Goal: Information Seeking & Learning: Learn about a topic

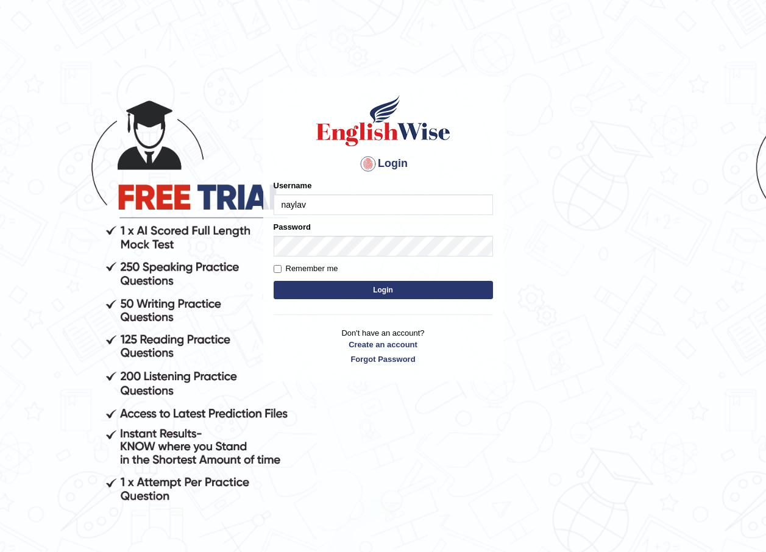
type input "naylav"
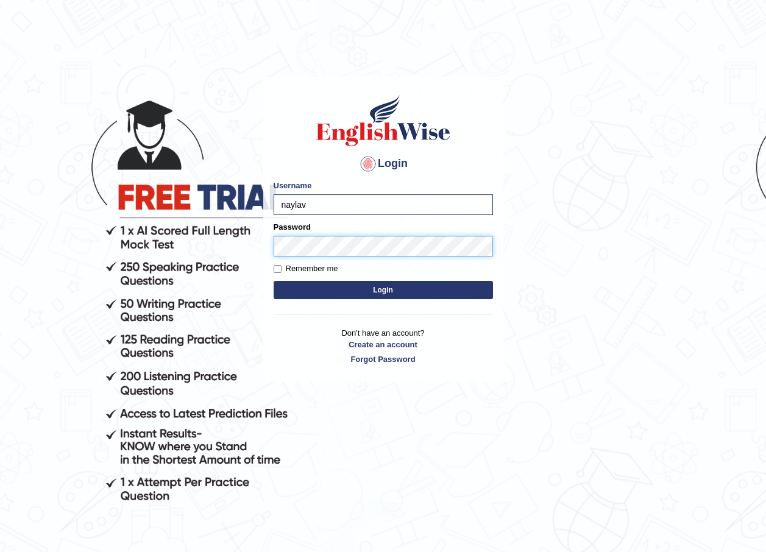
click at [274, 281] on button "Login" at bounding box center [383, 290] width 219 height 18
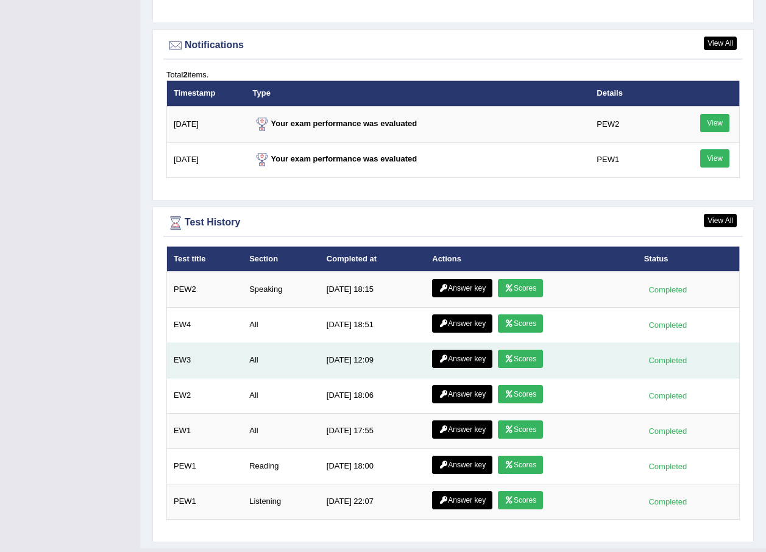
scroll to position [1536, 0]
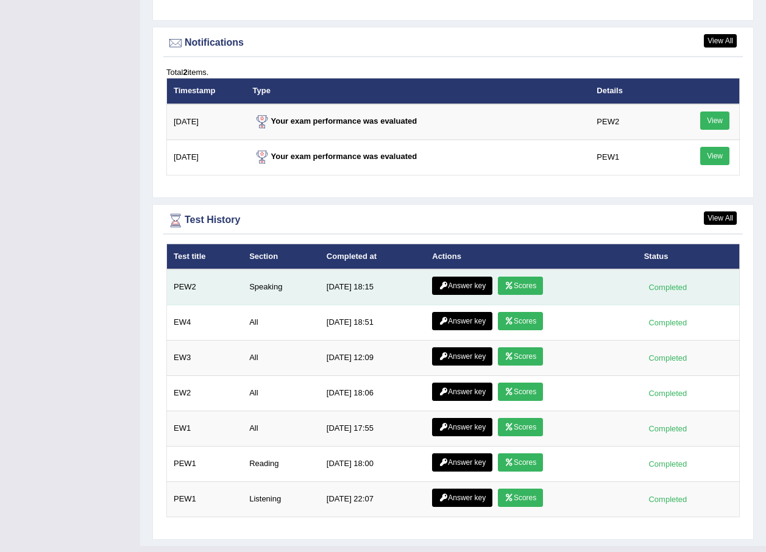
click at [520, 283] on link "Scores" at bounding box center [520, 286] width 45 height 18
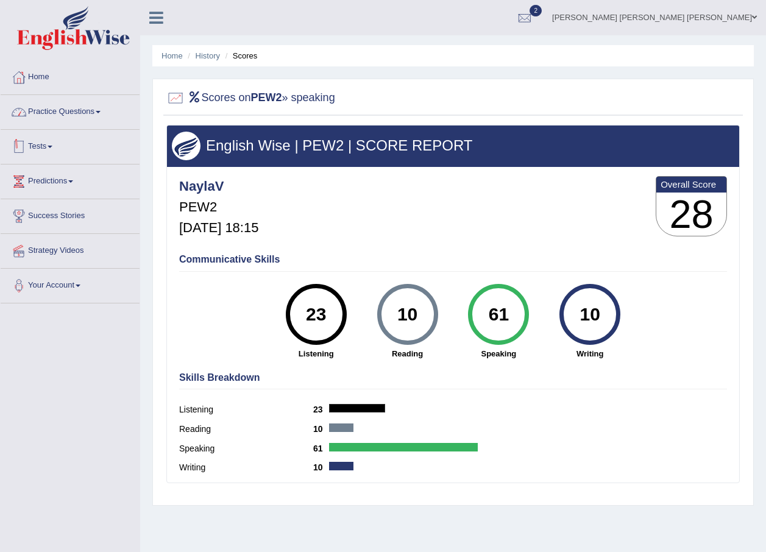
click at [89, 99] on link "Practice Questions" at bounding box center [70, 110] width 139 height 30
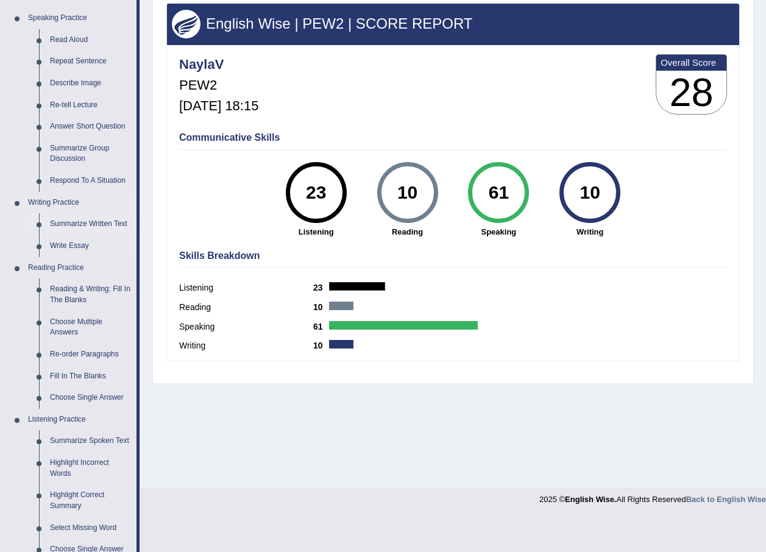
scroll to position [183, 0]
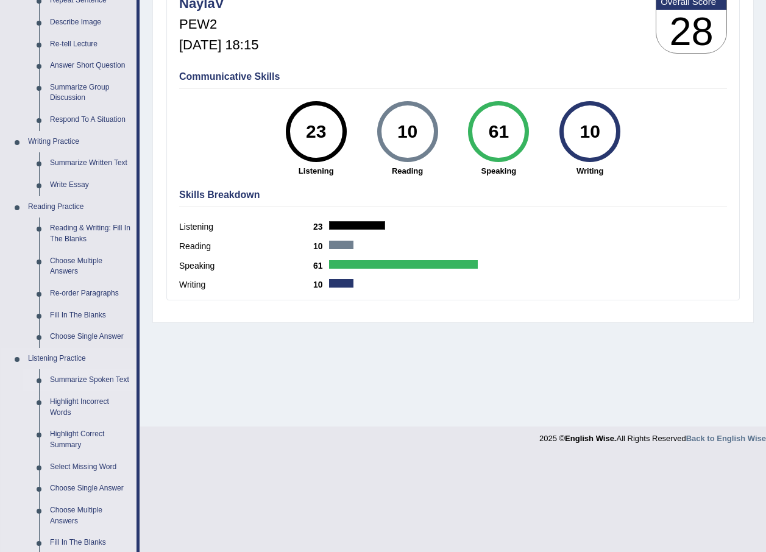
click at [61, 380] on link "Summarize Spoken Text" at bounding box center [90, 380] width 92 height 22
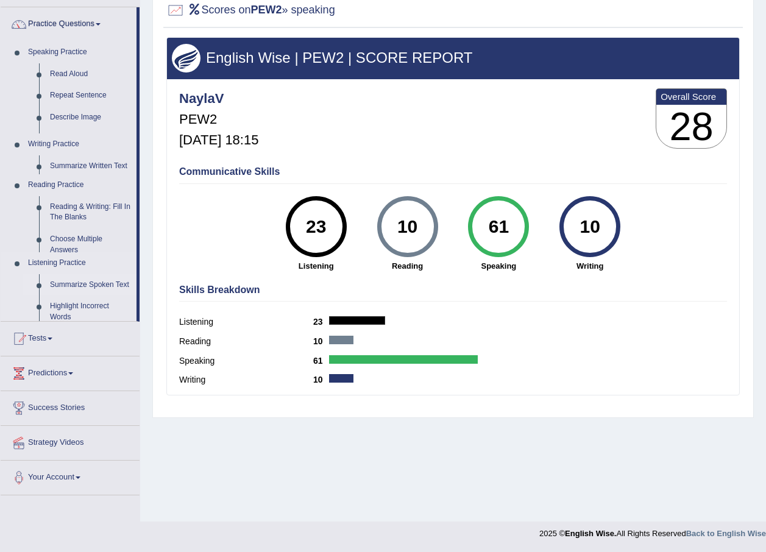
scroll to position [88, 0]
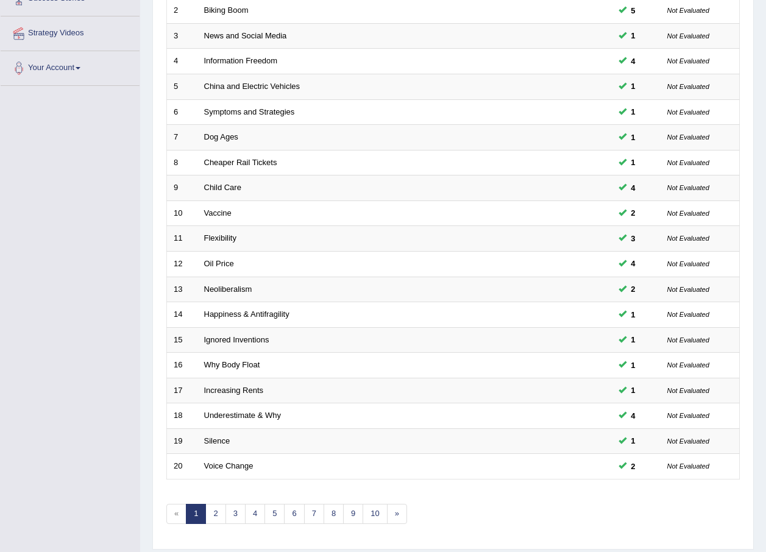
scroll to position [225, 0]
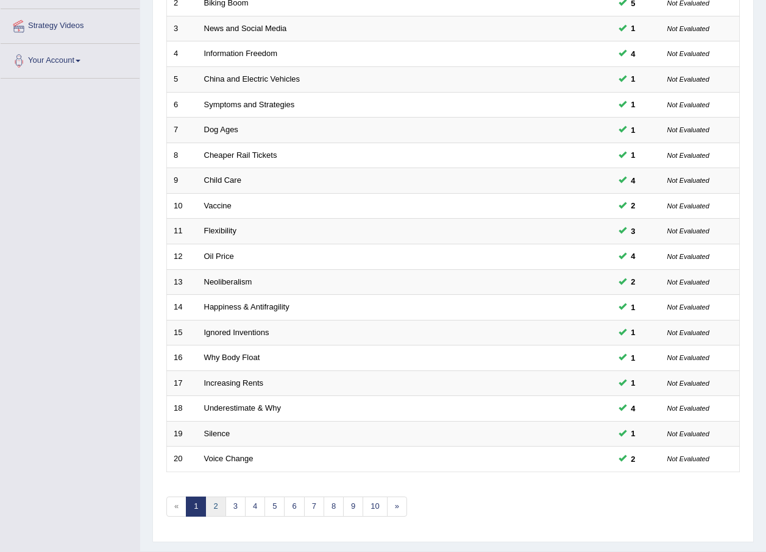
click at [213, 502] on link "2" at bounding box center [215, 507] width 20 height 20
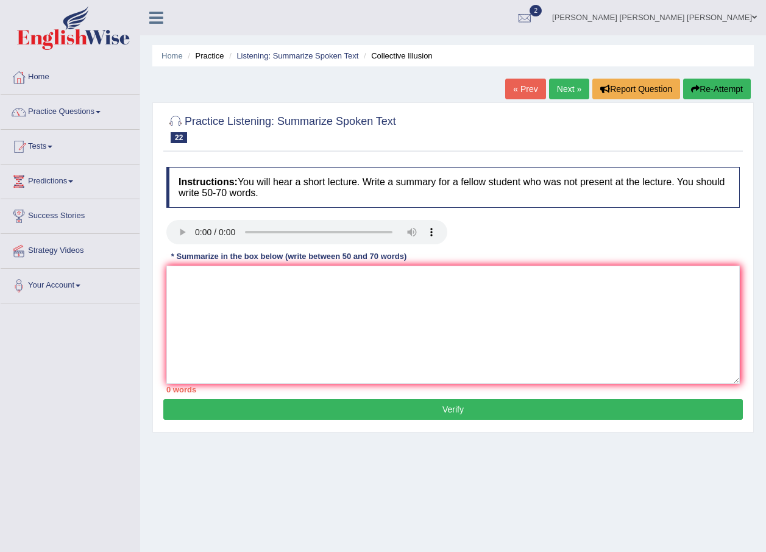
click at [523, 95] on link "« Prev" at bounding box center [525, 89] width 40 height 21
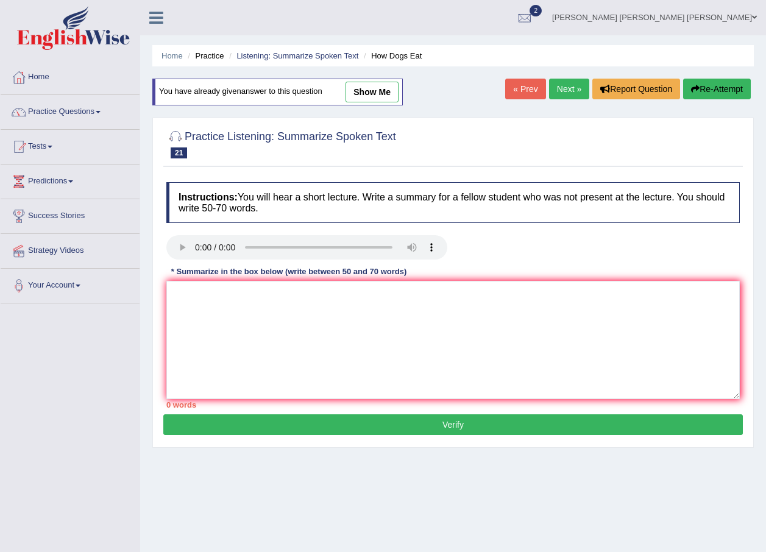
click at [365, 89] on link "show me" at bounding box center [372, 92] width 53 height 21
type textarea "The speaker provided a comprehensive overview of dogs eat quickly, several idea…"
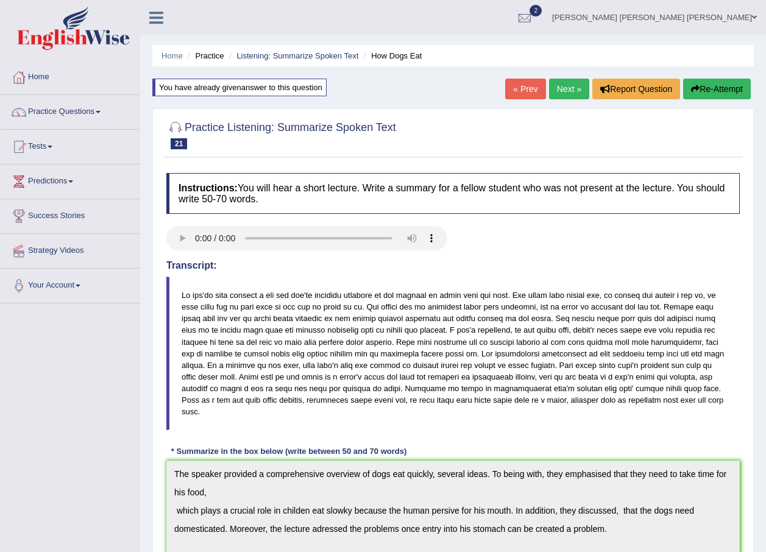
click at [509, 89] on link "« Prev" at bounding box center [525, 89] width 40 height 21
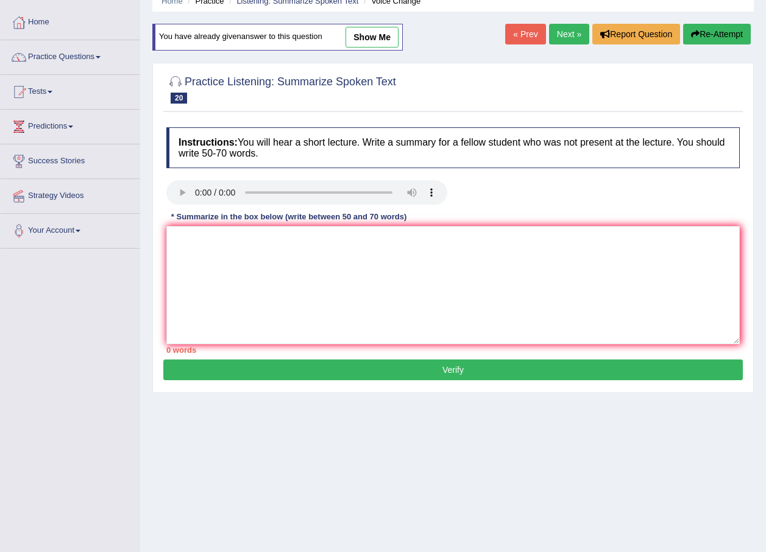
click at [360, 32] on link "show me" at bounding box center [372, 37] width 53 height 21
type textarea "The speaker provided a comprehensive overview of voice change several ideas. To…"
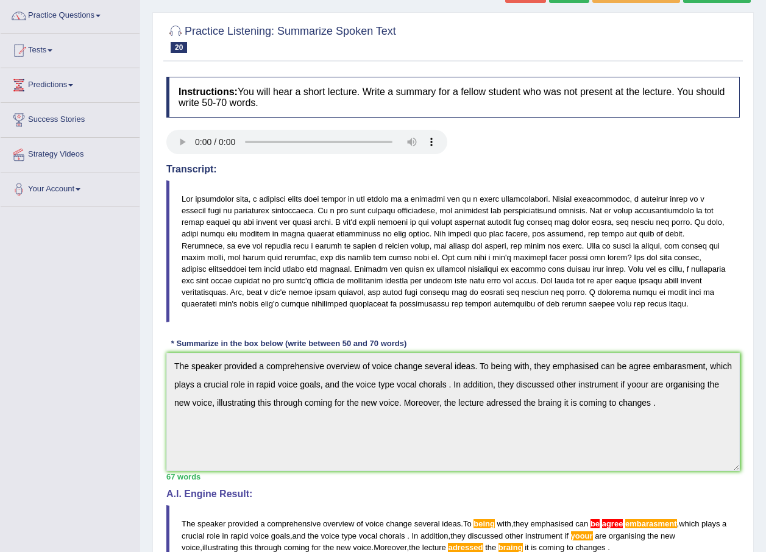
scroll to position [81, 0]
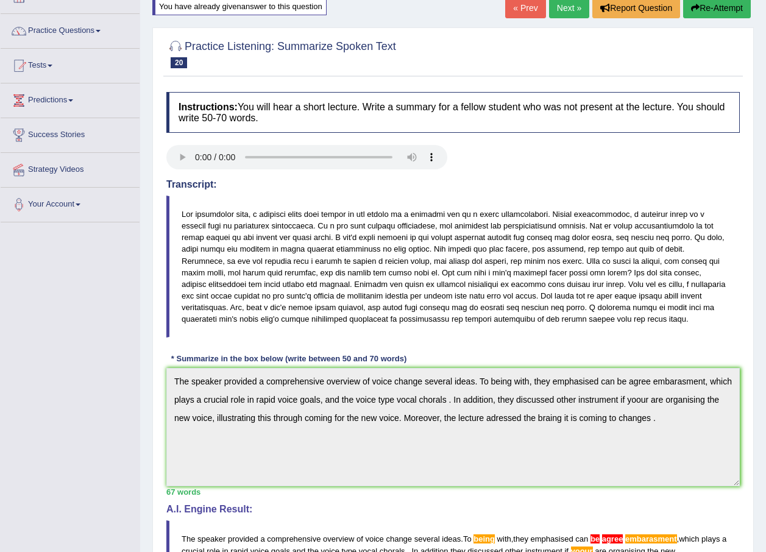
click at [530, 5] on link "« Prev" at bounding box center [525, 8] width 40 height 21
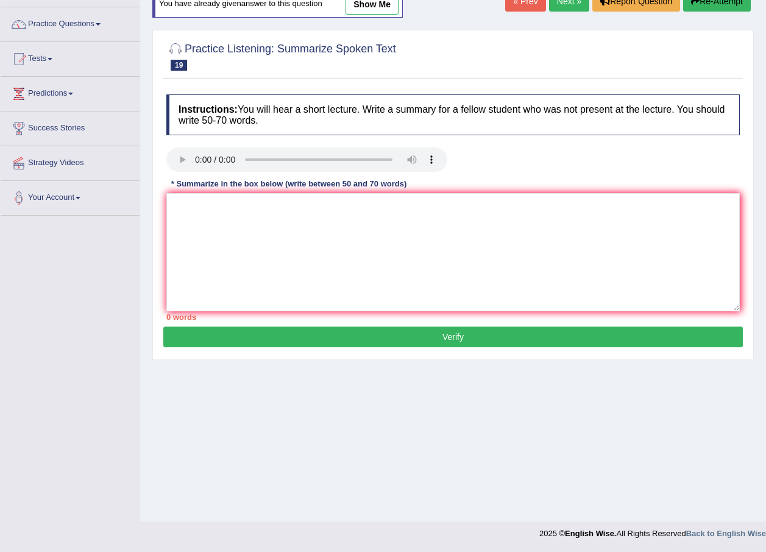
click at [375, 1] on link "show me" at bounding box center [372, 4] width 53 height 21
type textarea ";kl;ljk"
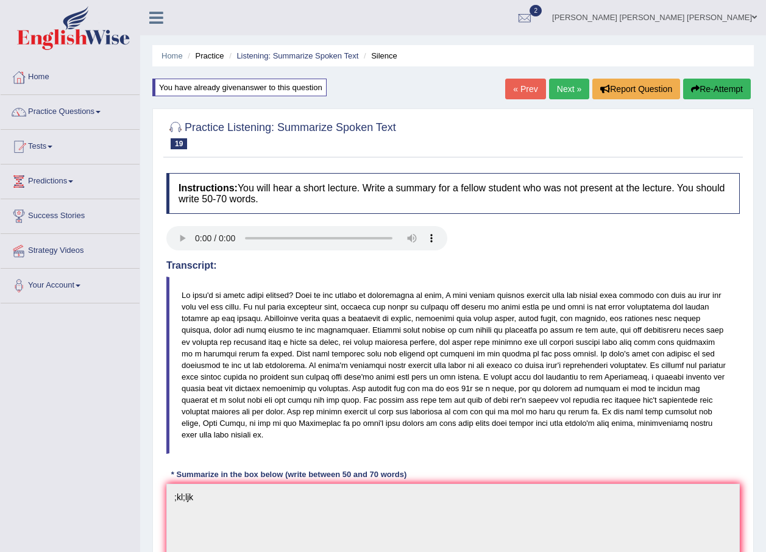
click at [525, 95] on link "« Prev" at bounding box center [525, 89] width 40 height 21
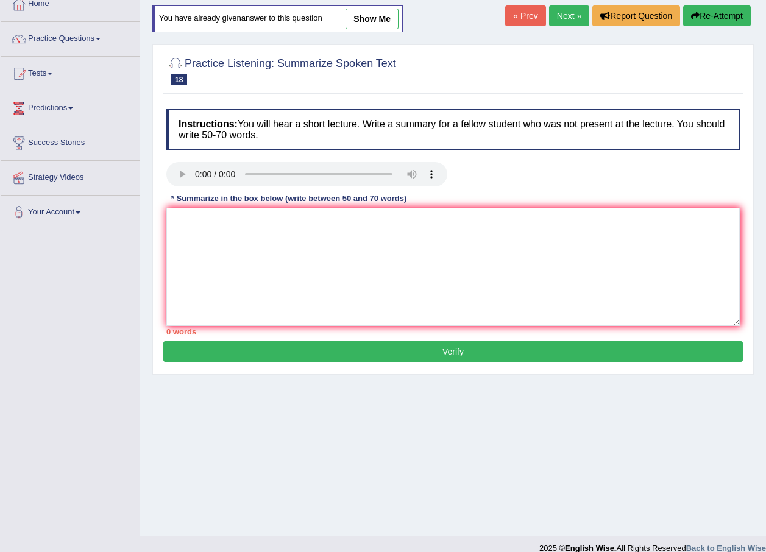
scroll to position [73, 0]
click at [356, 12] on link "show me" at bounding box center [372, 19] width 53 height 21
type textarea "The speaker provides brief information about [MEDICAL_DATA] pandemic. Initially…"
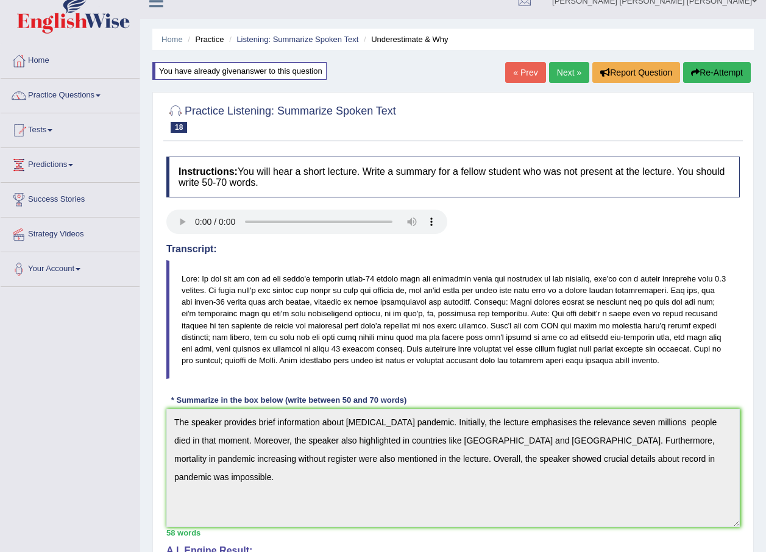
scroll to position [0, 0]
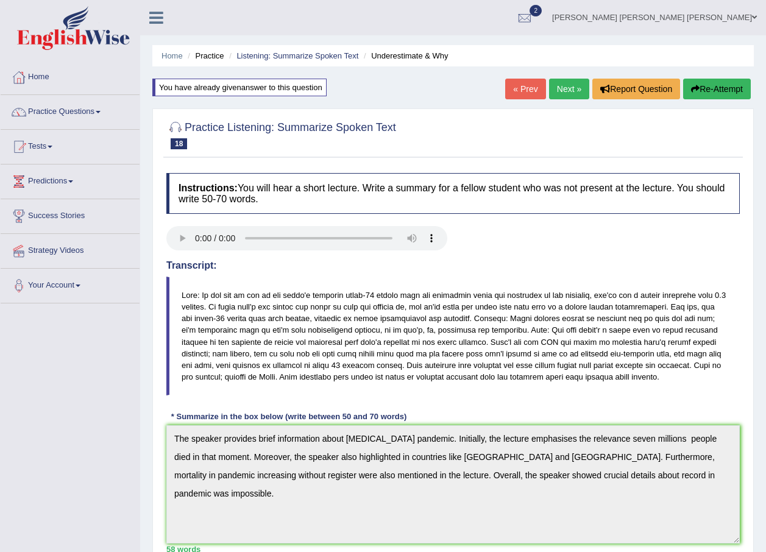
click at [520, 87] on link "« Prev" at bounding box center [525, 89] width 40 height 21
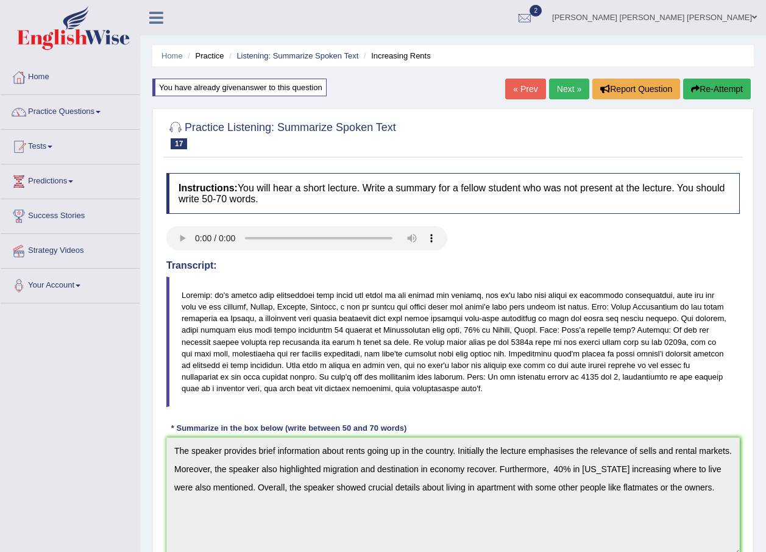
drag, startPoint x: 777, startPoint y: 232, endPoint x: 777, endPoint y: 299, distance: 67.0
click at [766, 299] on html "Toggle navigation Home Practice Questions Speaking Practice Read Aloud Repeat S…" at bounding box center [383, 276] width 766 height 552
click at [559, 87] on link "Next »" at bounding box center [569, 89] width 40 height 21
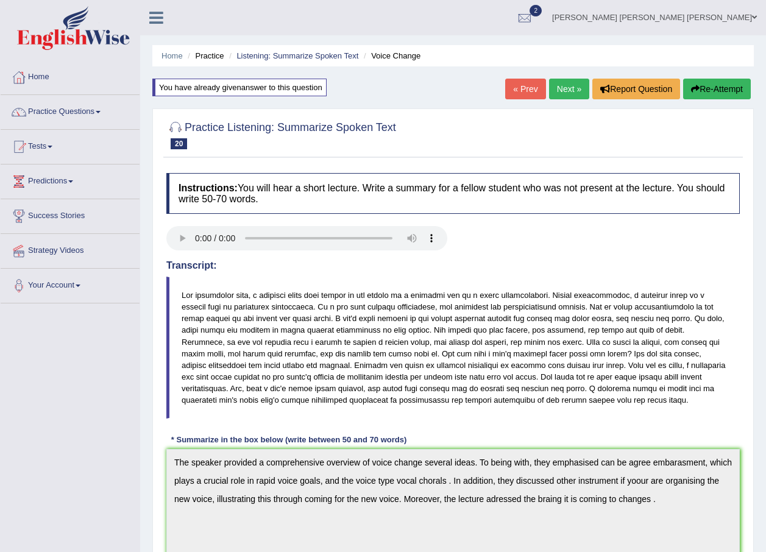
click at [556, 94] on link "Next »" at bounding box center [569, 89] width 40 height 21
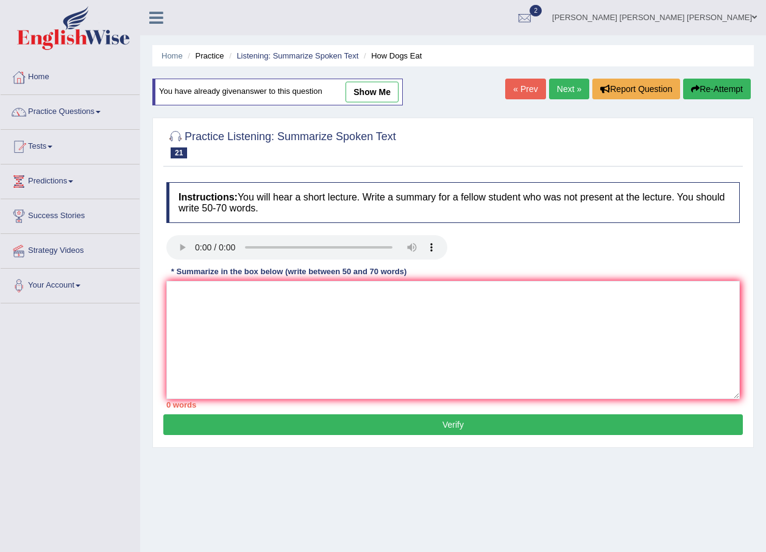
click at [574, 90] on link "Next »" at bounding box center [569, 89] width 40 height 21
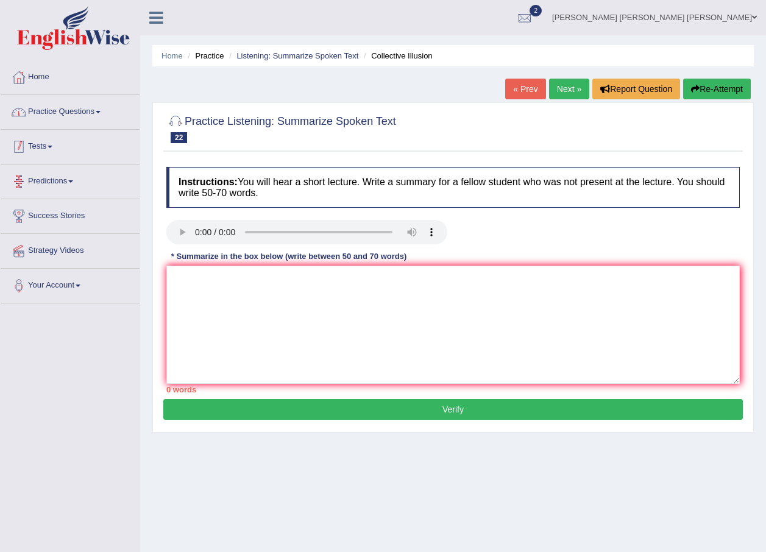
click at [77, 110] on link "Practice Questions" at bounding box center [70, 110] width 139 height 30
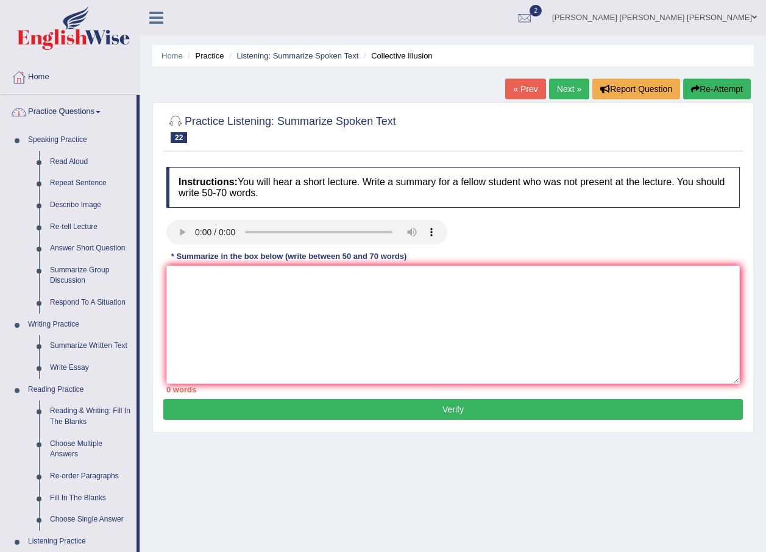
click at [65, 105] on link "Practice Questions" at bounding box center [69, 110] width 136 height 30
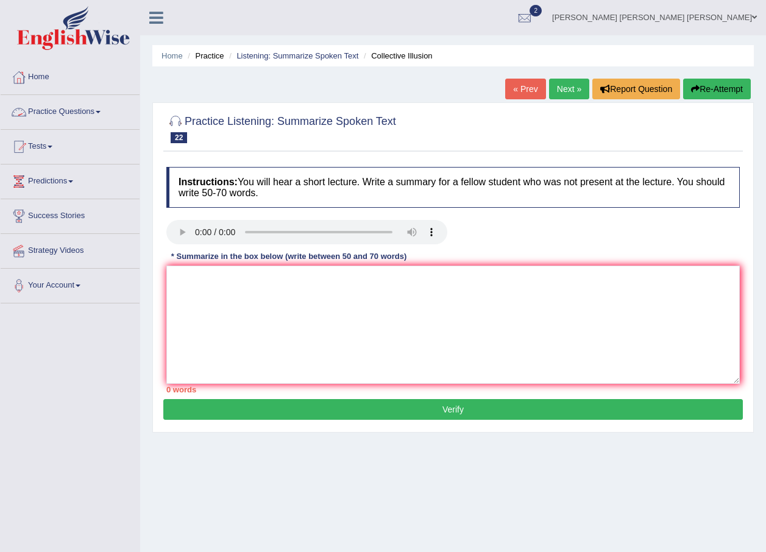
click at [65, 109] on link "Practice Questions" at bounding box center [70, 110] width 139 height 30
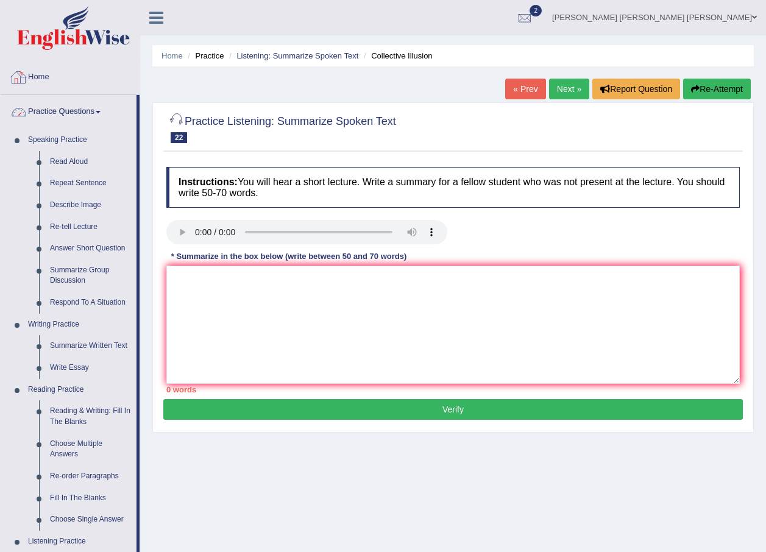
click at [42, 82] on link "Home" at bounding box center [70, 75] width 139 height 30
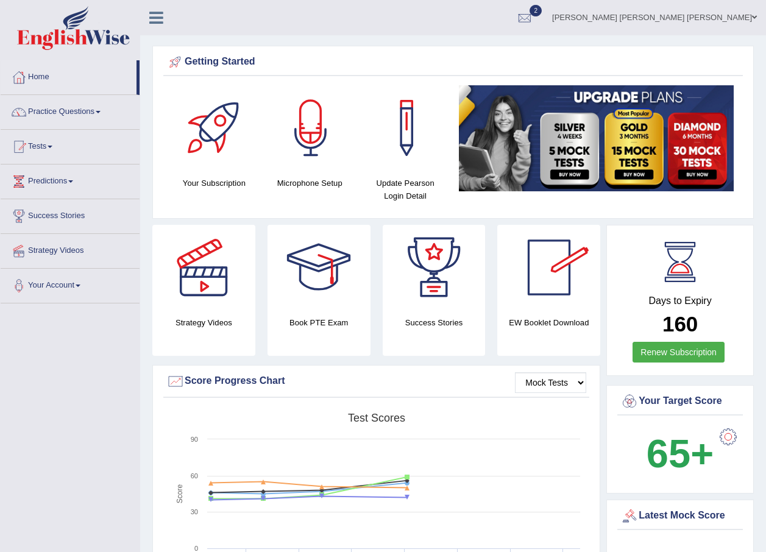
click at [486, 336] on div "EW Booklet Download" at bounding box center [434, 290] width 103 height 131
click at [541, 305] on div at bounding box center [548, 267] width 85 height 85
click at [581, 378] on select "Mock Tests" at bounding box center [550, 382] width 71 height 21
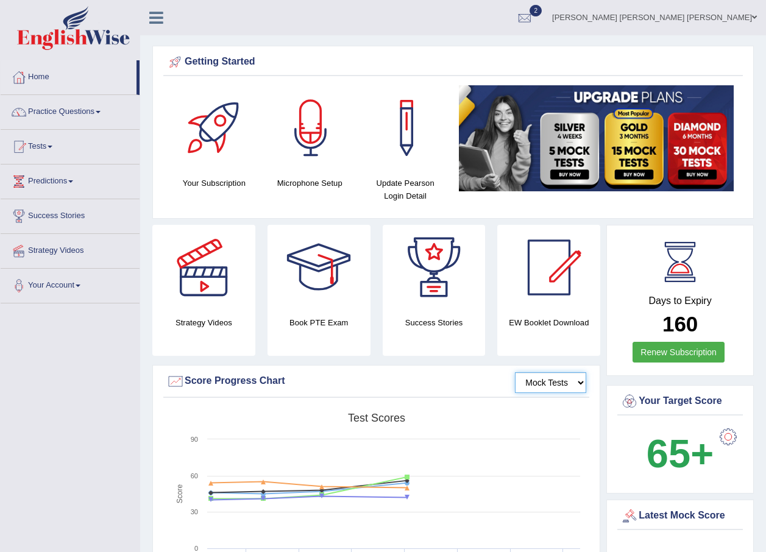
click at [581, 378] on select "Mock Tests" at bounding box center [550, 382] width 71 height 21
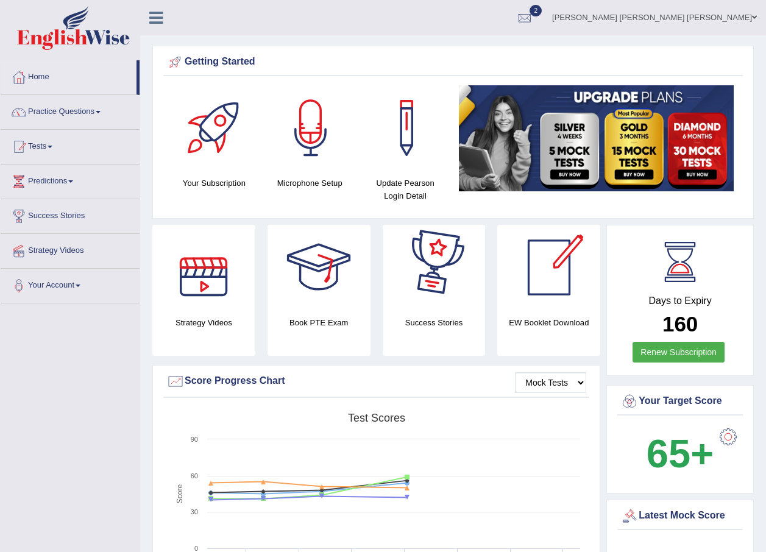
click at [188, 282] on div at bounding box center [203, 267] width 85 height 85
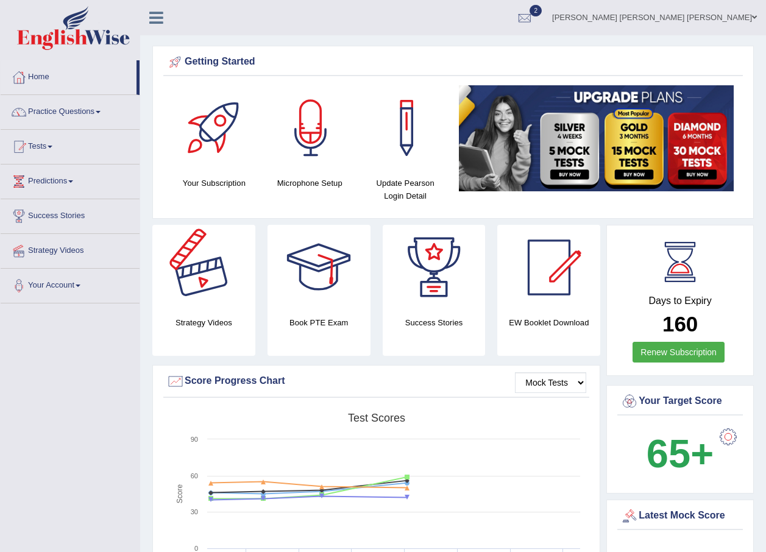
click at [208, 300] on div at bounding box center [203, 267] width 85 height 85
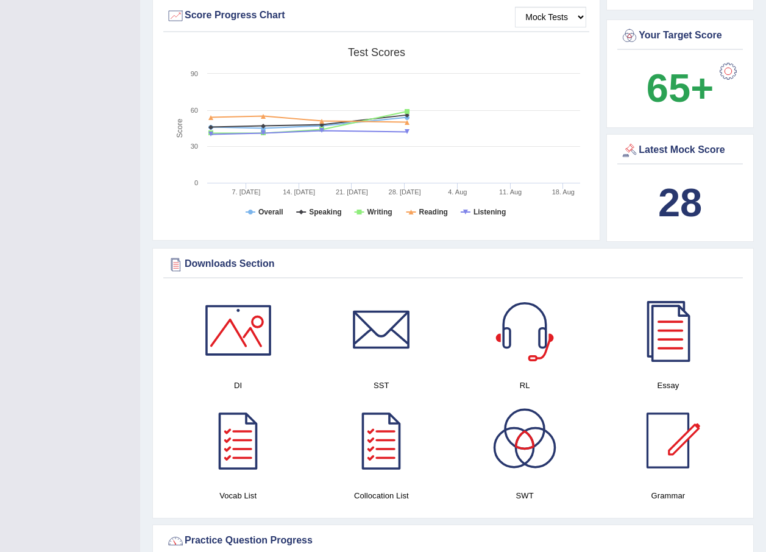
scroll to position [548, 0]
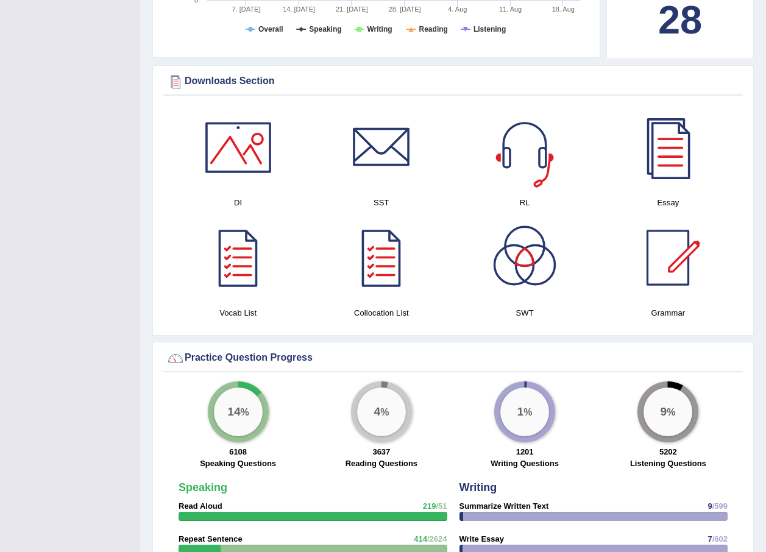
click at [524, 166] on div at bounding box center [524, 147] width 85 height 85
click at [524, 270] on div at bounding box center [524, 257] width 85 height 85
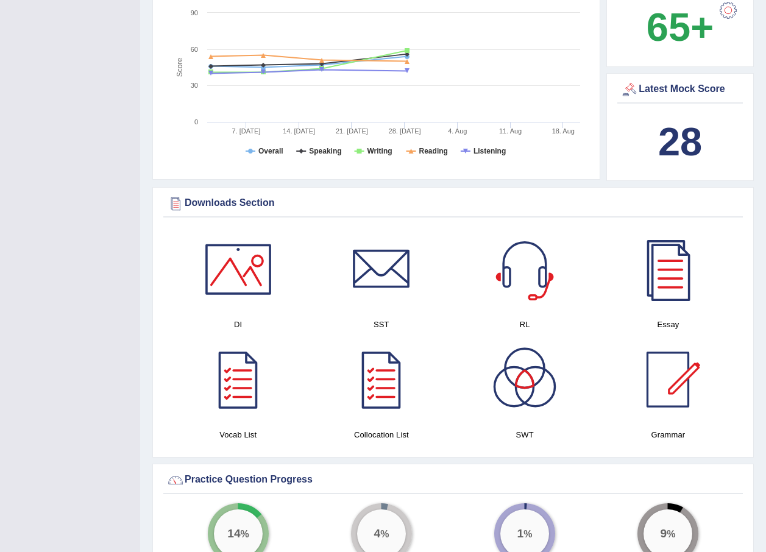
scroll to position [0, 0]
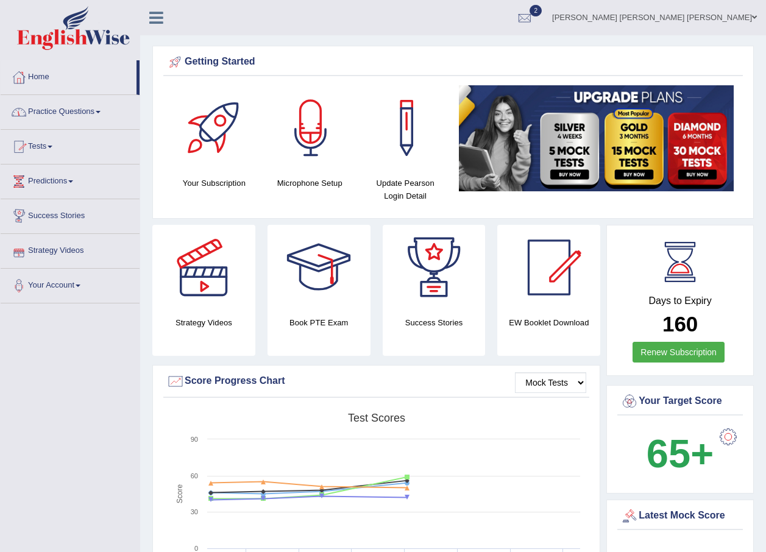
click at [50, 117] on link "Practice Questions" at bounding box center [70, 110] width 139 height 30
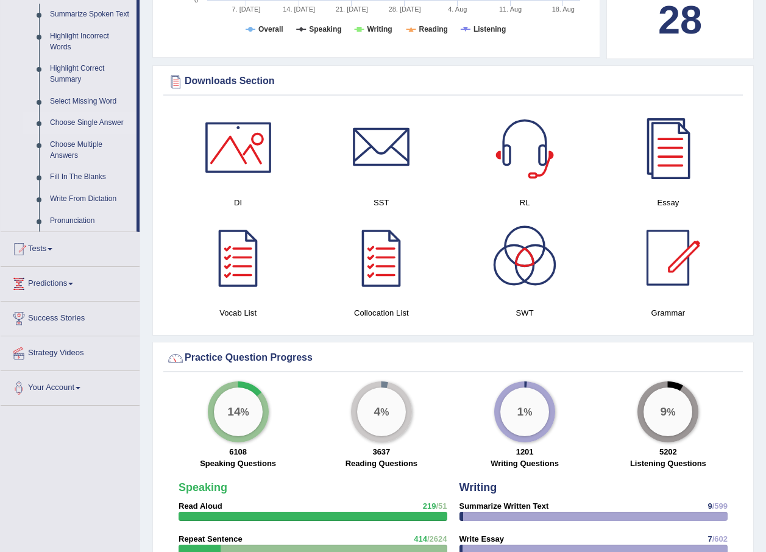
scroll to position [366, 0]
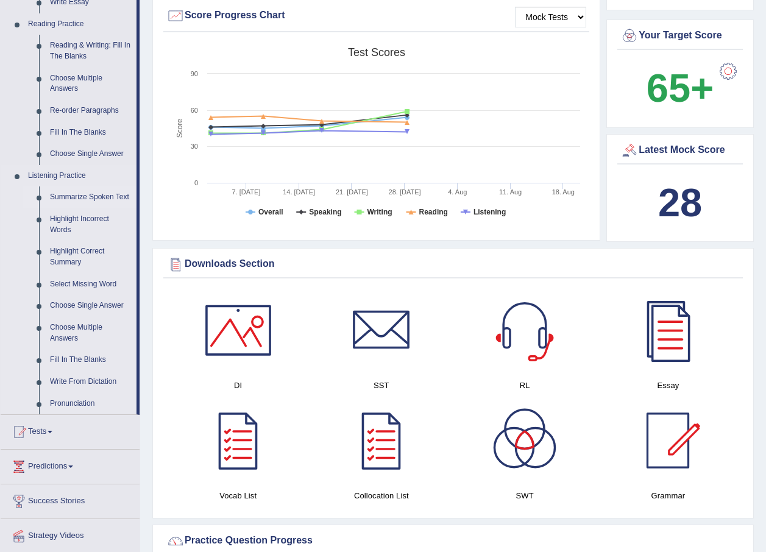
click at [71, 193] on link "Summarize Spoken Text" at bounding box center [90, 197] width 92 height 22
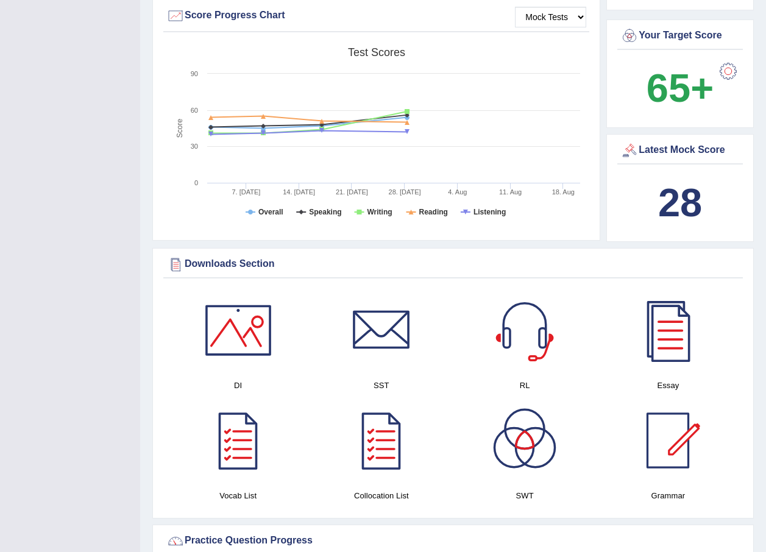
scroll to position [186, 0]
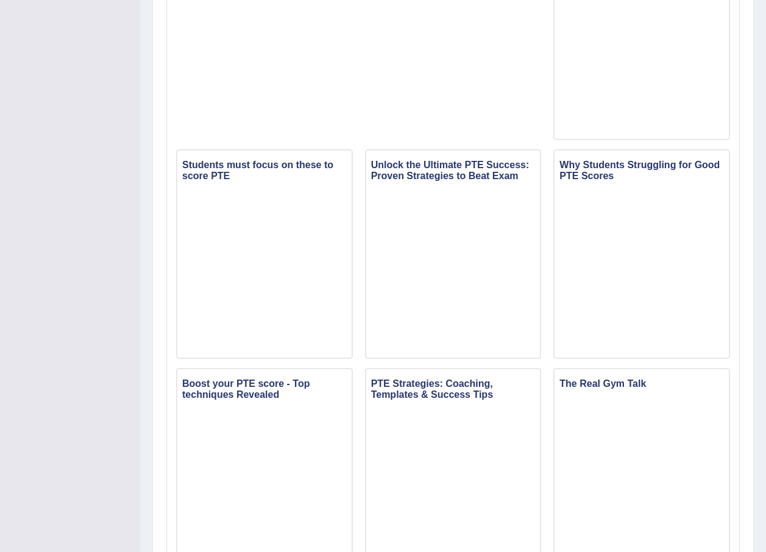
scroll to position [305, 0]
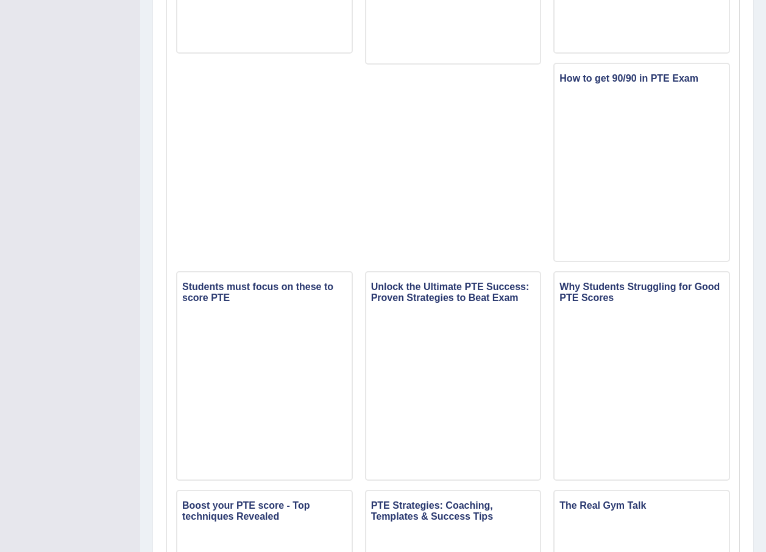
click at [748, 233] on div "Strategy Videos and Podcasts Strategy Videos Podcasts × Introduction × Speaking…" at bounding box center [452, 460] width 601 height 1372
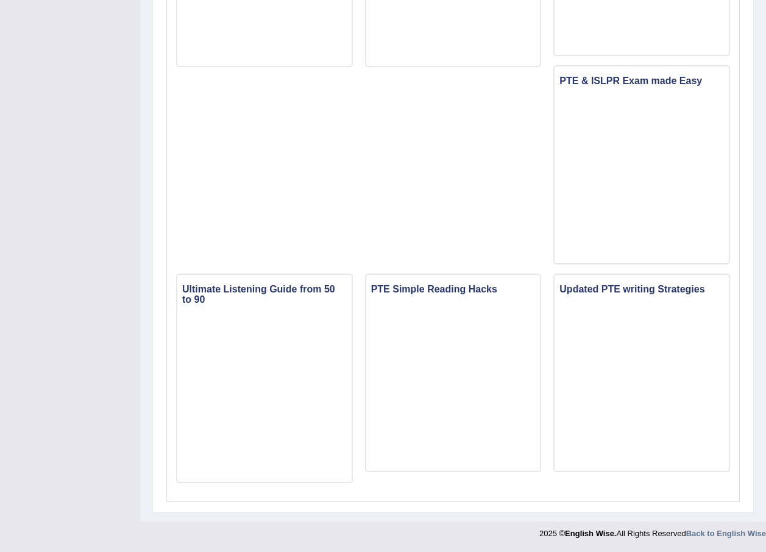
scroll to position [0, 0]
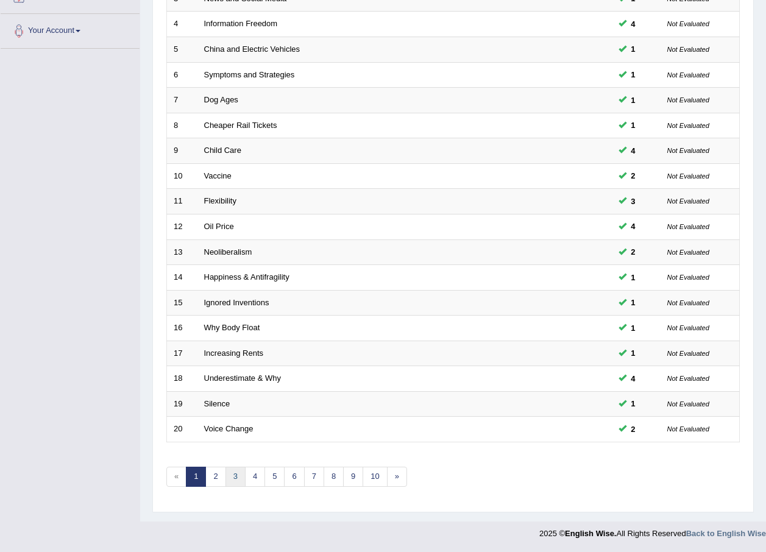
click at [225, 472] on link "3" at bounding box center [235, 477] width 20 height 20
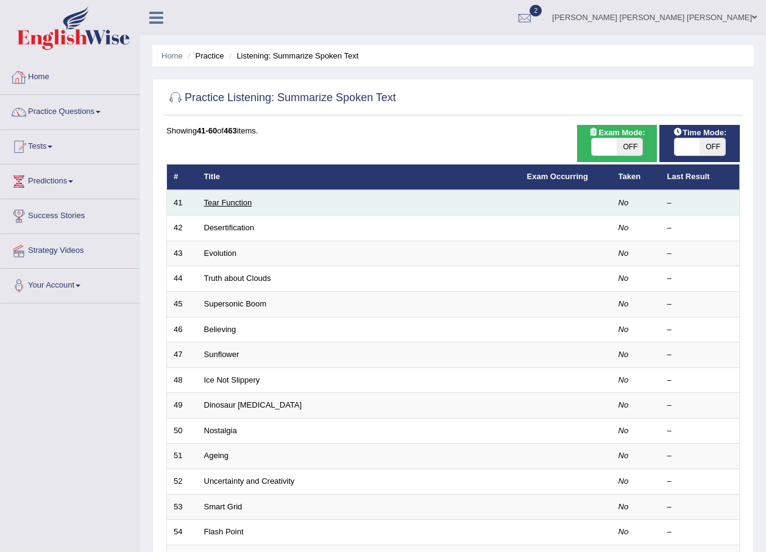
click at [229, 201] on link "Tear Function" at bounding box center [228, 202] width 48 height 9
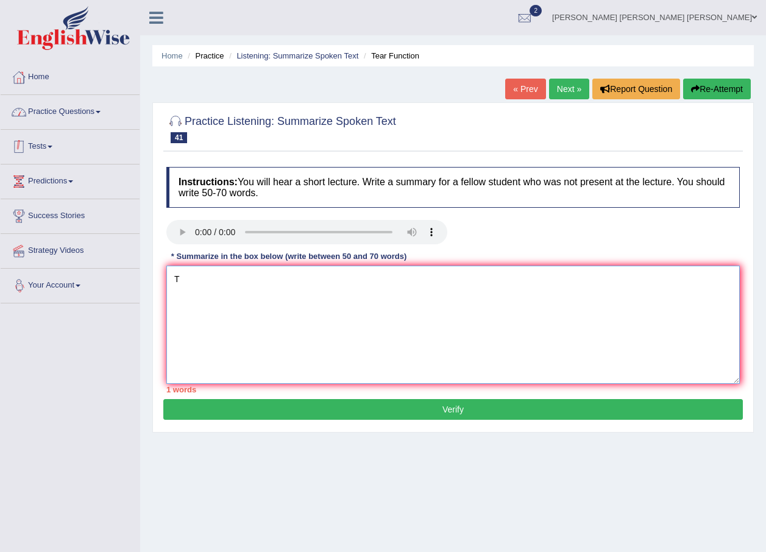
click at [222, 323] on textarea "T" at bounding box center [452, 325] width 573 height 118
click at [506, 283] on textarea "The speaker provided a comprehensive overview of ( ), metioning several ideas. …" at bounding box center [452, 325] width 573 height 118
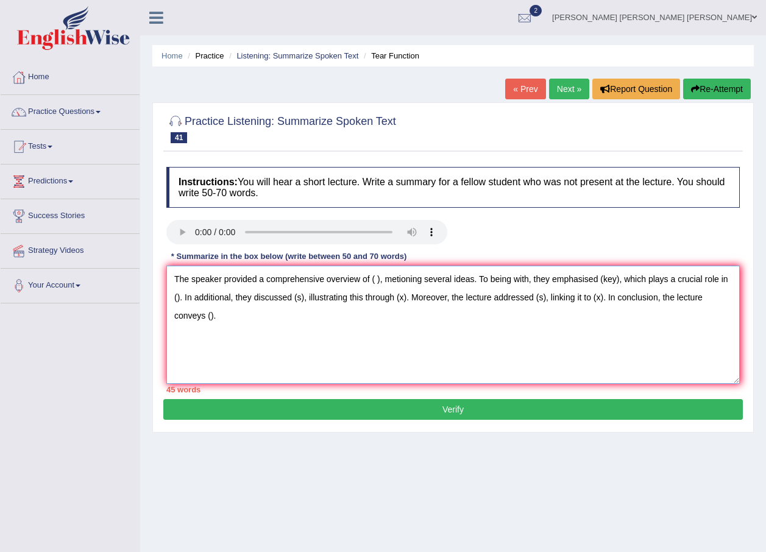
click at [395, 276] on textarea "The speaker provided a comprehensive overview of ( ), metioning several ideas. …" at bounding box center [452, 325] width 573 height 118
click at [204, 313] on textarea "The speaker provided a comprehensive overview of ( ), mentioning several ideas.…" at bounding box center [452, 325] width 573 height 118
click at [230, 295] on textarea "The speaker provided a comprehensive overview of ( ), mentioning several ideas.…" at bounding box center [452, 325] width 573 height 118
click at [305, 278] on textarea "The speaker provided a comprehensive overview of ( ), mentioning several ideas.…" at bounding box center [452, 325] width 573 height 118
click at [391, 341] on textarea "The speaker provided a comprehensive overview of ( ), mentioning several ideas.…" at bounding box center [452, 325] width 573 height 118
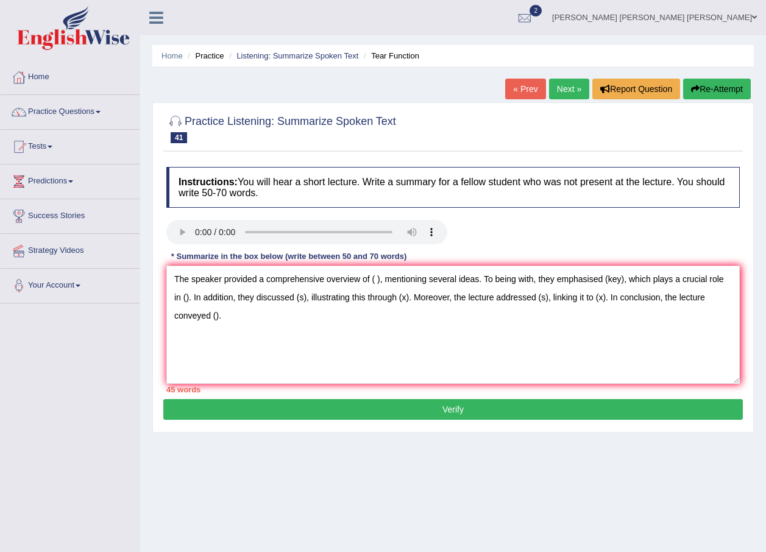
click at [534, 483] on div "Home Practice Listening: Summarize Spoken Text Tear Function « Prev Next » Repo…" at bounding box center [453, 304] width 626 height 609
click at [358, 332] on textarea "The speaker provided a comprehensive overview of ( ), mentioning several ideas.…" at bounding box center [452, 325] width 573 height 118
drag, startPoint x: 207, startPoint y: 353, endPoint x: 255, endPoint y: 353, distance: 48.8
click at [210, 353] on textarea "The speaker provided a comprehensive overview of ( ), mentioning several ideas.…" at bounding box center [452, 325] width 573 height 118
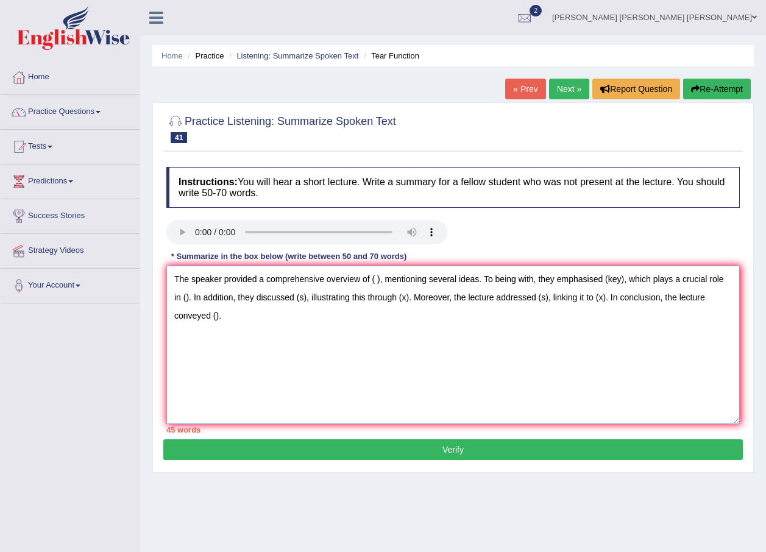
drag, startPoint x: 737, startPoint y: 380, endPoint x: 737, endPoint y: 420, distance: 40.2
click at [737, 420] on textarea "The speaker provided a comprehensive overview of ( ), mentioning several ideas.…" at bounding box center [452, 345] width 573 height 158
click at [379, 330] on textarea "The speaker provided a comprehensive overview of ( ), mentioning several ideas.…" at bounding box center [452, 345] width 573 height 158
click at [385, 350] on textarea "The speaker provided a comprehensive overview of ( ), mentioning several ideas.…" at bounding box center [452, 345] width 573 height 158
click at [209, 361] on textarea "The speaker provided a comprehensive overview of ( ), mentioning several ideas.…" at bounding box center [452, 345] width 573 height 158
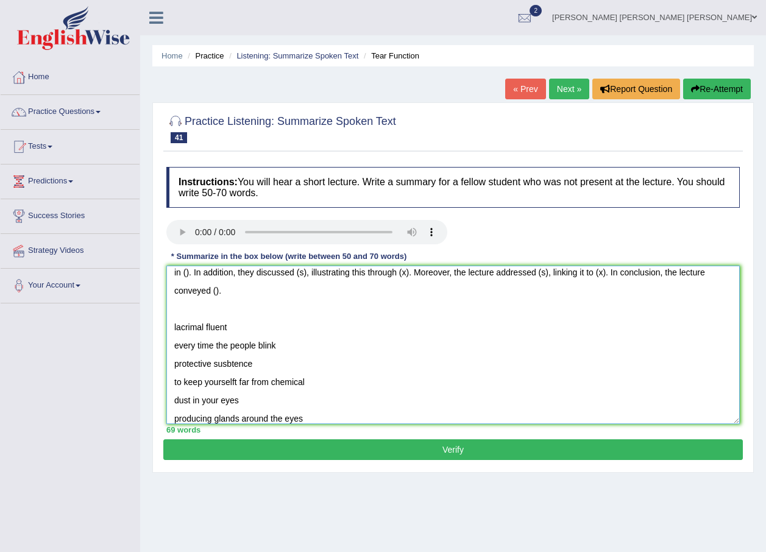
scroll to position [43, 0]
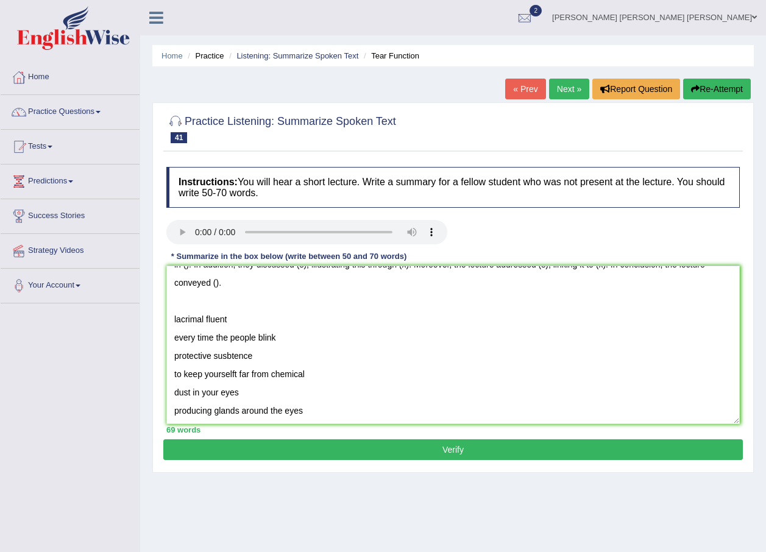
drag, startPoint x: 736, startPoint y: 424, endPoint x: 734, endPoint y: 436, distance: 11.7
click at [734, 436] on div "Instructions: You will hear a short lecture. Write a summary for a fellow stude…" at bounding box center [453, 300] width 580 height 278
click at [734, 424] on div "69 words" at bounding box center [452, 430] width 573 height 12
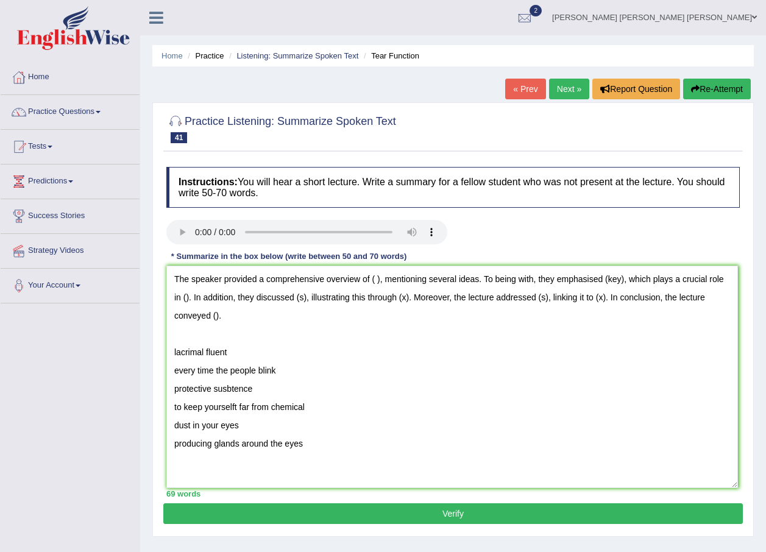
drag, startPoint x: 735, startPoint y: 417, endPoint x: 731, endPoint y: 482, distance: 64.7
click at [732, 482] on textarea "The speaker provided a comprehensive overview of ( ), mentioning several ideas.…" at bounding box center [452, 377] width 572 height 222
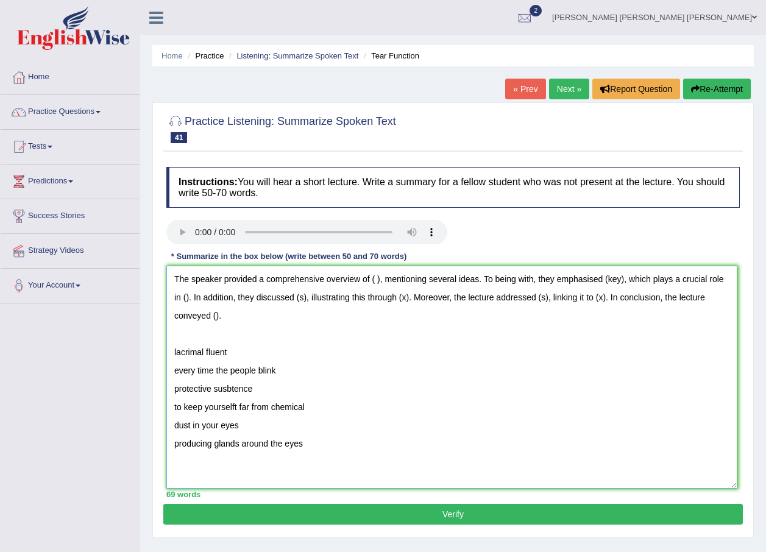
click at [341, 439] on textarea "The speaker provided a comprehensive overview of ( ), mentioning several ideas.…" at bounding box center [451, 377] width 571 height 223
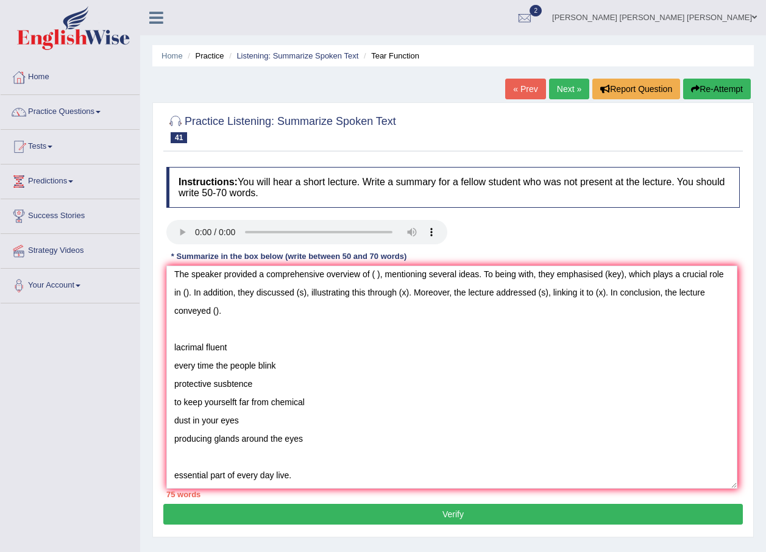
click at [245, 308] on div "Instructions: You will hear a short lecture. Write a summary for a fellow stude…" at bounding box center [453, 332] width 580 height 343
click at [245, 310] on textarea "The speaker provided a comprehensive overview of ( ), mentioning several ideas.…" at bounding box center [451, 377] width 571 height 223
click at [377, 275] on textarea "The speaker provided a comprehensive overview of ( ), mentioning several ideas.…" at bounding box center [451, 377] width 571 height 223
drag, startPoint x: 236, startPoint y: 342, endPoint x: 163, endPoint y: 252, distance: 116.5
click at [157, 348] on div "Practice Listening: Summarize Spoken Text 41 Tear Function Instructions: You wi…" at bounding box center [452, 319] width 601 height 435
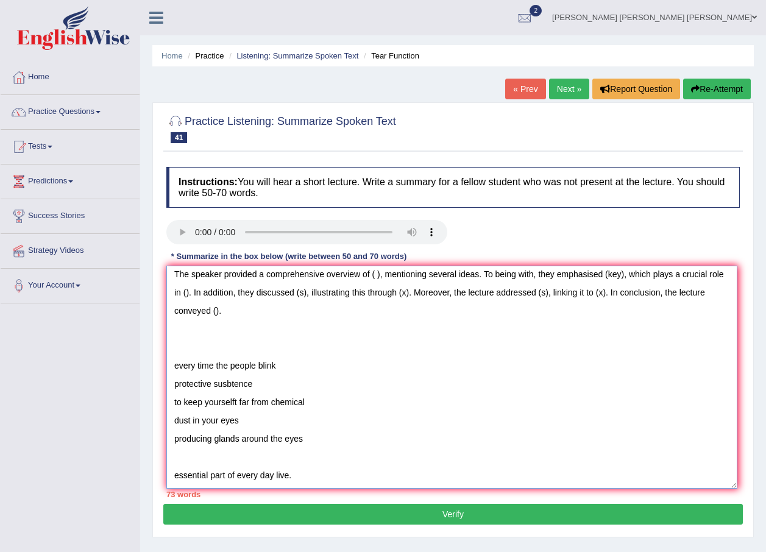
click at [373, 276] on textarea "The speaker provided a comprehensive overview of ( ), mentioning several ideas.…" at bounding box center [451, 377] width 571 height 223
paste textarea "lacrimal fluent"
drag, startPoint x: 277, startPoint y: 367, endPoint x: 172, endPoint y: 372, distance: 104.9
click at [172, 372] on textarea "The speaker provided a comprehensive overview of lacrimal gland, mentioning sev…" at bounding box center [451, 377] width 571 height 223
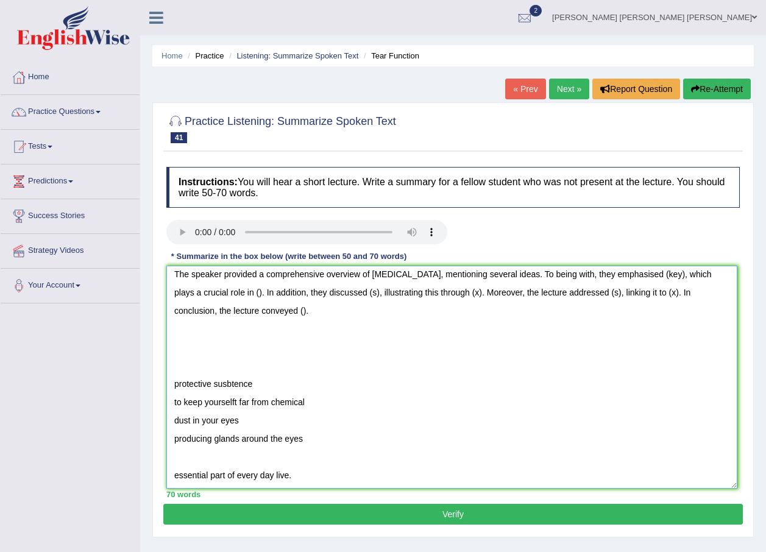
click at [664, 274] on textarea "The speaker provided a comprehensive overview of lacrimal gland, mentioning sev…" at bounding box center [451, 377] width 571 height 223
paste textarea "every time the people blink"
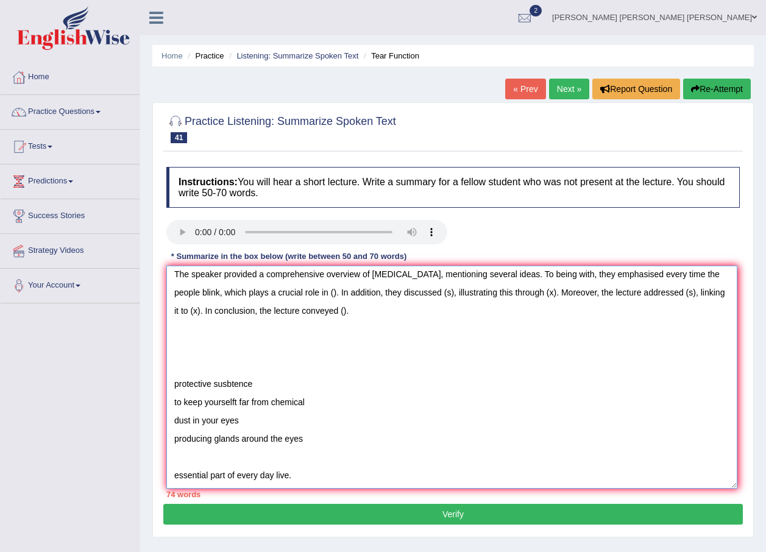
click at [647, 275] on textarea "The speaker provided a comprehensive overview of lacrimal gland, mentioning sev…" at bounding box center [451, 377] width 571 height 223
click at [669, 272] on textarea "The speaker provided a comprehensive overview of lacrimal gland, mentioning sev…" at bounding box center [451, 377] width 571 height 223
click at [672, 279] on textarea "The speaker provided a comprehensive overview of lacrimal gland, mentioning sev…" at bounding box center [451, 377] width 571 height 223
drag, startPoint x: 205, startPoint y: 293, endPoint x: 307, endPoint y: 298, distance: 101.3
click at [307, 298] on textarea "The speaker provided a comprehensive overview of lacrimal gland, mentioning sev…" at bounding box center [451, 377] width 571 height 223
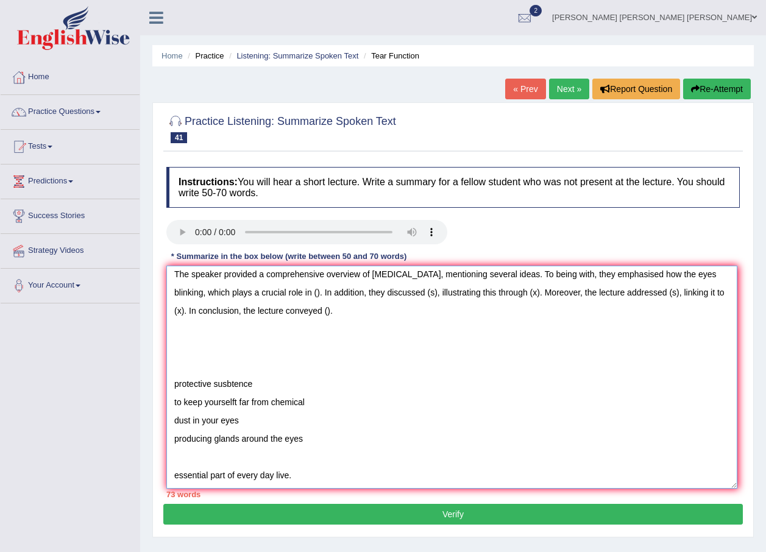
drag, startPoint x: 274, startPoint y: 382, endPoint x: 149, endPoint y: 385, distance: 125.6
click at [149, 385] on div "Home Practice Listening: Summarize Spoken Text Tear Function « Prev Next » Repo…" at bounding box center [453, 304] width 626 height 609
click at [323, 290] on textarea "The speaker provided a comprehensive overview of lacrimal gland, mentioning sev…" at bounding box center [451, 377] width 571 height 223
drag, startPoint x: 266, startPoint y: 392, endPoint x: 156, endPoint y: 335, distance: 123.5
click at [156, 341] on div "Practice Listening: Summarize Spoken Text 41 Tear Function Instructions: You wi…" at bounding box center [452, 319] width 601 height 435
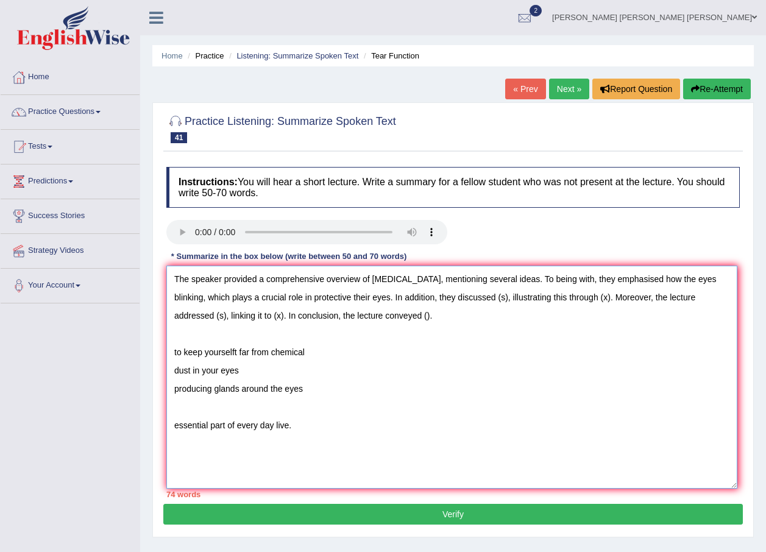
scroll to position [0, 0]
click at [506, 297] on textarea "The speaker provided a comprehensive overview of lacrimal gland, mentioning sev…" at bounding box center [451, 377] width 571 height 223
click at [326, 359] on textarea "The speaker provided a comprehensive overview of lacrimal gland, mentioning sev…" at bounding box center [451, 377] width 571 height 223
drag, startPoint x: 272, startPoint y: 356, endPoint x: 130, endPoint y: 335, distance: 144.2
click at [133, 338] on div "Toggle navigation Home Practice Questions Speaking Practice Read Aloud Repeat S…" at bounding box center [383, 317] width 766 height 634
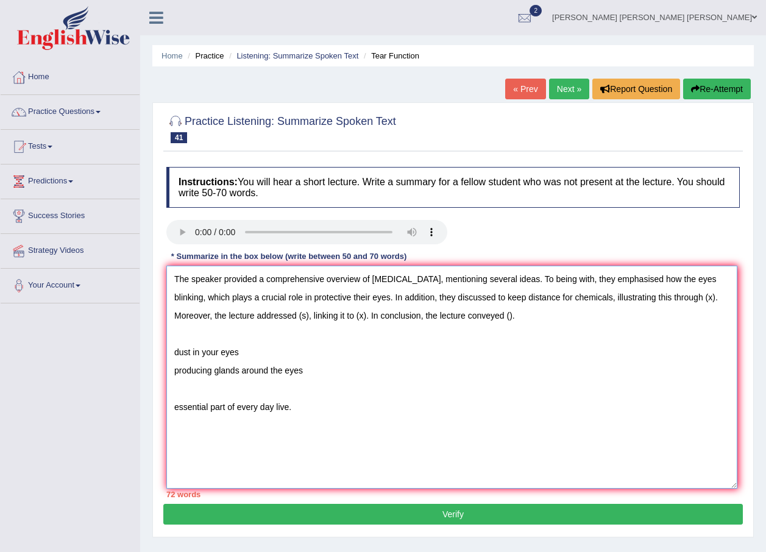
click at [717, 299] on textarea "The speaker provided a comprehensive overview of lacrimal gland, mentioning sev…" at bounding box center [451, 377] width 571 height 223
click at [716, 299] on textarea "The speaker provided a comprehensive overview of lacrimal gland, mentioning sev…" at bounding box center [451, 377] width 571 height 223
drag, startPoint x: 231, startPoint y: 360, endPoint x: 147, endPoint y: 344, distance: 84.9
click at [147, 344] on div "Home Practice Listening: Summarize Spoken Text Tear Function « Prev Next » Repo…" at bounding box center [453, 304] width 626 height 609
drag, startPoint x: 246, startPoint y: 349, endPoint x: 143, endPoint y: 331, distance: 104.5
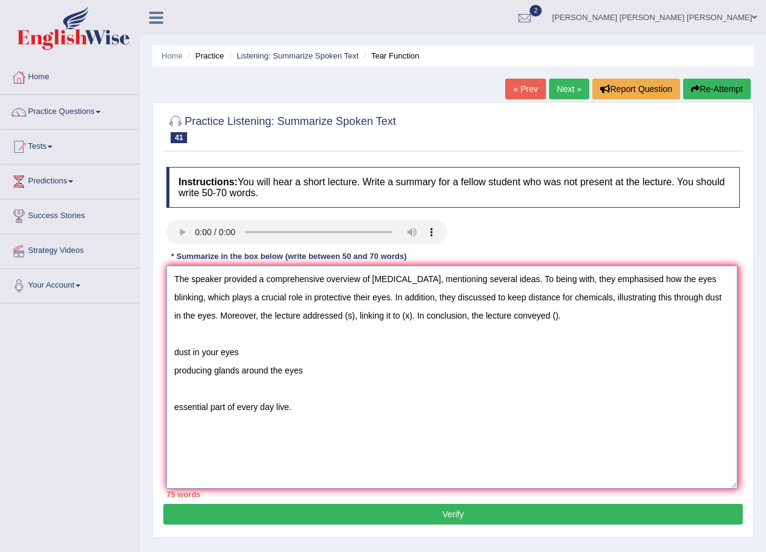
click at [143, 331] on div "Home Practice Listening: Summarize Spoken Text Tear Function « Prev Next » Repo…" at bounding box center [453, 304] width 626 height 609
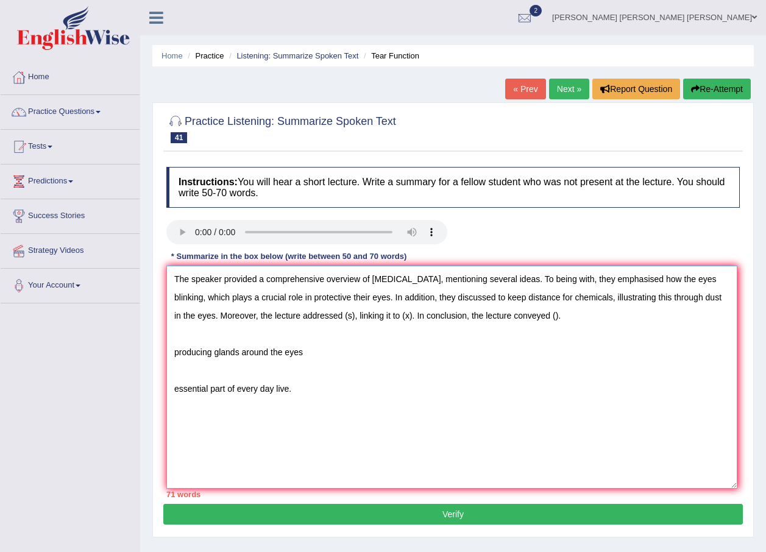
click at [353, 317] on textarea "The speaker provided a comprehensive overview of lacrimal gland, mentioning sev…" at bounding box center [451, 377] width 571 height 223
drag, startPoint x: 343, startPoint y: 356, endPoint x: 125, endPoint y: 344, distance: 218.5
click at [128, 347] on div "Toggle navigation Home Practice Questions Speaking Practice Read Aloud Repeat S…" at bounding box center [383, 317] width 766 height 634
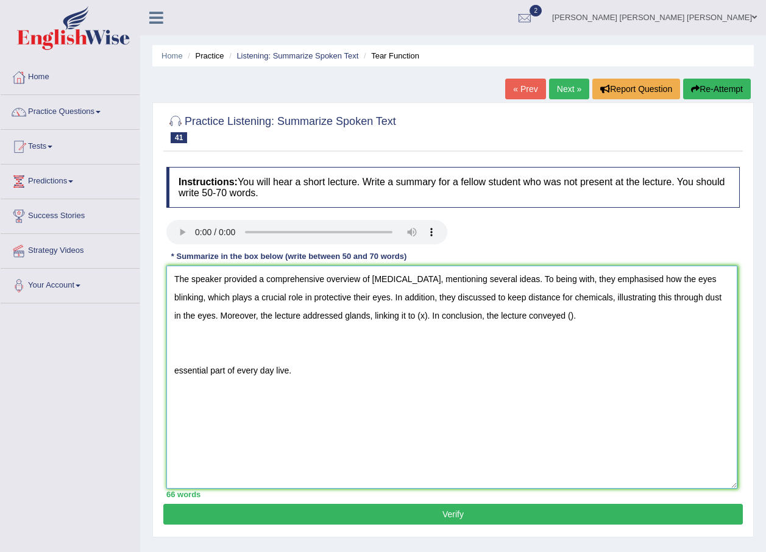
click at [427, 316] on textarea "The speaker provided a comprehensive overview of lacrimal gland, mentioning sev…" at bounding box center [451, 377] width 571 height 223
click at [423, 316] on textarea "The speaker provided a comprehensive overview of lacrimal gland, mentioning sev…" at bounding box center [451, 377] width 571 height 223
drag, startPoint x: 319, startPoint y: 369, endPoint x: 158, endPoint y: 333, distance: 164.8
click at [155, 336] on div "Practice Listening: Summarize Spoken Text 41 Tear Function Instructions: You wi…" at bounding box center [452, 319] width 601 height 435
click at [638, 314] on textarea "The speaker provided a comprehensive overview of lacrimal gland, mentioning sev…" at bounding box center [451, 377] width 571 height 223
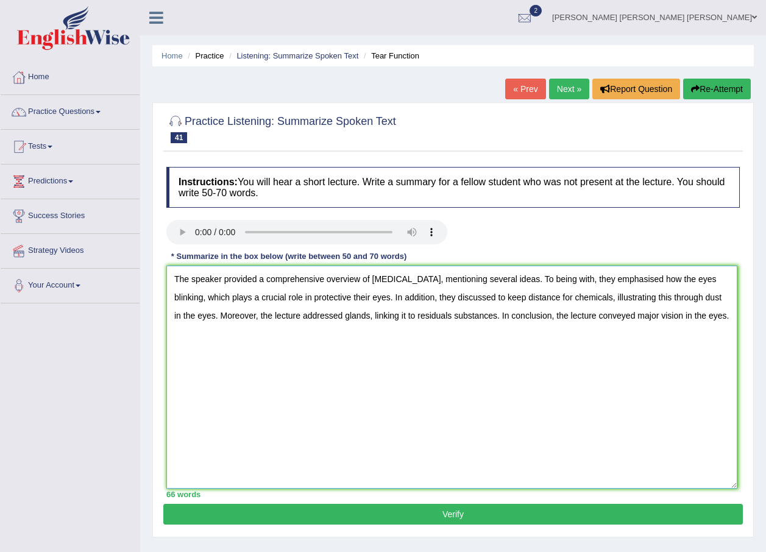
type textarea "The speaker provided a comprehensive overview of lacrimal gland, mentioning sev…"
click at [399, 513] on button "Verify" at bounding box center [453, 514] width 580 height 21
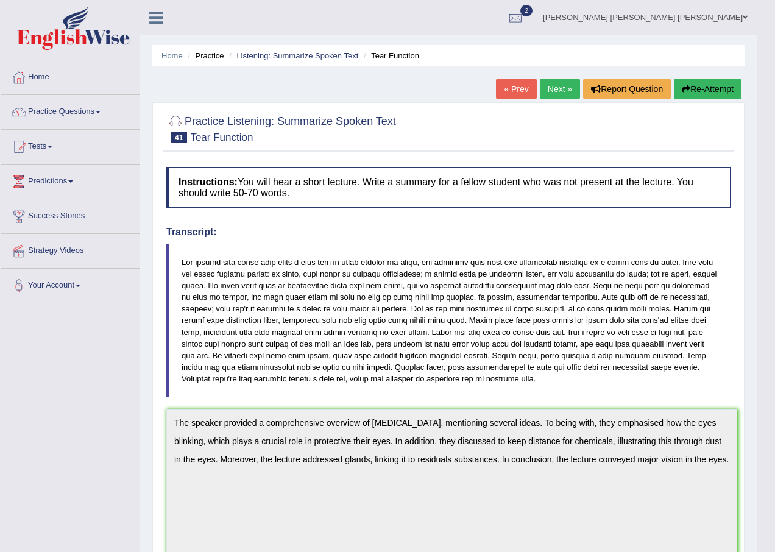
drag, startPoint x: 775, startPoint y: 319, endPoint x: 775, endPoint y: 433, distance: 114.0
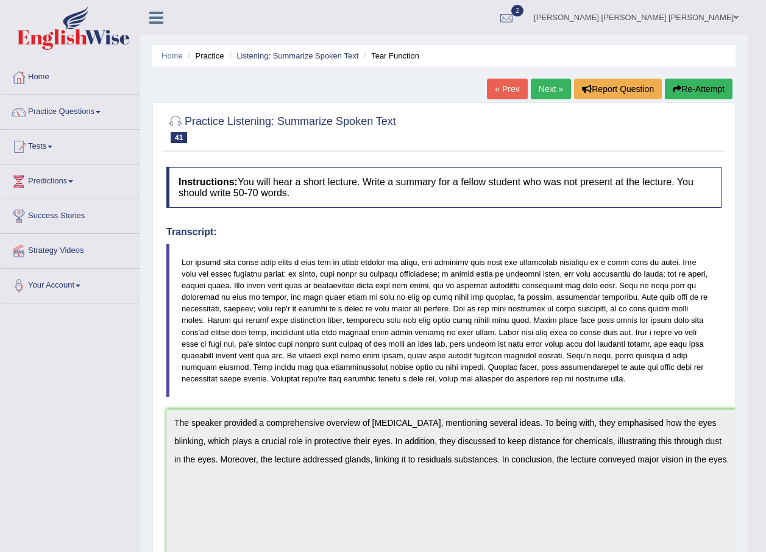
click at [28, 355] on div "Toggle navigation Home Practice Questions Speaking Practice Read Aloud Repeat S…" at bounding box center [374, 476] width 748 height 952
click at [542, 84] on link "Next »" at bounding box center [551, 89] width 40 height 21
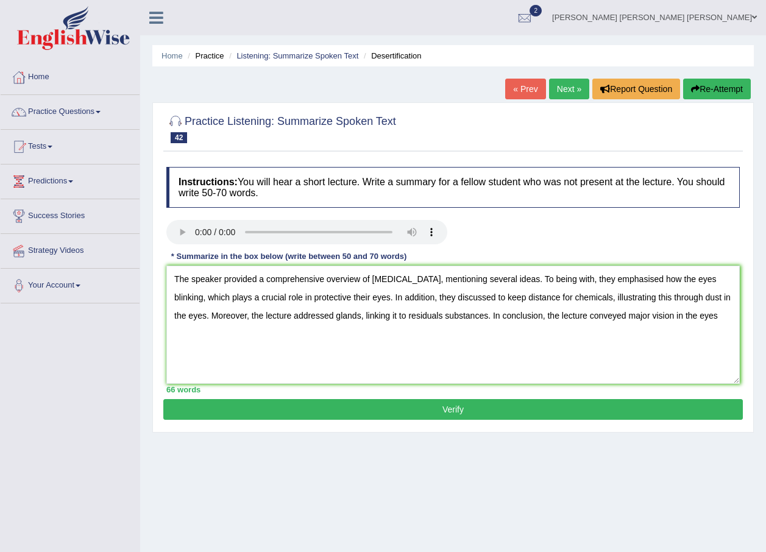
drag, startPoint x: 358, startPoint y: 275, endPoint x: 425, endPoint y: 277, distance: 67.1
click at [425, 277] on textarea "The speaker provided a comprehensive overview of lacrimal gland, mentioning sev…" at bounding box center [452, 325] width 573 height 118
click at [499, 276] on textarea "The speaker provided a comprehensive overview / mentioning several ideas. To be…" at bounding box center [452, 325] width 573 height 118
click at [495, 278] on textarea "The speaker provided a comprehensive overview / mentioning several ideas. To be…" at bounding box center [452, 325] width 573 height 118
drag, startPoint x: 661, startPoint y: 278, endPoint x: 580, endPoint y: 282, distance: 80.5
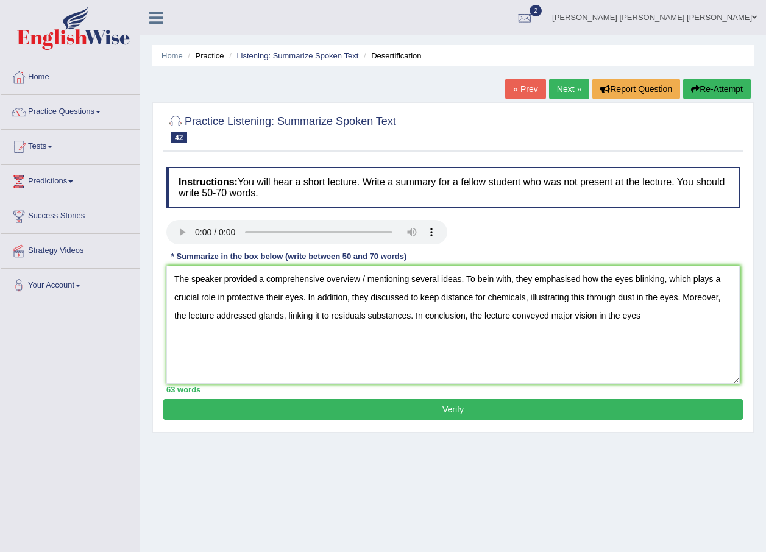
click at [580, 282] on textarea "The speaker provided a comprehensive overview / mentioning several ideas. To be…" at bounding box center [452, 325] width 573 height 118
drag, startPoint x: 693, startPoint y: 277, endPoint x: 211, endPoint y: 300, distance: 482.6
click at [211, 300] on textarea "The speaker provided a comprehensive overview / mentioning several ideas. To be…" at bounding box center [452, 325] width 573 height 118
drag, startPoint x: 268, startPoint y: 297, endPoint x: 330, endPoint y: 297, distance: 62.2
click at [330, 297] on textarea "The speaker provided a comprehensive overview / mentioning several ideas. To be…" at bounding box center [452, 325] width 573 height 118
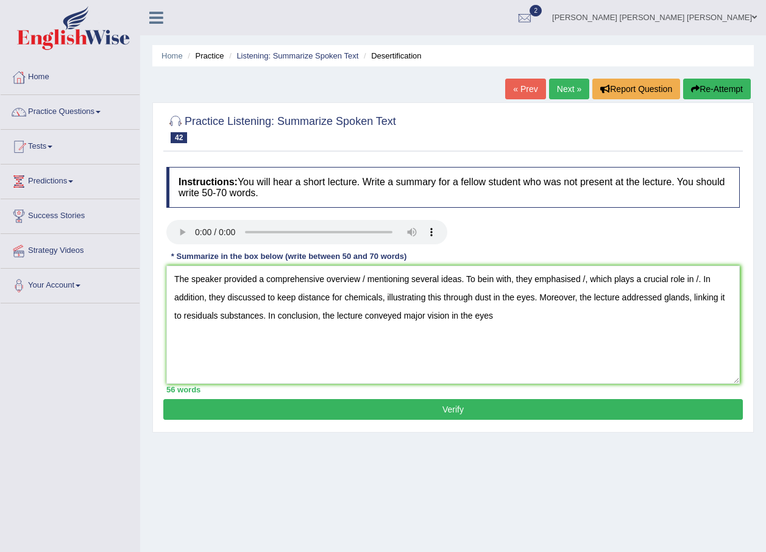
click at [276, 297] on textarea "The speaker provided a comprehensive overview / mentioning several ideas. To be…" at bounding box center [452, 325] width 573 height 118
drag, startPoint x: 269, startPoint y: 296, endPoint x: 383, endPoint y: 302, distance: 114.1
click at [383, 302] on textarea "The speaker provided a comprehensive overview / mentioning several ideas. To be…" at bounding box center [452, 325] width 573 height 118
drag, startPoint x: 364, startPoint y: 297, endPoint x: 423, endPoint y: 299, distance: 59.1
click at [423, 299] on textarea "The speaker provided a comprehensive overview / mentioning several ideas. To be…" at bounding box center [452, 325] width 573 height 118
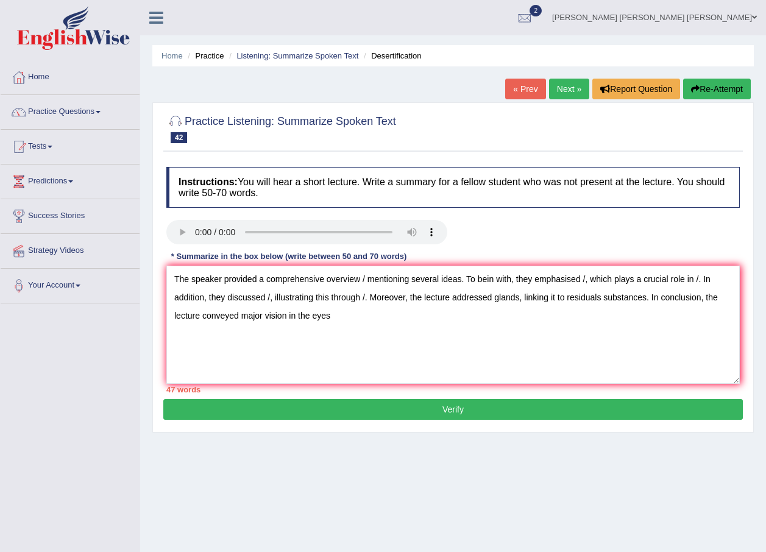
drag, startPoint x: 496, startPoint y: 296, endPoint x: 520, endPoint y: 296, distance: 23.8
click at [520, 296] on textarea "The speaker provided a comprehensive overview / mentioning several ideas. To be…" at bounding box center [452, 325] width 573 height 118
drag, startPoint x: 627, startPoint y: 297, endPoint x: 583, endPoint y: 300, distance: 44.0
click at [583, 300] on textarea "The speaker provided a comprehensive overview / mentioning several ideas. To be…" at bounding box center [452, 325] width 573 height 118
drag, startPoint x: 172, startPoint y: 317, endPoint x: 279, endPoint y: 322, distance: 106.8
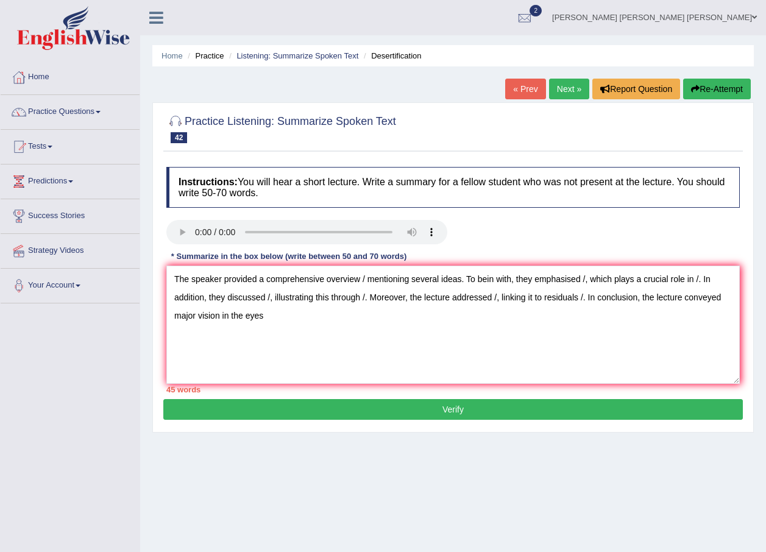
click at [279, 322] on textarea "The speaker provided a comprehensive overview / mentioning several ideas. To be…" at bounding box center [452, 325] width 573 height 118
drag, startPoint x: 730, startPoint y: 313, endPoint x: 112, endPoint y: 276, distance: 619.6
click at [105, 278] on div "Toggle navigation Home Practice Questions Speaking Practice Read Aloud Repeat S…" at bounding box center [383, 317] width 766 height 634
click at [54, 343] on div "Toggle navigation Home Practice Questions Speaking Practice Read Aloud Repeat S…" at bounding box center [383, 317] width 766 height 634
drag, startPoint x: 464, startPoint y: 344, endPoint x: 472, endPoint y: 332, distance: 15.4
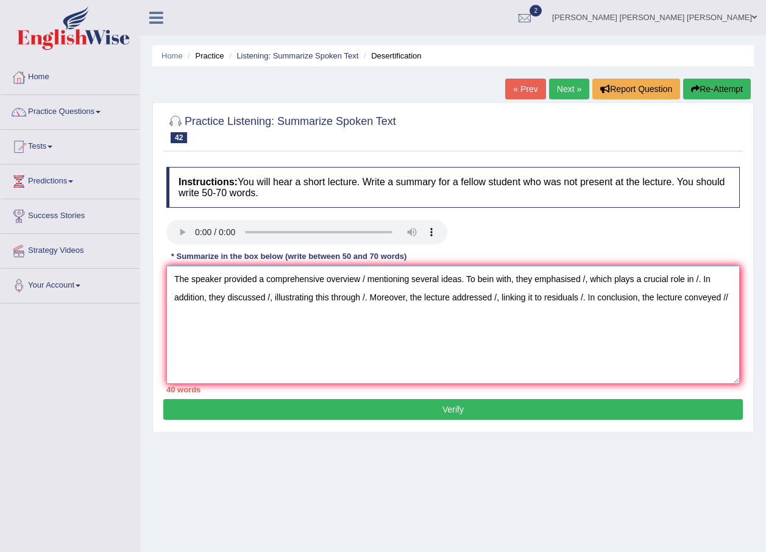
click at [464, 346] on textarea "The speaker provided a comprehensive overview / mentioning several ideas. To be…" at bounding box center [452, 325] width 573 height 118
click at [401, 315] on textarea "The speaker provided a comprehensive overview / mentioning several ideas. To be…" at bounding box center [452, 325] width 573 height 118
click at [207, 335] on textarea "The speaker provided a comprehensive overview / mentioning several ideas. To be…" at bounding box center [452, 325] width 573 height 118
click at [734, 293] on textarea "The speaker provided a comprehensive overview / mentioning several ideas. To be…" at bounding box center [452, 325] width 573 height 118
click at [729, 295] on textarea "The speaker provided a comprehensive overview / mentioning several ideas. To be…" at bounding box center [452, 325] width 573 height 118
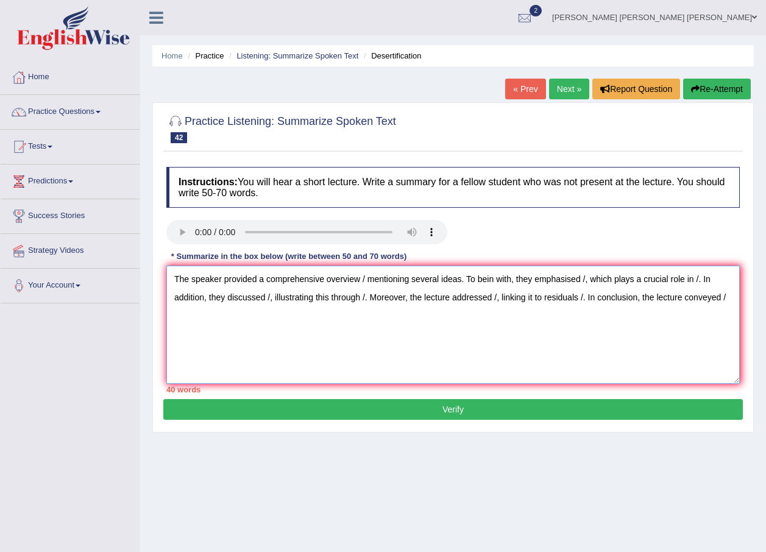
click at [185, 331] on textarea "The speaker provided a comprehensive overview / mentioning several ideas. To be…" at bounding box center [452, 325] width 573 height 118
type textarea "The speaker provided a comprehensive overview / mentioning several ideas. To be…"
click at [300, 331] on textarea "The speaker provided a comprehensive overview / mentioning several ideas. To be…" at bounding box center [452, 325] width 573 height 118
click at [201, 334] on textarea "The speaker provided a comprehensive overview / mentioning several ideas. To be…" at bounding box center [452, 325] width 573 height 118
drag, startPoint x: 209, startPoint y: 373, endPoint x: 239, endPoint y: 350, distance: 37.8
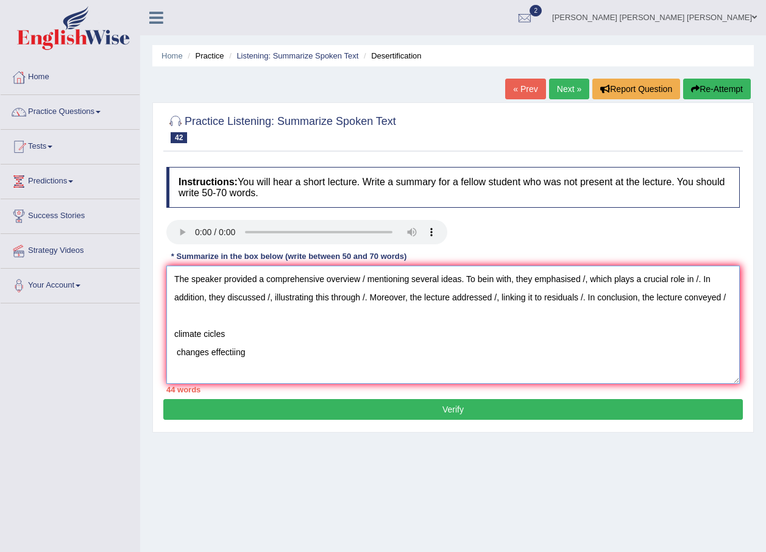
click at [239, 350] on textarea "The speaker provided a comprehensive overview / mentioning several ideas. To be…" at bounding box center [452, 325] width 573 height 118
click at [288, 353] on textarea "The speaker provided a comprehensive overview / mentioning several ideas. To be…" at bounding box center [452, 325] width 573 height 118
drag, startPoint x: 740, startPoint y: 381, endPoint x: 734, endPoint y: 416, distance: 34.6
click at [734, 416] on div "Practice Listening: Summarize Spoken Text 42 Desertification Instructions: You …" at bounding box center [452, 267] width 601 height 330
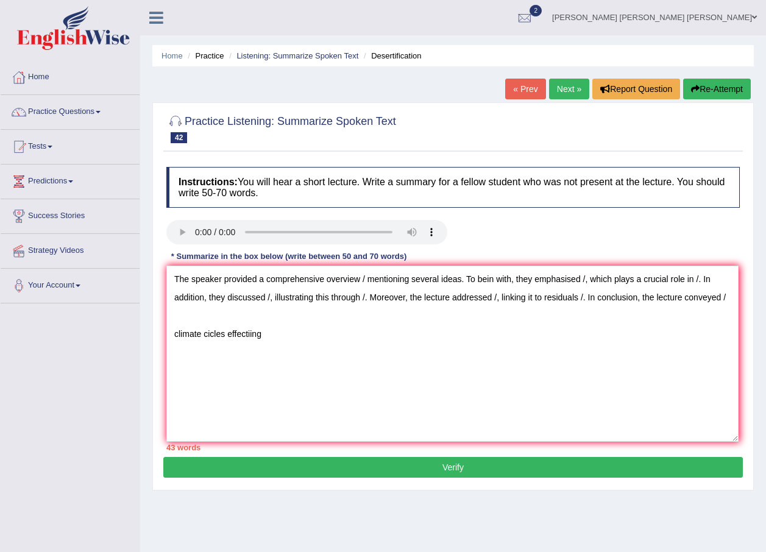
drag, startPoint x: 736, startPoint y: 379, endPoint x: 737, endPoint y: 445, distance: 65.8
click at [737, 442] on textarea "The speaker provided a comprehensive overview / mentioning several ideas. To be…" at bounding box center [452, 354] width 572 height 176
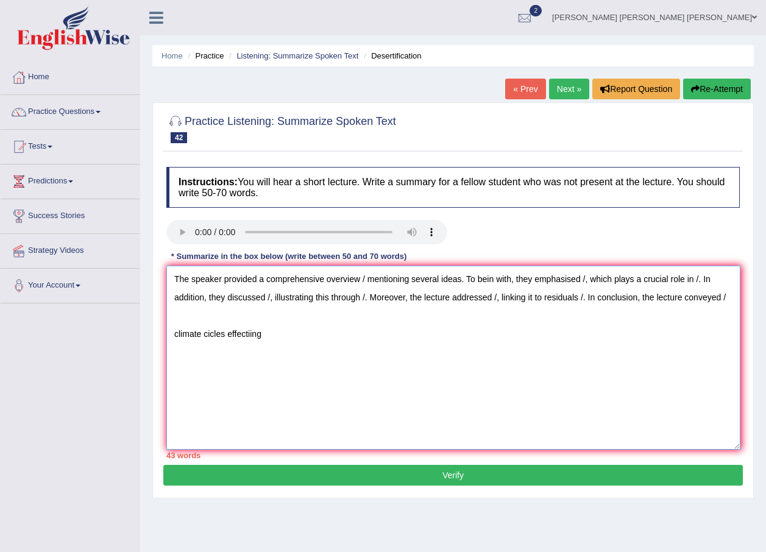
click at [216, 388] on textarea "The speaker provided a comprehensive overview / mentioning several ideas. To be…" at bounding box center [453, 358] width 574 height 184
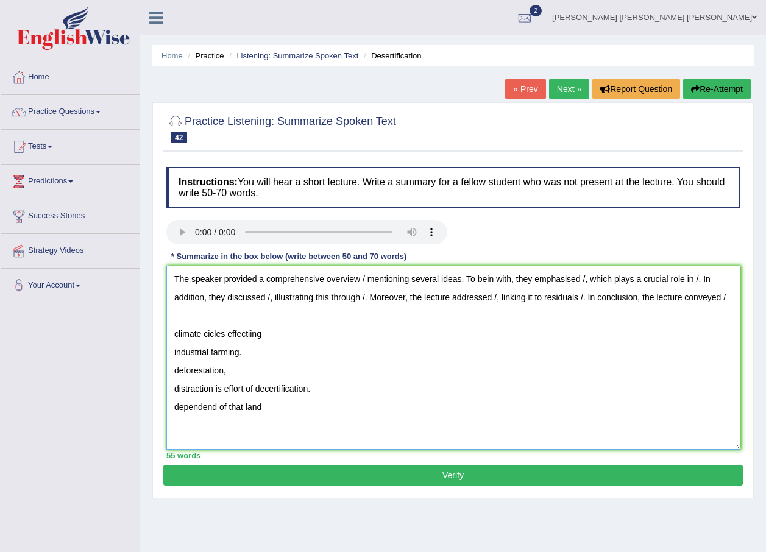
click at [174, 408] on textarea "The speaker provided a comprehensive overview / mentioning several ideas. To be…" at bounding box center [453, 358] width 574 height 184
click at [300, 407] on textarea "The speaker provided a comprehensive overview / mentioning several ideas. To be…" at bounding box center [453, 358] width 574 height 184
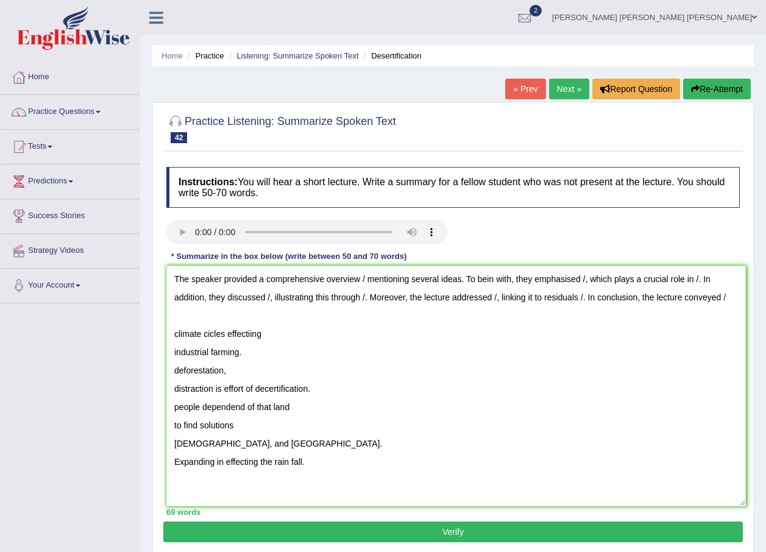
drag, startPoint x: 739, startPoint y: 444, endPoint x: 744, endPoint y: 500, distance: 56.3
click at [744, 500] on textarea "The speaker provided a comprehensive overview / mentioning several ideas. To be…" at bounding box center [456, 386] width 580 height 241
click at [180, 461] on textarea "The speaker provided a comprehensive overview / mentioning several ideas. To be…" at bounding box center [456, 386] width 580 height 241
drag, startPoint x: 320, startPoint y: 463, endPoint x: 161, endPoint y: 470, distance: 158.6
click at [161, 470] on div "Practice Listening: Summarize Spoken Text 42 Desertification Instructions: You …" at bounding box center [452, 328] width 601 height 453
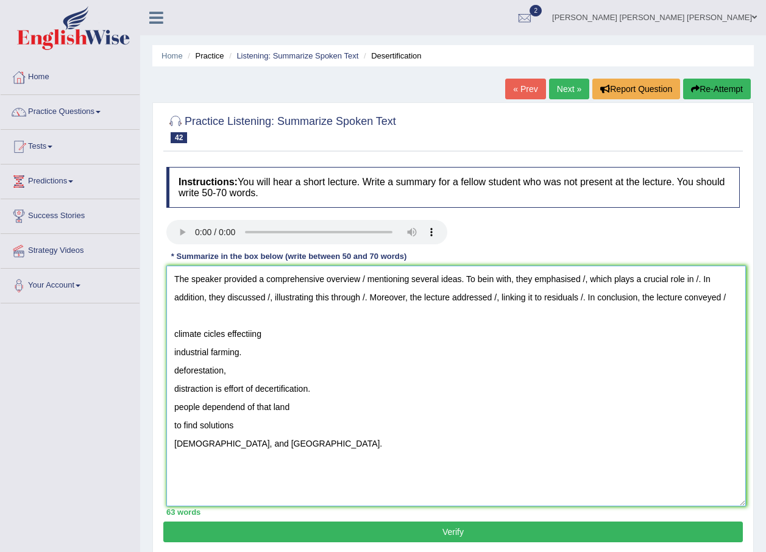
click at [365, 280] on textarea "The speaker provided a comprehensive overview / mentioning several ideas. To be…" at bounding box center [456, 386] width 580 height 241
paste textarea "expanding in effecting the rain fall."
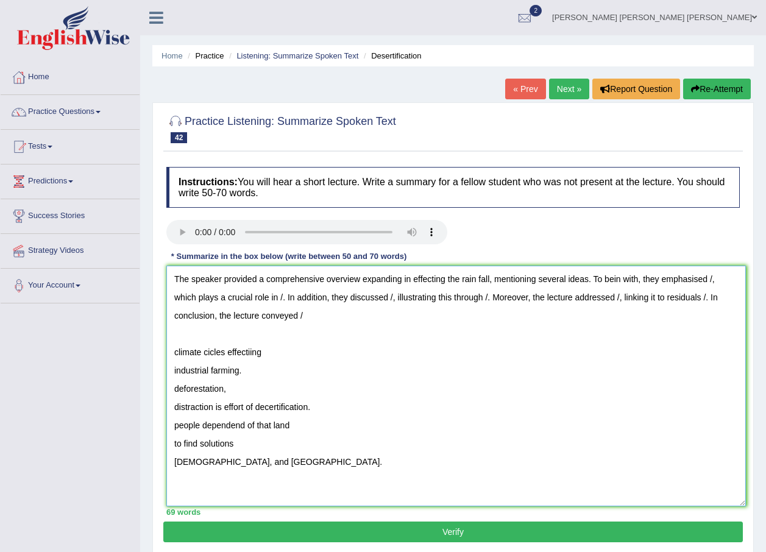
drag, startPoint x: 271, startPoint y: 347, endPoint x: 175, endPoint y: 347, distance: 95.7
click at [175, 347] on textarea "The speaker provided a comprehensive overview expanding in effecting the rain f…" at bounding box center [456, 386] width 580 height 241
click at [253, 349] on textarea "The speaker provided a comprehensive overview expanding in effecting the rain f…" at bounding box center [456, 386] width 580 height 241
drag, startPoint x: 277, startPoint y: 354, endPoint x: 154, endPoint y: 354, distance: 123.7
click at [154, 354] on div "Practice Listening: Summarize Spoken Text 42 Desertification Instructions: You …" at bounding box center [452, 328] width 601 height 453
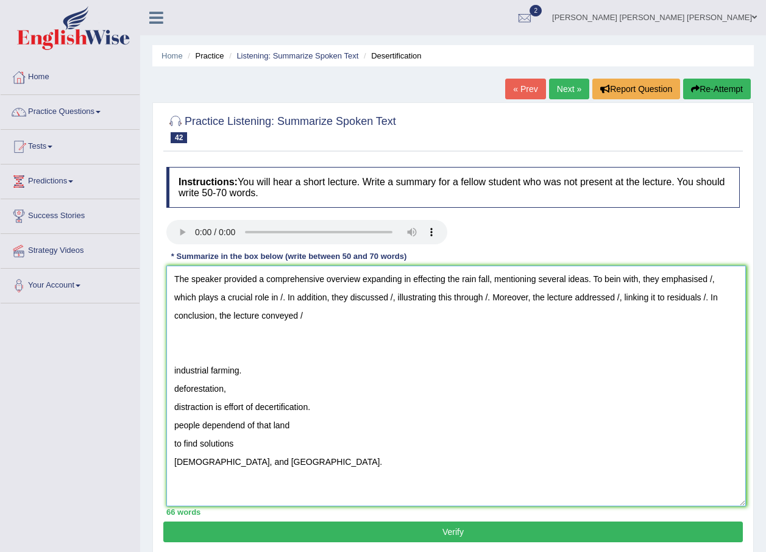
click at [709, 278] on textarea "The speaker provided a comprehensive overview expanding in effecting the rain f…" at bounding box center [456, 386] width 580 height 241
paste textarea "climate cicles effecting"
drag, startPoint x: 249, startPoint y: 368, endPoint x: 160, endPoint y: 364, distance: 89.7
click at [160, 364] on div "Practice Listening: Summarize Spoken Text 42 Desertification Instructions: You …" at bounding box center [452, 328] width 601 height 453
click at [373, 294] on textarea "The speaker provided a comprehensive overview expanding in effecting the rain f…" at bounding box center [456, 386] width 580 height 241
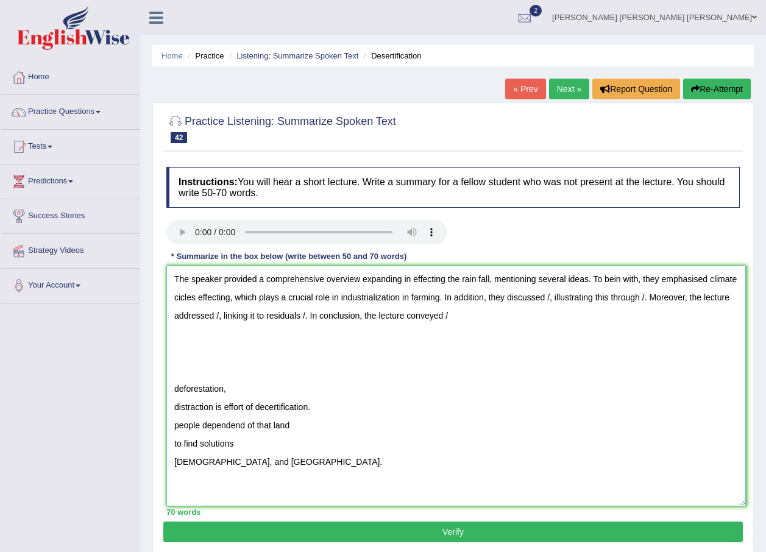
click at [441, 296] on textarea "The speaker provided a comprehensive overview expanding in effecting the rain f…" at bounding box center [456, 386] width 580 height 241
drag, startPoint x: 237, startPoint y: 393, endPoint x: 161, endPoint y: 393, distance: 75.6
click at [161, 393] on div "Practice Listening: Summarize Spoken Text 42 Desertification Instructions: You …" at bounding box center [452, 328] width 601 height 453
click at [583, 298] on textarea "The speaker provided a comprehensive overview expanding in effecting the rain f…" at bounding box center [456, 386] width 580 height 241
paste textarea "deforestation,"
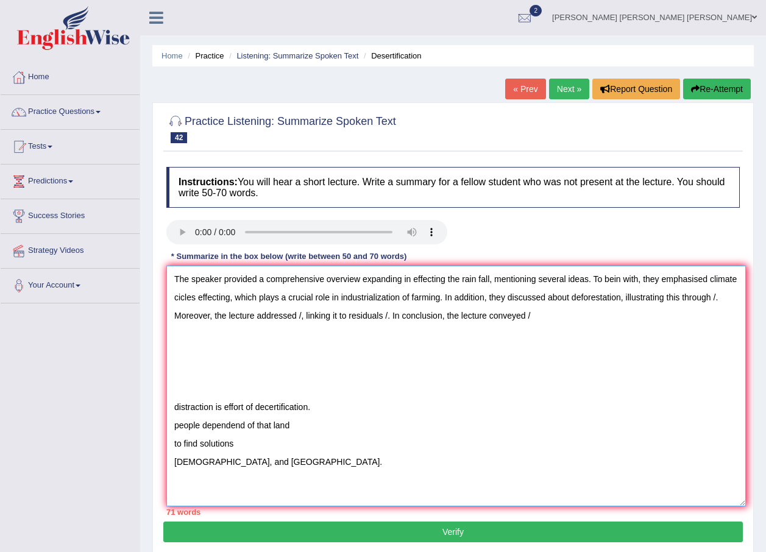
drag, startPoint x: 328, startPoint y: 406, endPoint x: 171, endPoint y: 409, distance: 156.6
click at [171, 409] on textarea "The speaker provided a comprehensive overview expanding in effecting the rain f…" at bounding box center [456, 386] width 580 height 241
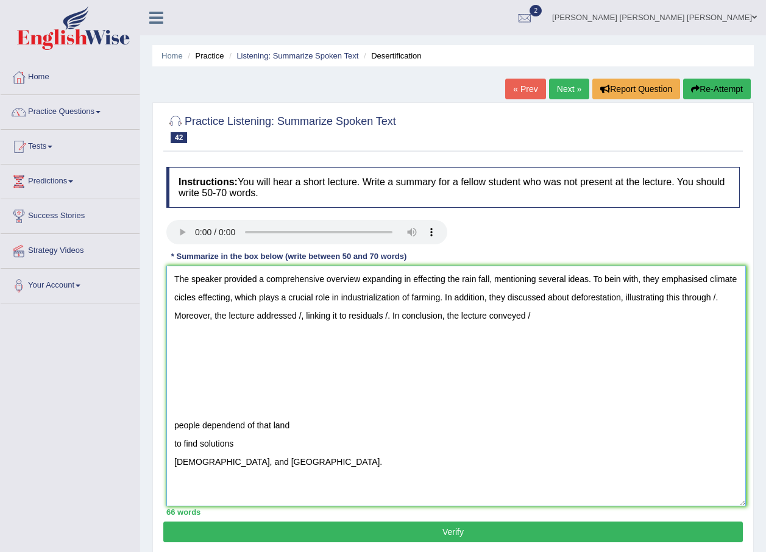
click at [210, 314] on textarea "The speaker provided a comprehensive overview expanding in effecting the rain f…" at bounding box center [456, 386] width 580 height 241
paste textarea "distraction is effort of decertification."
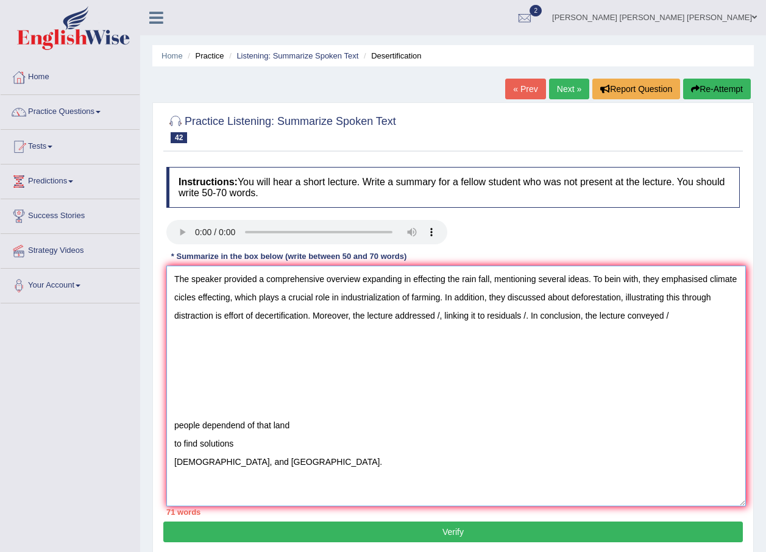
drag, startPoint x: 308, startPoint y: 425, endPoint x: 160, endPoint y: 433, distance: 147.7
click at [160, 433] on div "Practice Listening: Summarize Spoken Text 42 Desertification Instructions: You …" at bounding box center [452, 328] width 601 height 453
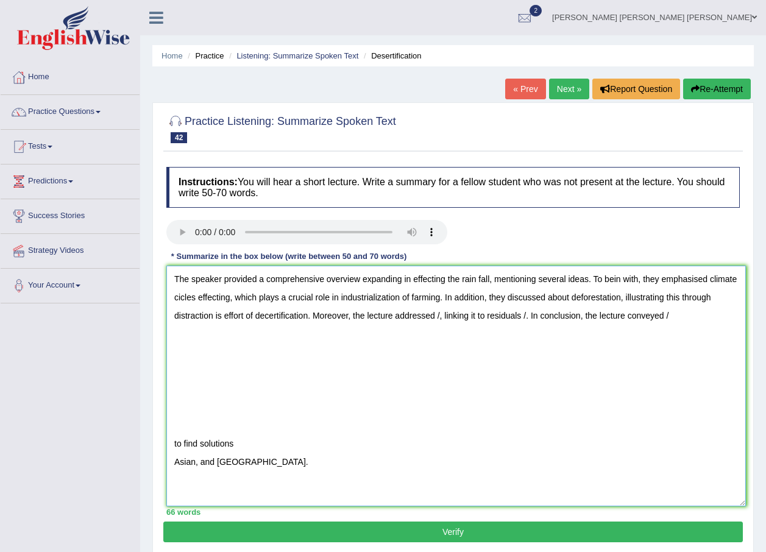
click at [475, 316] on textarea "The speaker provided a comprehensive overview expanding in effecting the rain f…" at bounding box center [456, 386] width 580 height 241
paste textarea "people dependend of that land"
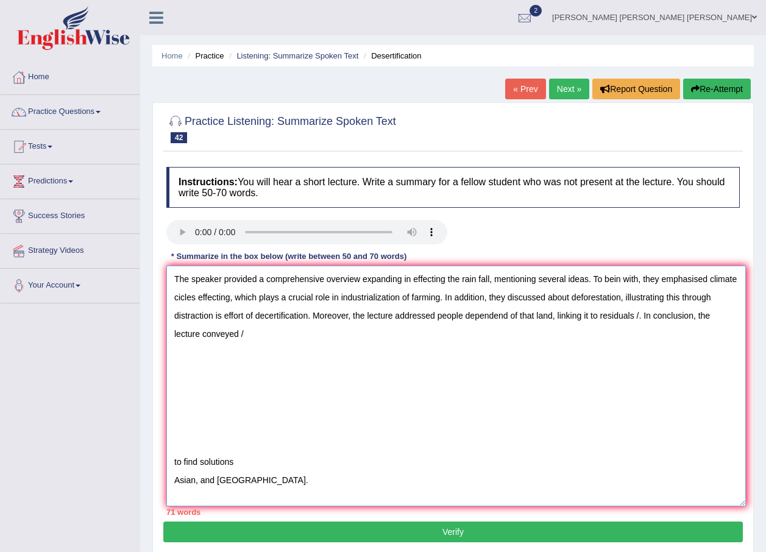
drag, startPoint x: 587, startPoint y: 315, endPoint x: 547, endPoint y: 317, distance: 39.7
click at [547, 317] on textarea "The speaker provided a comprehensive overview expanding in effecting the rain f…" at bounding box center [456, 386] width 580 height 241
click at [549, 316] on textarea "The speaker provided a comprehensive overview expanding in effecting the rain f…" at bounding box center [456, 386] width 580 height 241
click at [589, 317] on textarea "The speaker provided a comprehensive overview expanding in effecting the rain f…" at bounding box center [456, 386] width 580 height 241
click at [578, 346] on textarea "The speaker provided a comprehensive overview expanding in effecting the rain f…" at bounding box center [456, 386] width 580 height 241
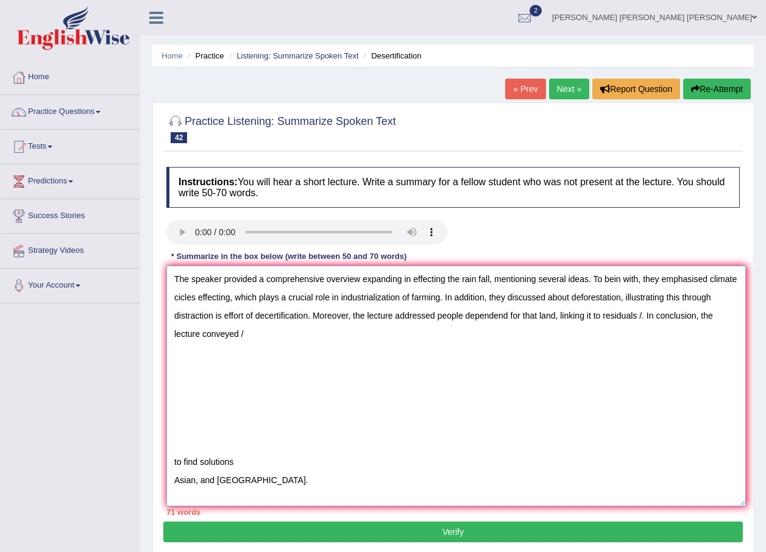
drag, startPoint x: 253, startPoint y: 458, endPoint x: 146, endPoint y: 458, distance: 107.3
click at [146, 458] on div "Home Practice Listening: Summarize Spoken Text Desertification « Prev Next » Re…" at bounding box center [453, 304] width 626 height 609
click at [192, 422] on textarea "The speaker provided a comprehensive overview expanding in effecting the rain f…" at bounding box center [456, 386] width 580 height 241
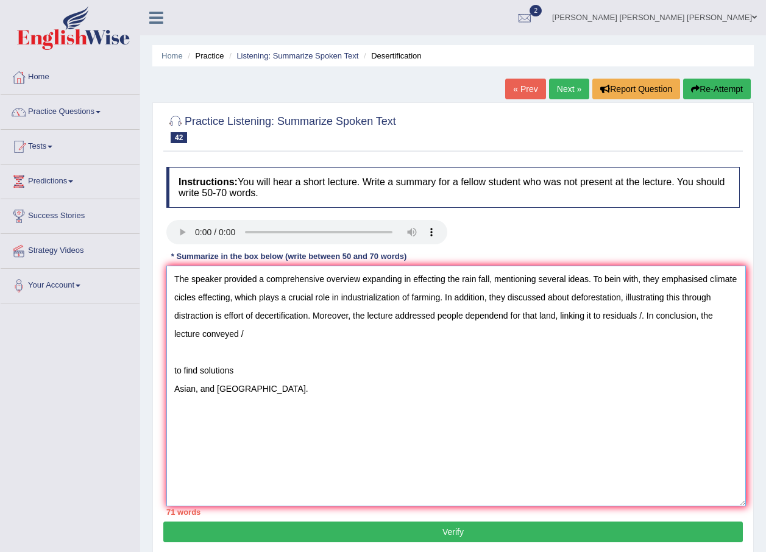
drag, startPoint x: 258, startPoint y: 375, endPoint x: 128, endPoint y: 375, distance: 129.8
click at [128, 375] on div "Toggle navigation Home Practice Questions Speaking Practice Read Aloud Repeat S…" at bounding box center [383, 317] width 766 height 634
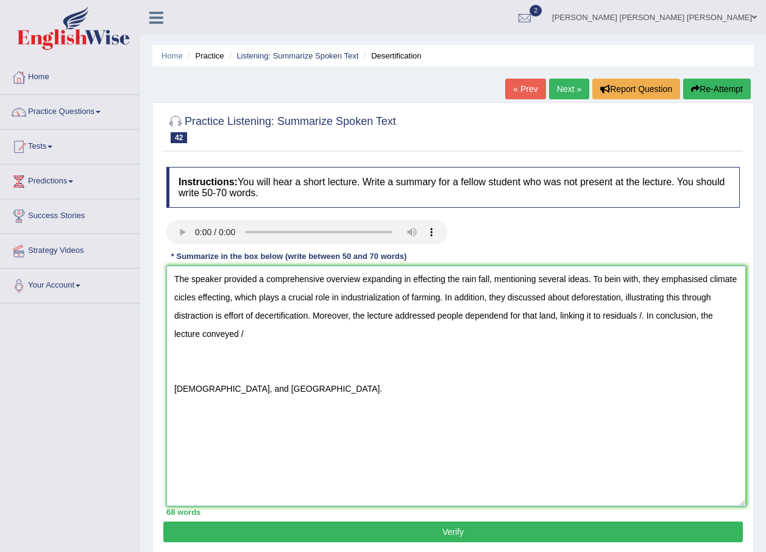
click at [645, 315] on textarea "The speaker provided a comprehensive overview expanding in effecting the rain f…" at bounding box center [456, 386] width 580 height 241
paste textarea "to find solutions"
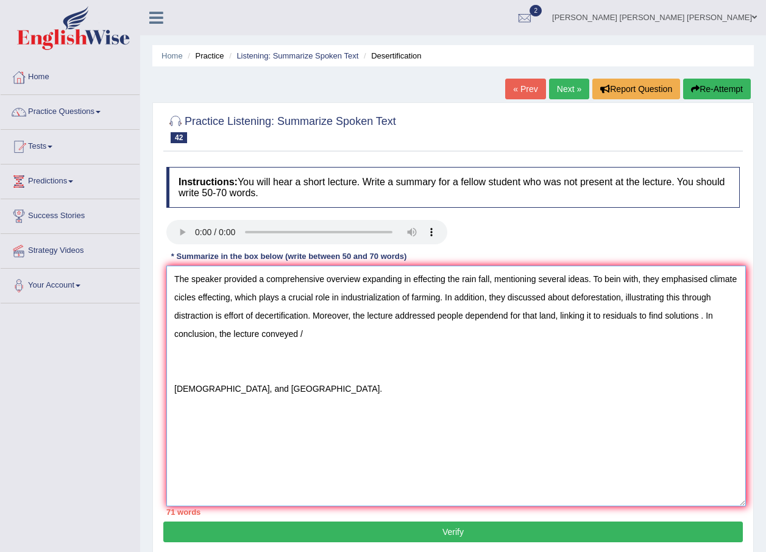
click at [305, 359] on textarea "The speaker provided a comprehensive overview expanding in effecting the rain f…" at bounding box center [456, 386] width 580 height 241
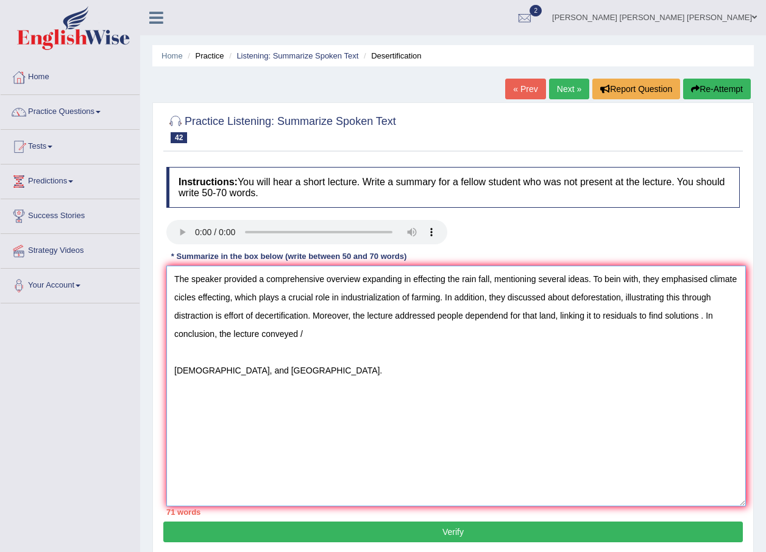
click at [172, 371] on textarea "The speaker provided a comprehensive overview expanding in effecting the rain f…" at bounding box center [456, 386] width 580 height 241
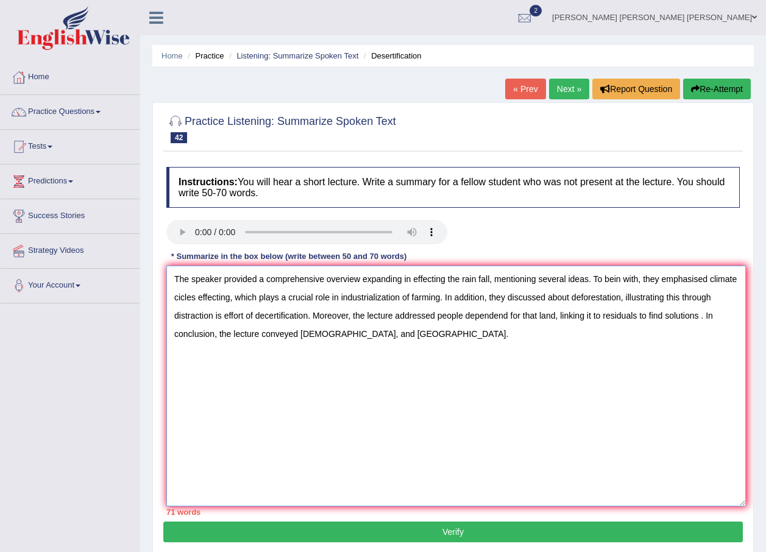
drag, startPoint x: 317, startPoint y: 318, endPoint x: 246, endPoint y: 320, distance: 71.3
click at [246, 320] on textarea "The speaker provided a comprehensive overview expanding in effecting the rain f…" at bounding box center [456, 386] width 580 height 241
click at [234, 344] on textarea "The speaker provided a comprehensive overview expanding in effecting the rain f…" at bounding box center [456, 386] width 580 height 241
drag, startPoint x: 216, startPoint y: 316, endPoint x: 224, endPoint y: 316, distance: 7.3
click at [224, 316] on textarea "The speaker provided a comprehensive overview expanding in effecting the rain f…" at bounding box center [456, 386] width 580 height 241
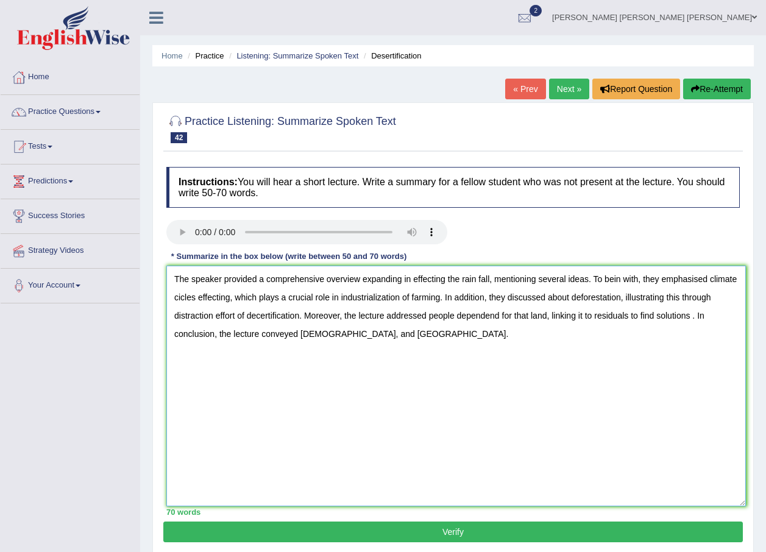
drag, startPoint x: 238, startPoint y: 314, endPoint x: 218, endPoint y: 319, distance: 21.3
click at [218, 319] on textarea "The speaker provided a comprehensive overview expanding in effecting the rain f…" at bounding box center [456, 386] width 580 height 241
click at [217, 316] on textarea "The speaker provided a comprehensive overview expanding in effecting the rain f…" at bounding box center [456, 386] width 580 height 241
drag, startPoint x: 510, startPoint y: 316, endPoint x: 494, endPoint y: 317, distance: 16.5
click at [494, 317] on textarea "The speaker provided a comprehensive overview expanding in effecting the rain f…" at bounding box center [456, 386] width 580 height 241
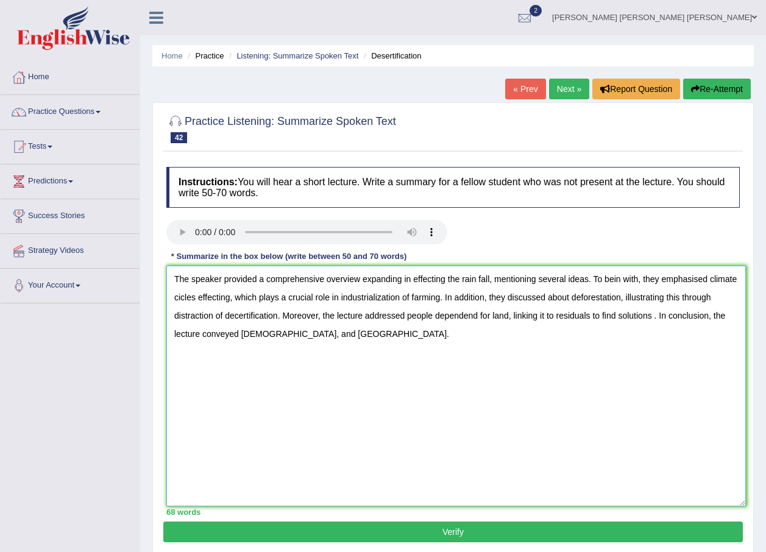
click at [662, 319] on textarea "The speaker provided a comprehensive overview expanding in effecting the rain f…" at bounding box center [456, 386] width 580 height 241
click at [350, 335] on textarea "The speaker provided a comprehensive overview expanding in effecting the rain f…" at bounding box center [456, 386] width 580 height 241
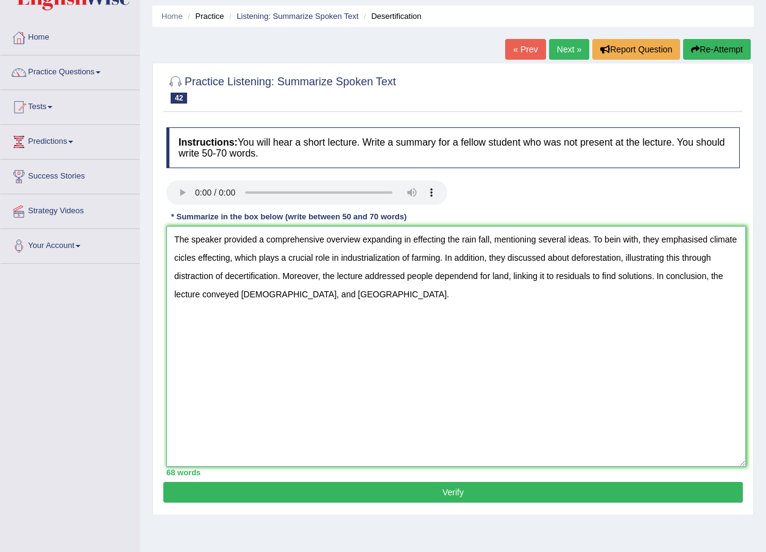
scroll to position [47, 0]
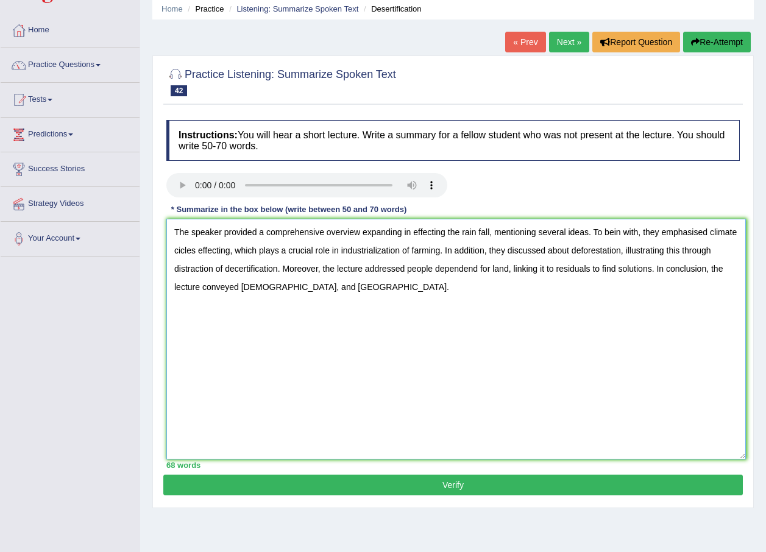
click at [400, 304] on textarea "The speaker provided a comprehensive overview expanding in effecting the rain f…" at bounding box center [456, 339] width 580 height 241
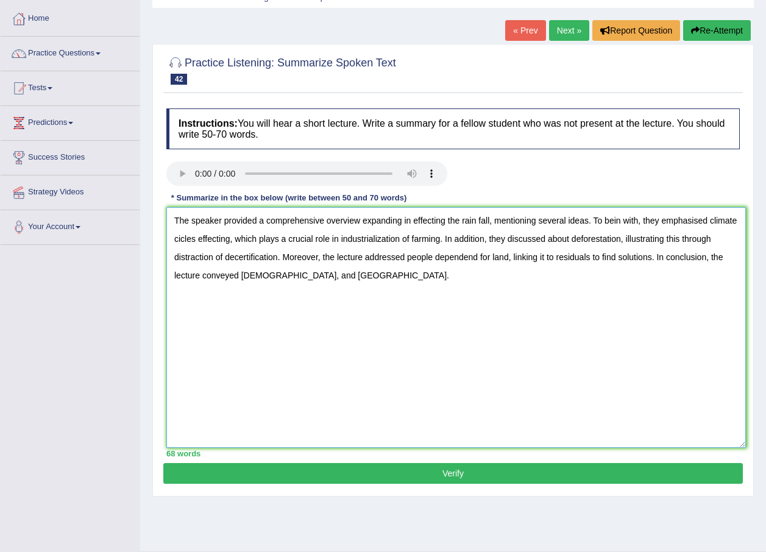
scroll to position [58, 0]
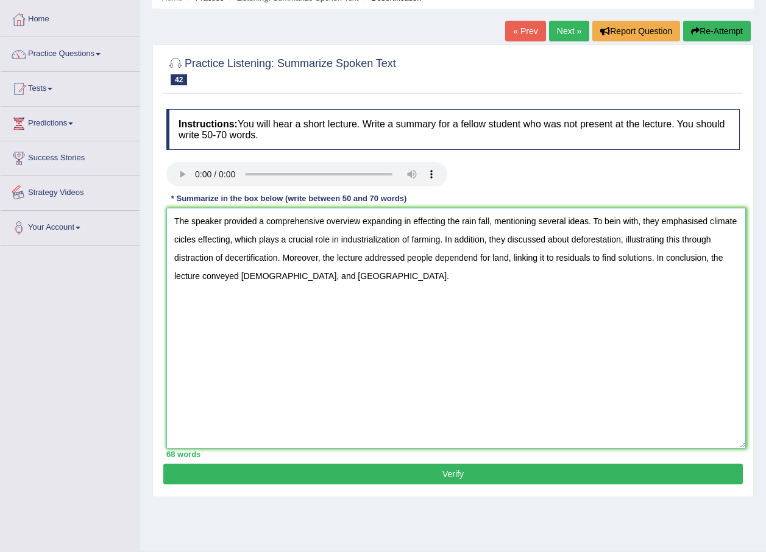
click at [345, 300] on textarea "The speaker provided a comprehensive overview expanding in effecting the rain f…" at bounding box center [456, 328] width 580 height 241
click at [352, 278] on textarea "The speaker provided a comprehensive overview expanding in effecting the rain f…" at bounding box center [456, 328] width 580 height 241
drag, startPoint x: 347, startPoint y: 275, endPoint x: 113, endPoint y: 201, distance: 245.5
click at [113, 201] on div "Toggle navigation Home Practice Questions Speaking Practice Read Aloud Repeat S…" at bounding box center [383, 259] width 766 height 634
click at [500, 322] on textarea "The speaker provided a comprehensive overview expanding in effecting the rain f…" at bounding box center [456, 328] width 580 height 241
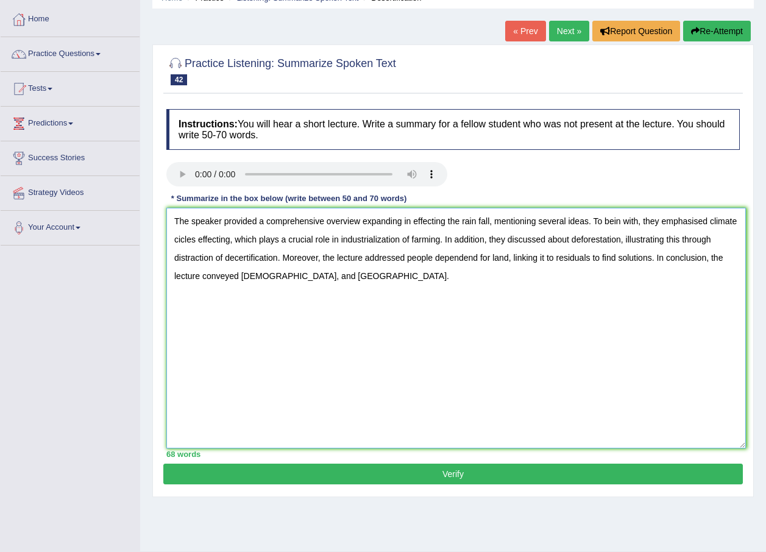
click at [361, 277] on textarea "The speaker provided a comprehensive overview expanding in effecting the rain f…" at bounding box center [456, 328] width 580 height 241
type textarea "The speaker provided a comprehensive overview expanding in effecting the rain f…"
click at [382, 470] on button "Verify" at bounding box center [453, 474] width 580 height 21
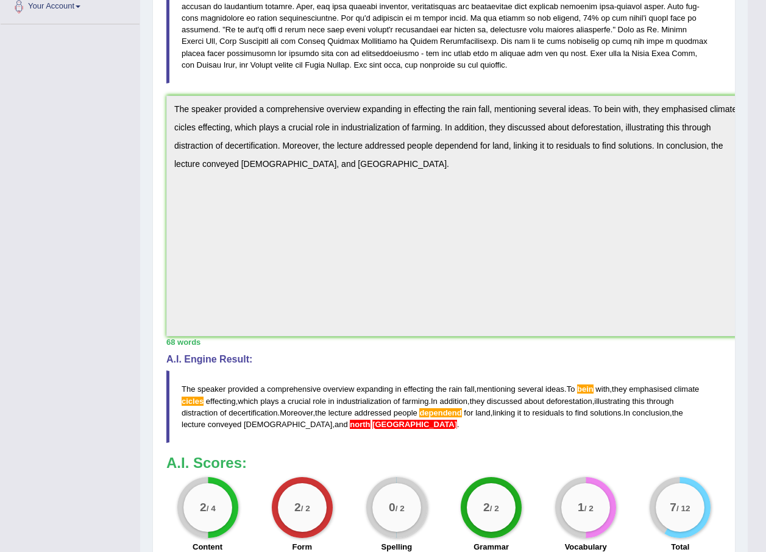
scroll to position [218, 0]
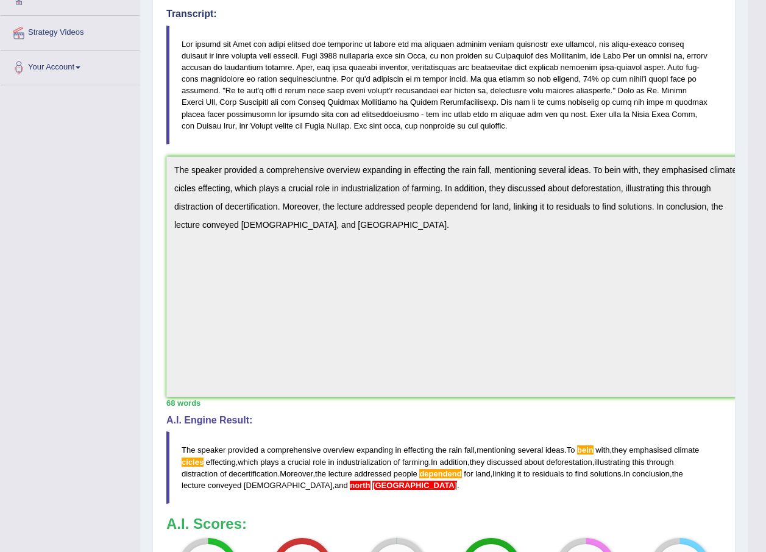
drag, startPoint x: 461, startPoint y: 42, endPoint x: 506, endPoint y: 43, distance: 44.5
click at [506, 43] on blockquote at bounding box center [443, 85] width 555 height 119
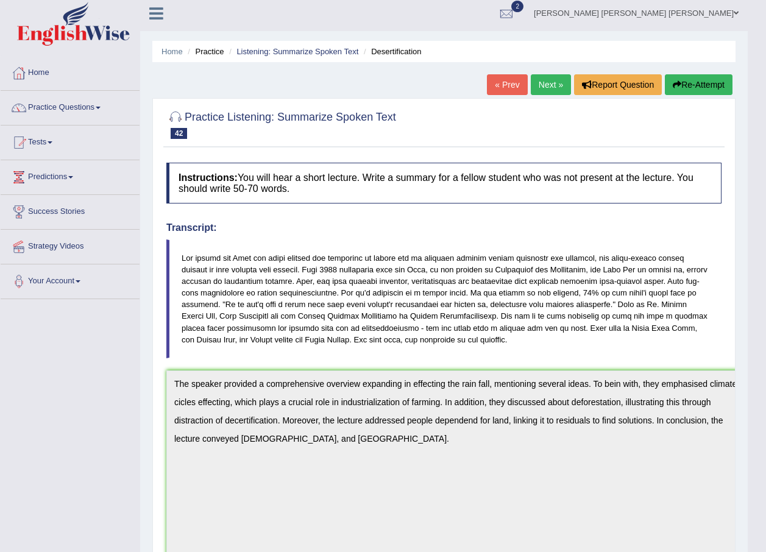
scroll to position [0, 0]
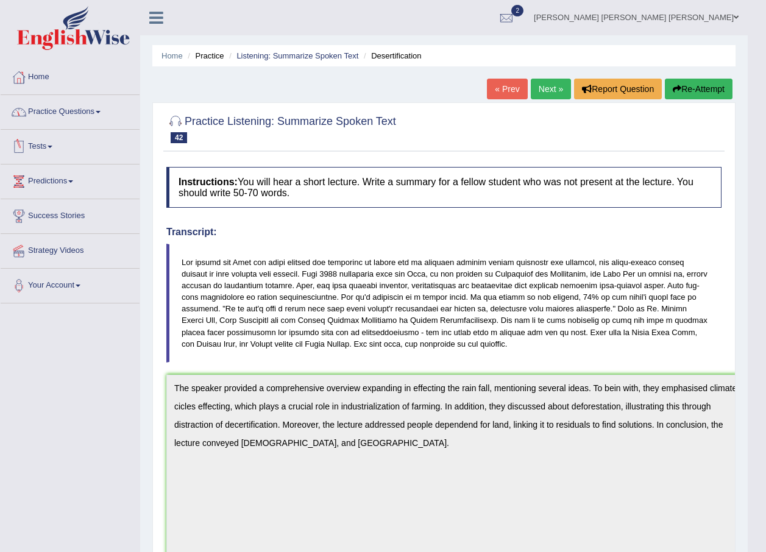
click at [53, 118] on link "Practice Questions" at bounding box center [70, 110] width 139 height 30
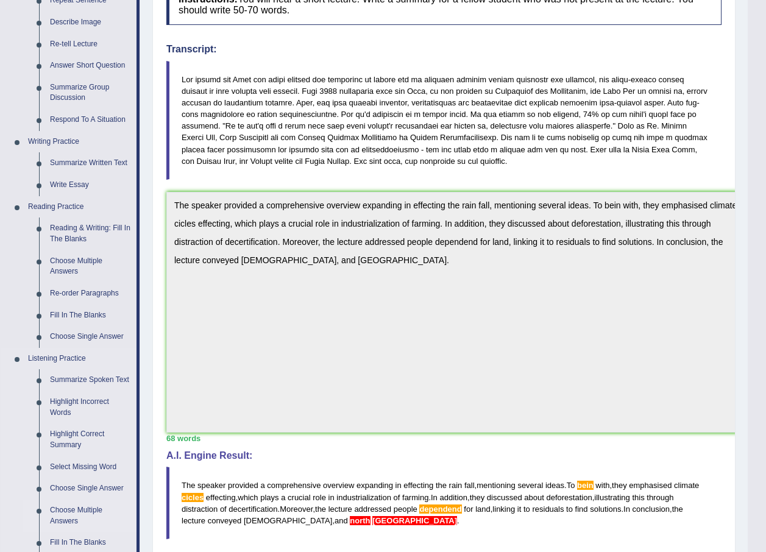
scroll to position [403, 0]
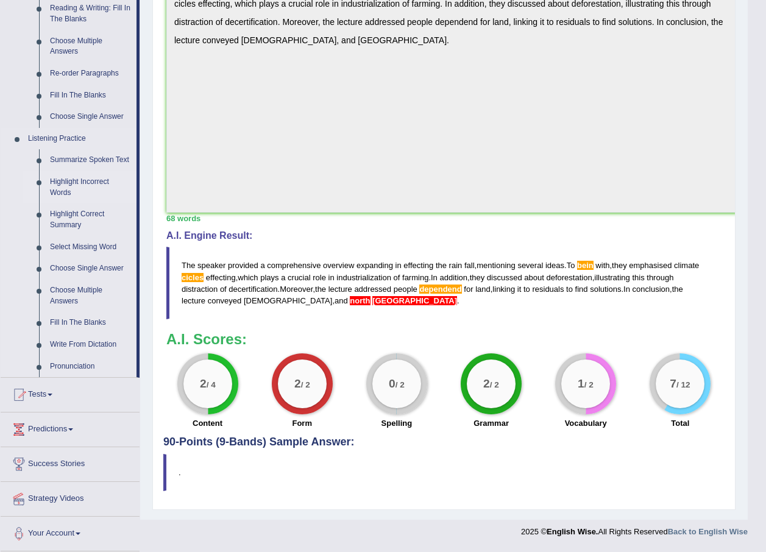
click at [72, 180] on link "Highlight Incorrect Words" at bounding box center [90, 187] width 92 height 32
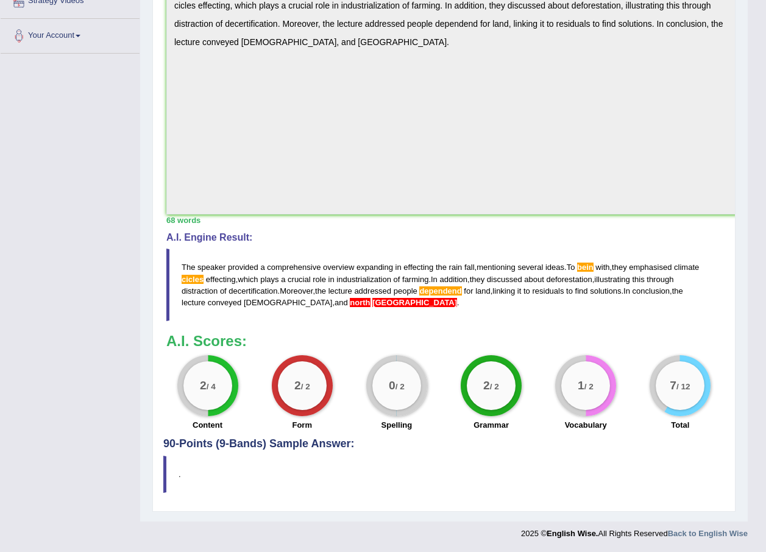
scroll to position [193, 0]
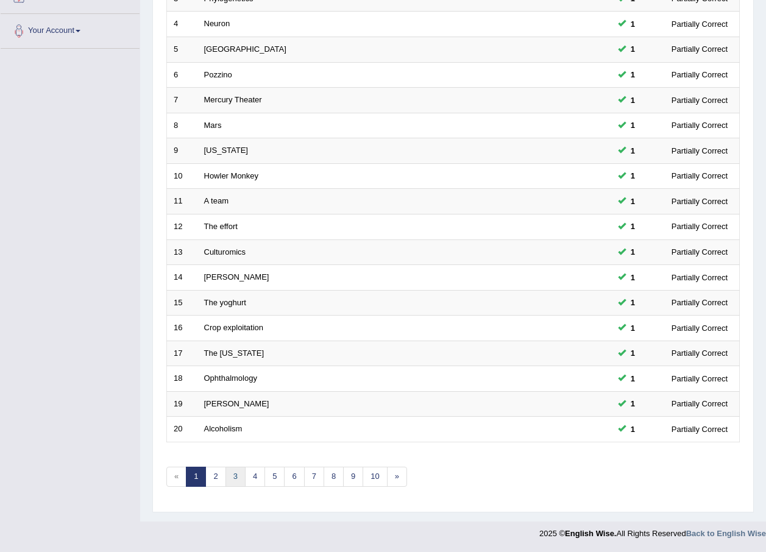
scroll to position [255, 0]
click at [228, 477] on link "3" at bounding box center [235, 477] width 20 height 20
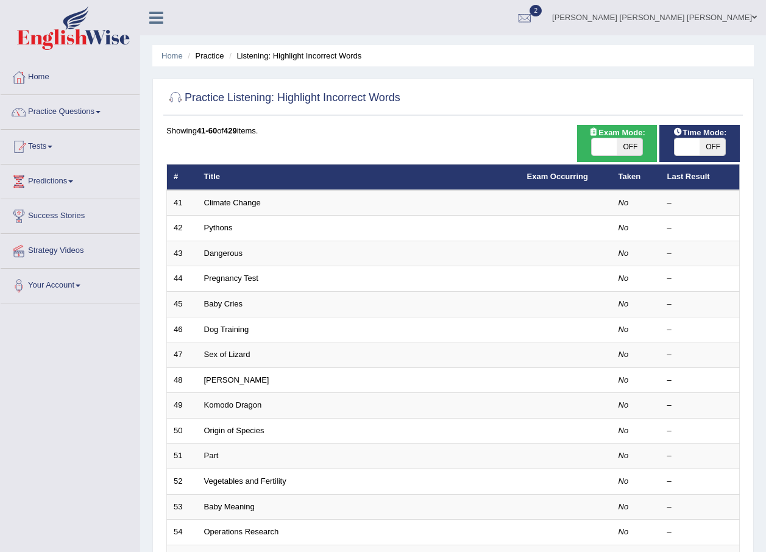
scroll to position [255, 0]
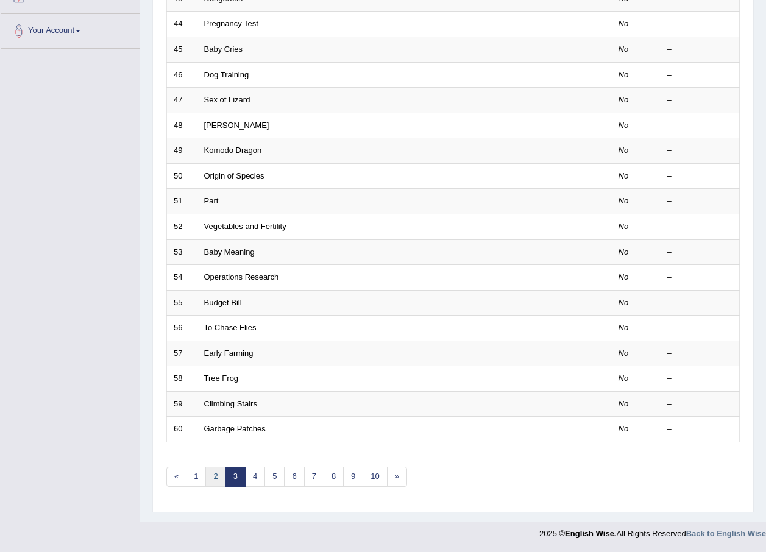
click at [219, 472] on link "2" at bounding box center [215, 477] width 20 height 20
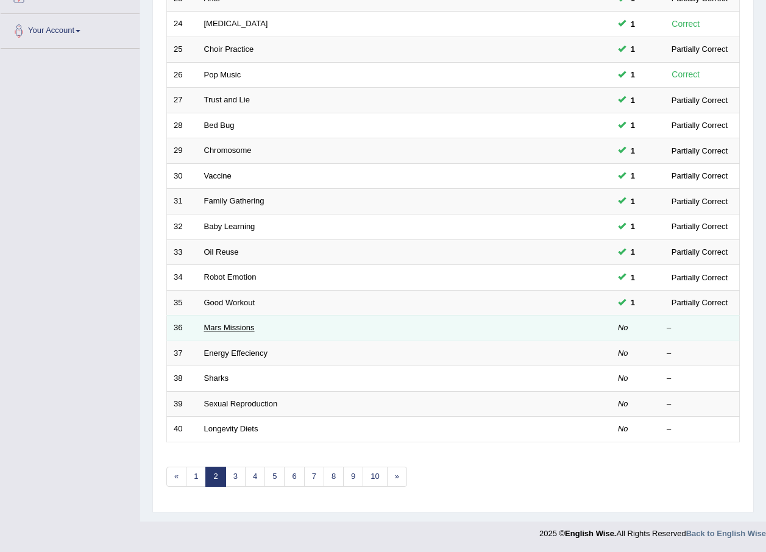
click at [221, 325] on link "Mars Missions" at bounding box center [229, 327] width 51 height 9
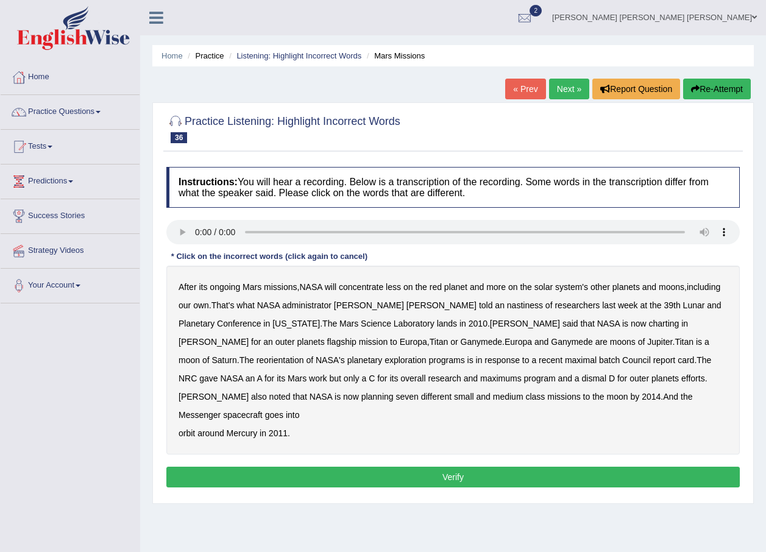
click at [342, 105] on div "Practice Listening: Highlight Incorrect Words 36 Mars Missions Instructions: Yo…" at bounding box center [452, 303] width 601 height 402
click at [503, 328] on div "After its ongoing Mars missions , NASA will concentrate less on the red planet …" at bounding box center [452, 360] width 573 height 189
click at [649, 323] on b "charting" at bounding box center [664, 324] width 30 height 10
click at [461, 338] on b "Ganymede" at bounding box center [481, 342] width 41 height 10
click at [461, 342] on b "Ganymede" at bounding box center [481, 342] width 41 height 10
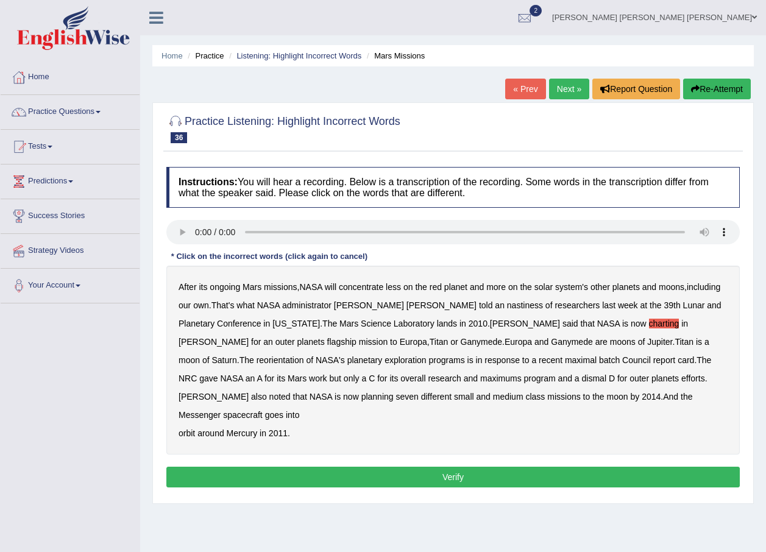
click at [565, 363] on b "maximal" at bounding box center [581, 360] width 32 height 10
click at [480, 379] on b "maximums" at bounding box center [500, 379] width 41 height 10
click at [599, 363] on b "batch" at bounding box center [609, 360] width 21 height 10
click at [599, 467] on button "Verify" at bounding box center [452, 477] width 573 height 21
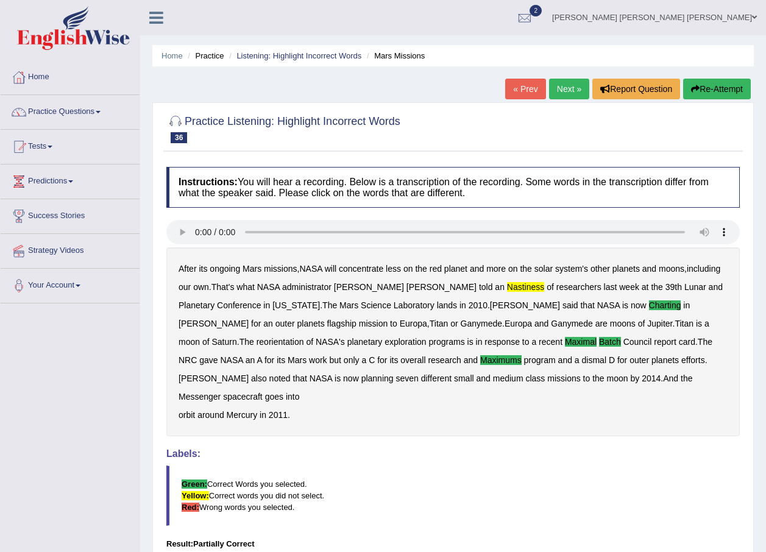
click at [564, 89] on link "Next »" at bounding box center [569, 89] width 40 height 21
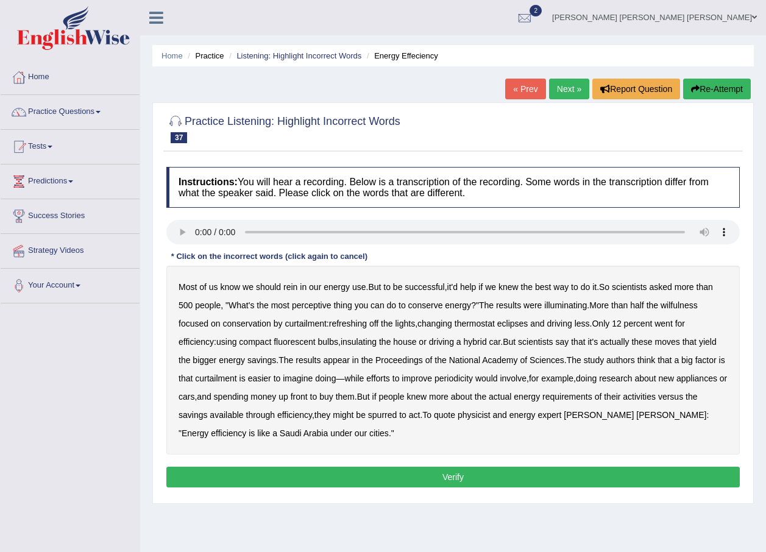
click at [320, 303] on b "perceptive" at bounding box center [312, 305] width 40 height 10
click at [680, 305] on b "wilfulness" at bounding box center [679, 305] width 37 height 10
click at [367, 324] on b "refreshing" at bounding box center [348, 324] width 38 height 10
click at [528, 325] on b "eclipses" at bounding box center [512, 324] width 31 height 10
click at [263, 340] on b "compact" at bounding box center [255, 342] width 32 height 10
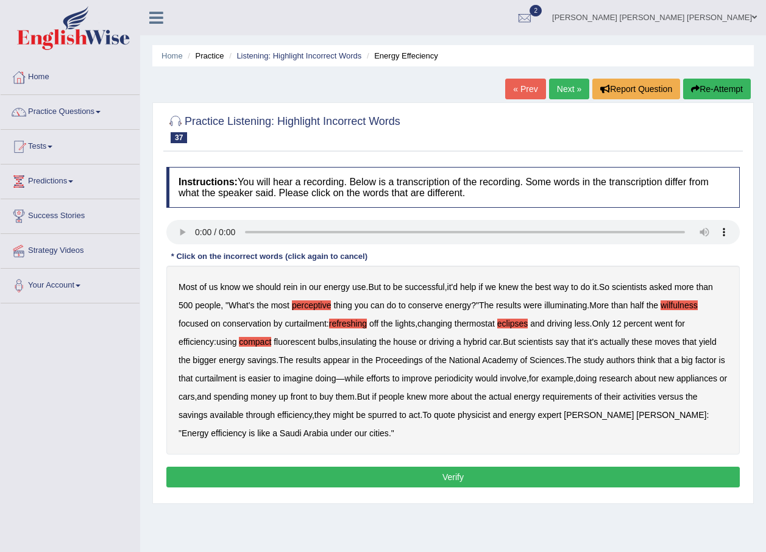
click at [263, 339] on b "compact" at bounding box center [255, 342] width 32 height 10
click at [368, 343] on b "insulating" at bounding box center [359, 342] width 36 height 10
click at [473, 381] on b "periodicity" at bounding box center [453, 379] width 38 height 10
click at [401, 467] on button "Verify" at bounding box center [452, 477] width 573 height 21
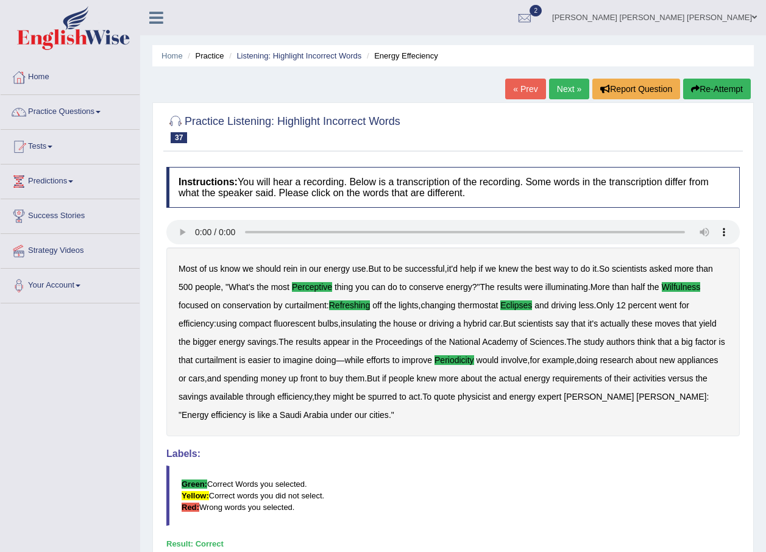
click at [563, 91] on link "Next »" at bounding box center [569, 89] width 40 height 21
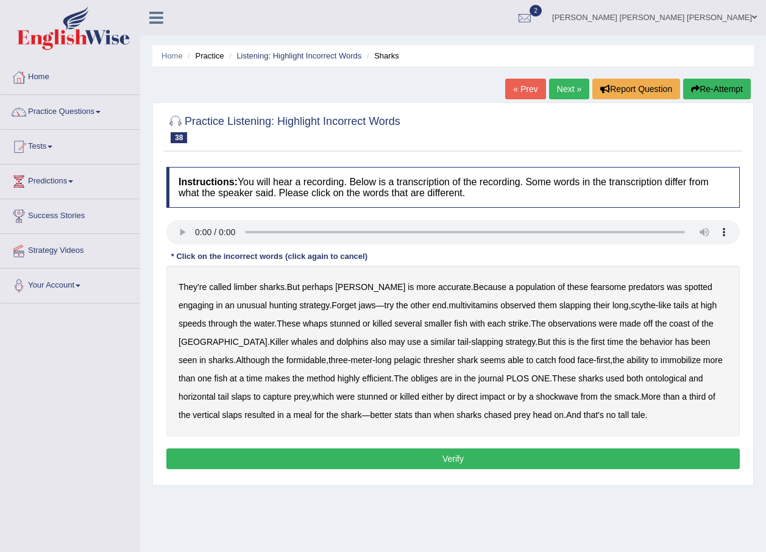
click at [240, 288] on b "limber" at bounding box center [245, 287] width 23 height 10
click at [684, 288] on b "spotted" at bounding box center [698, 287] width 28 height 10
click at [684, 285] on b "spotted" at bounding box center [698, 287] width 28 height 10
click at [684, 288] on b "spotted" at bounding box center [698, 287] width 28 height 10
click at [269, 305] on b "hunting" at bounding box center [283, 305] width 28 height 10
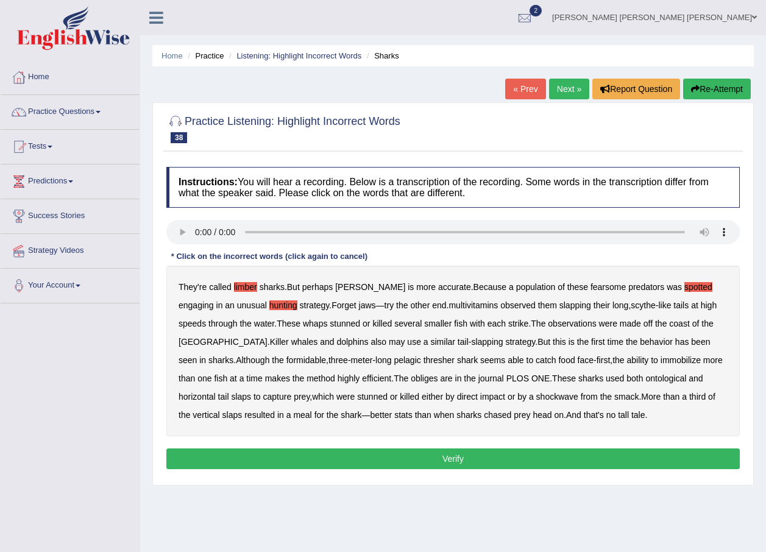
click at [269, 305] on b "hunting" at bounding box center [283, 305] width 28 height 10
click at [449, 307] on b "multivitamins" at bounding box center [473, 305] width 49 height 10
click at [394, 359] on b "pelagic" at bounding box center [407, 360] width 27 height 10
click at [265, 380] on b "makes" at bounding box center [277, 379] width 25 height 10
click at [506, 377] on b "PLOS" at bounding box center [517, 379] width 23 height 10
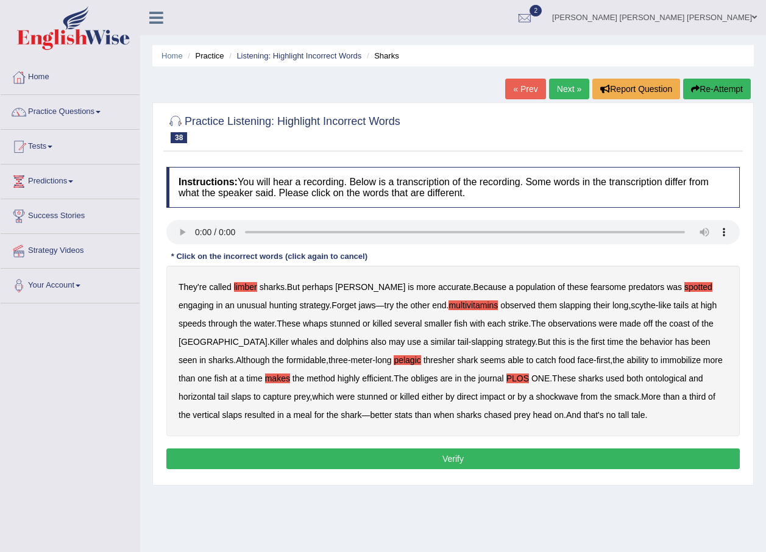
click at [506, 376] on b "PLOS" at bounding box center [517, 379] width 23 height 10
click at [357, 397] on b "stunned" at bounding box center [372, 397] width 30 height 10
click at [488, 456] on button "Verify" at bounding box center [452, 459] width 573 height 21
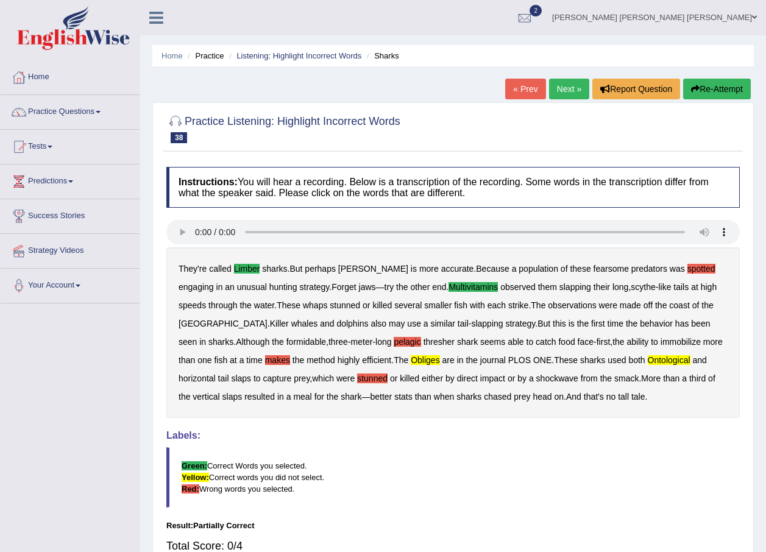
click at [558, 88] on link "Next »" at bounding box center [569, 89] width 40 height 21
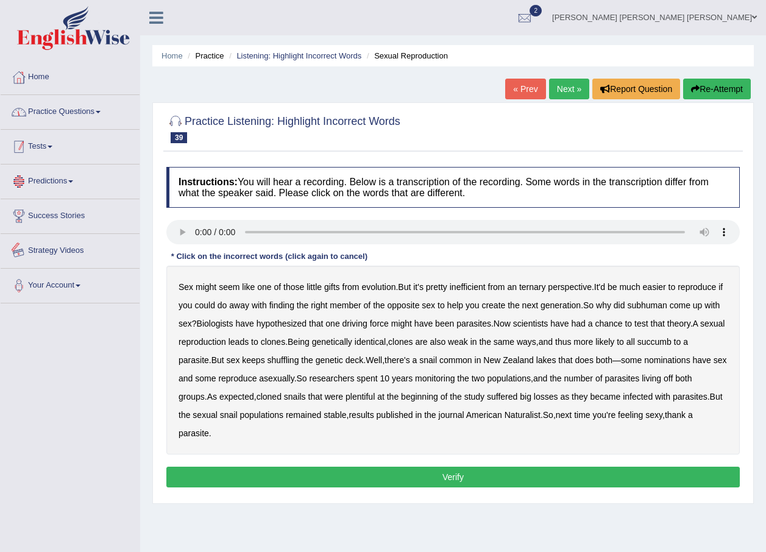
click at [70, 104] on link "Practice Questions" at bounding box center [70, 110] width 139 height 30
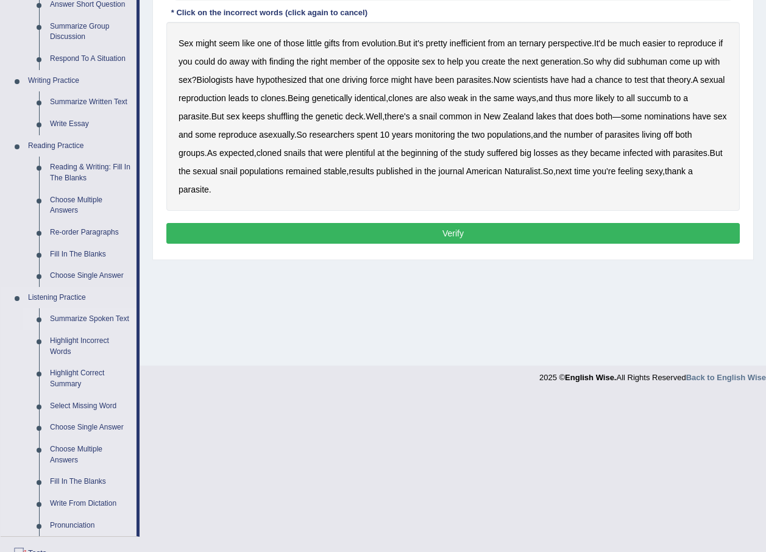
scroll to position [403, 0]
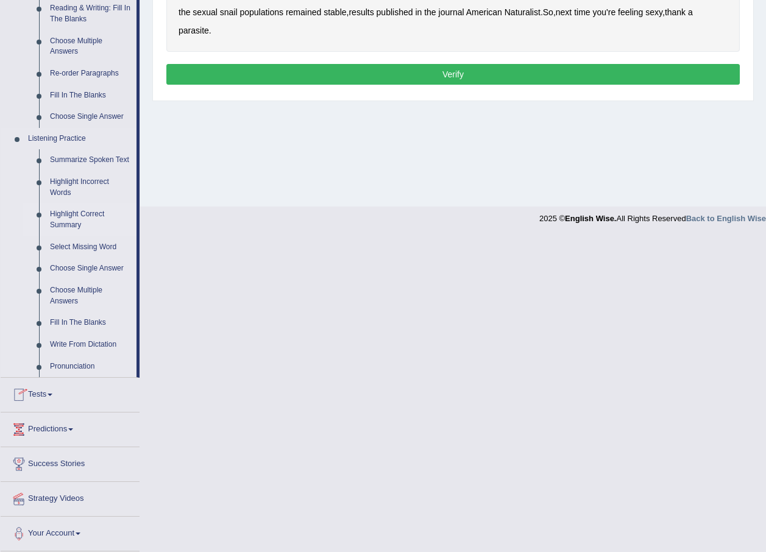
click at [73, 215] on link "Highlight Correct Summary" at bounding box center [90, 220] width 92 height 32
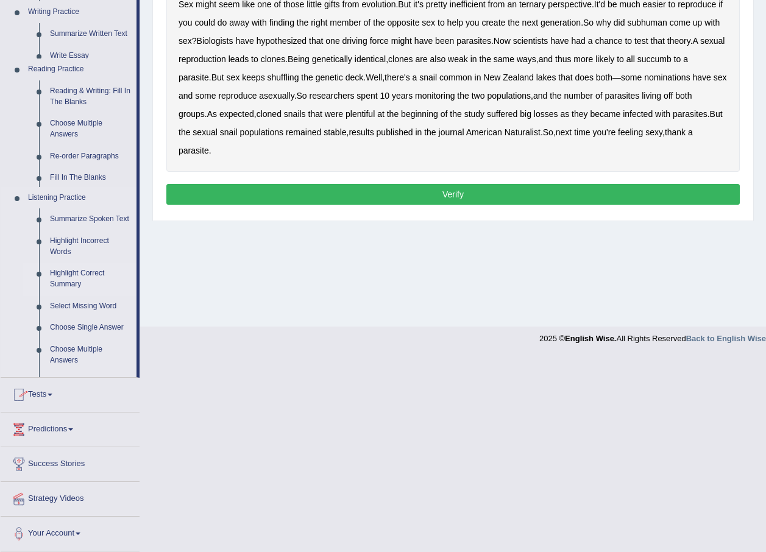
scroll to position [88, 0]
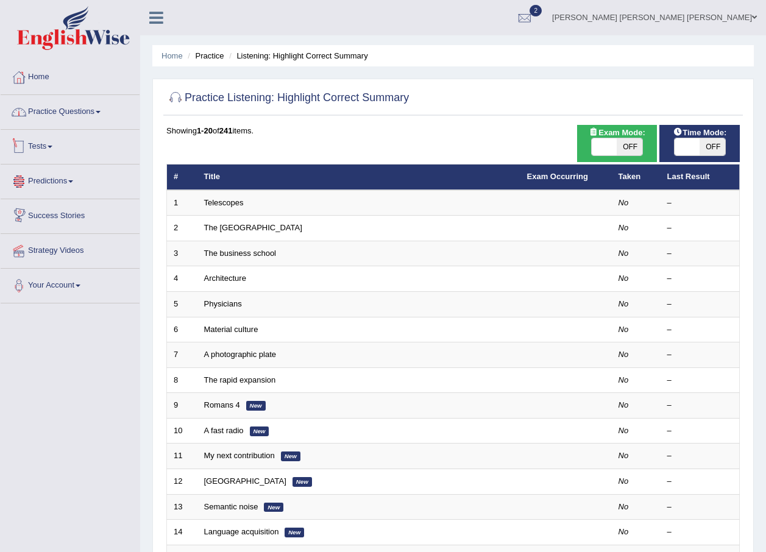
click at [78, 116] on link "Practice Questions" at bounding box center [70, 110] width 139 height 30
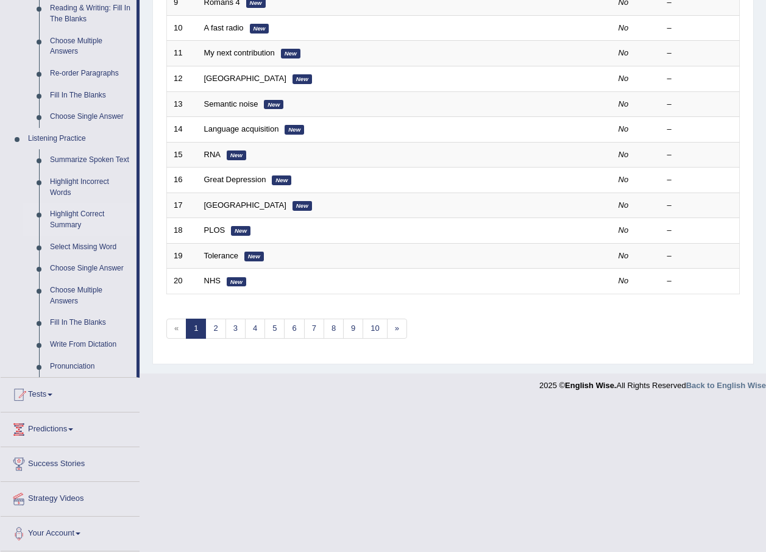
scroll to position [98, 0]
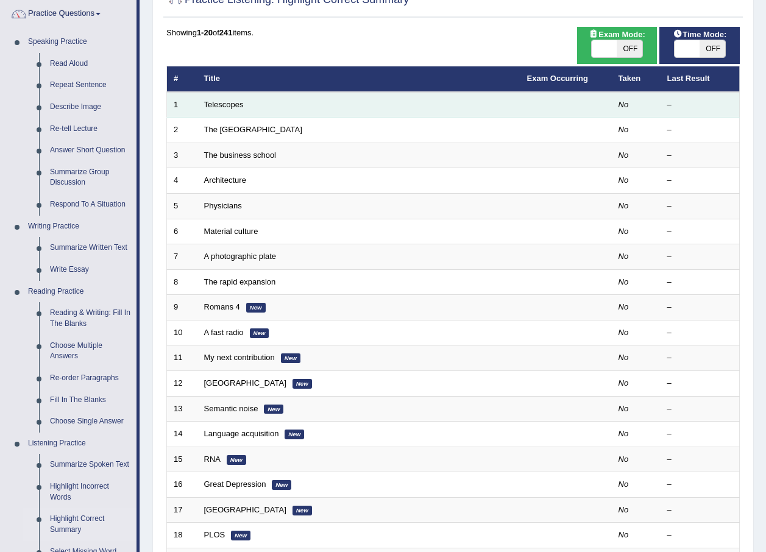
click at [216, 99] on td "Telescopes" at bounding box center [358, 105] width 323 height 26
click at [216, 100] on link "Telescopes" at bounding box center [224, 104] width 40 height 9
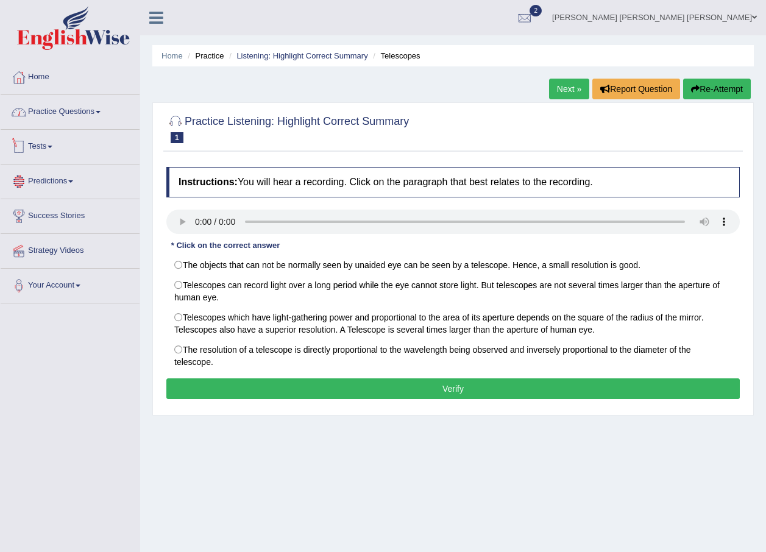
click at [101, 109] on link "Practice Questions" at bounding box center [70, 110] width 139 height 30
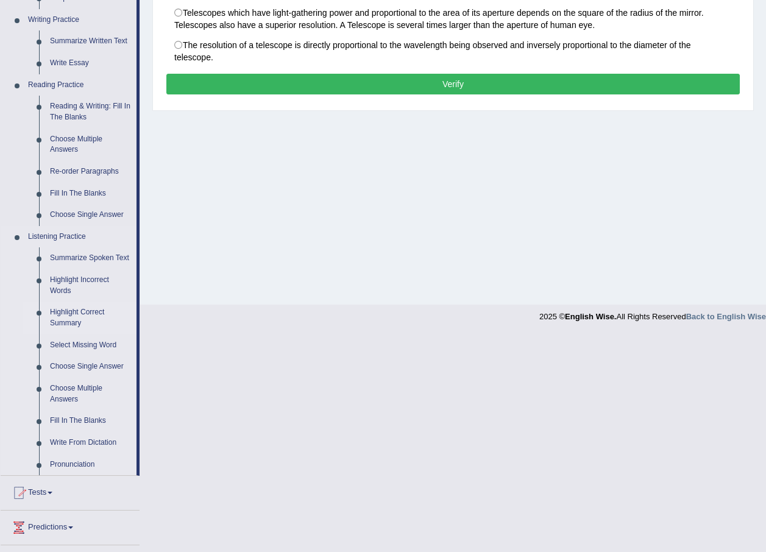
scroll to position [403, 0]
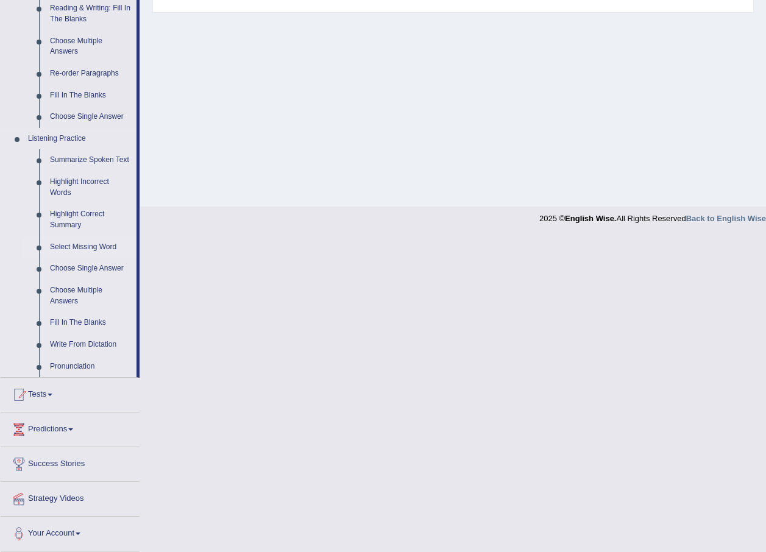
click at [73, 246] on link "Select Missing Word" at bounding box center [90, 247] width 92 height 22
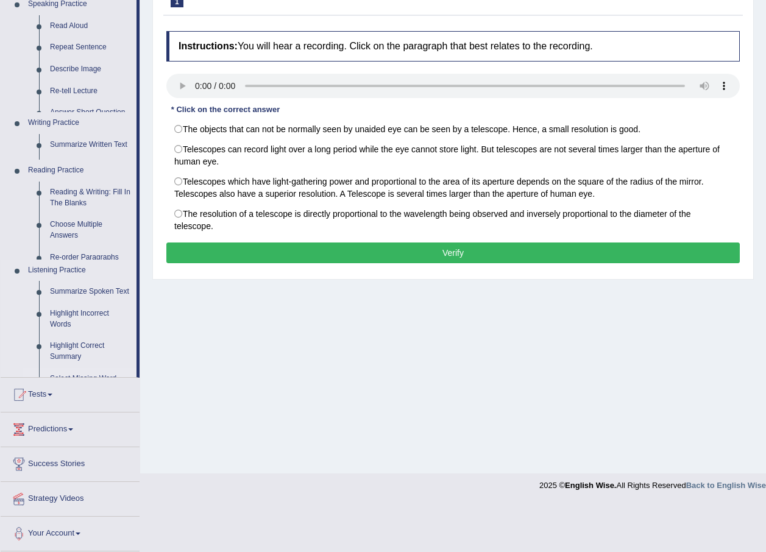
scroll to position [88, 0]
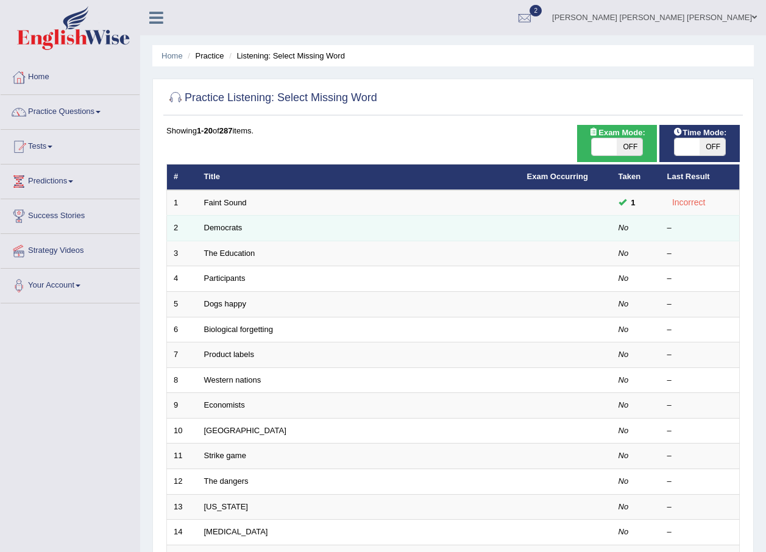
click at [202, 229] on td "Democrats" at bounding box center [358, 229] width 323 height 26
click at [211, 227] on link "Democrats" at bounding box center [223, 227] width 38 height 9
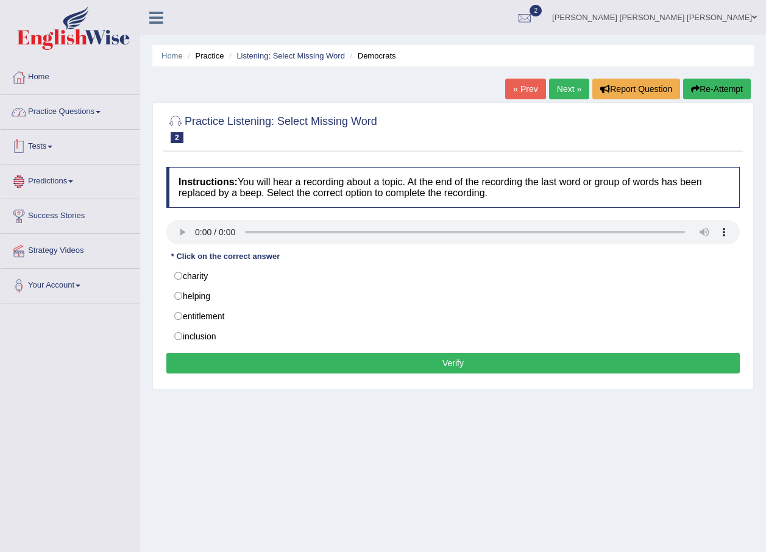
click at [101, 118] on link "Practice Questions" at bounding box center [70, 110] width 139 height 30
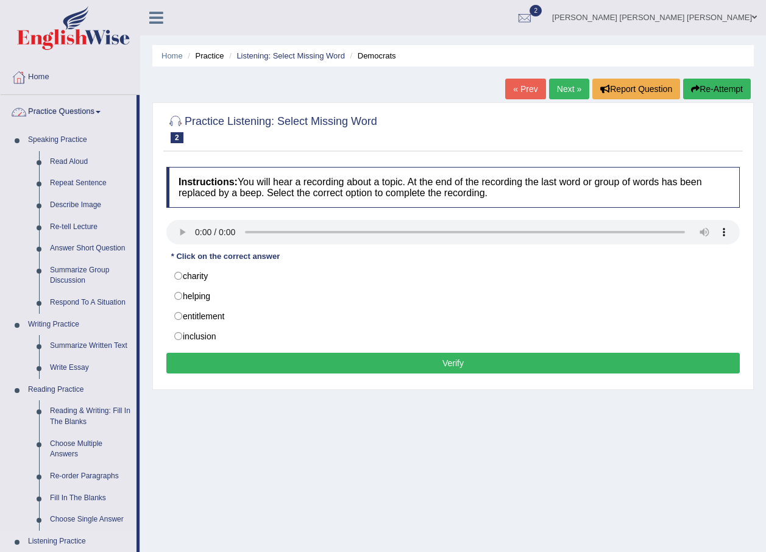
scroll to position [366, 0]
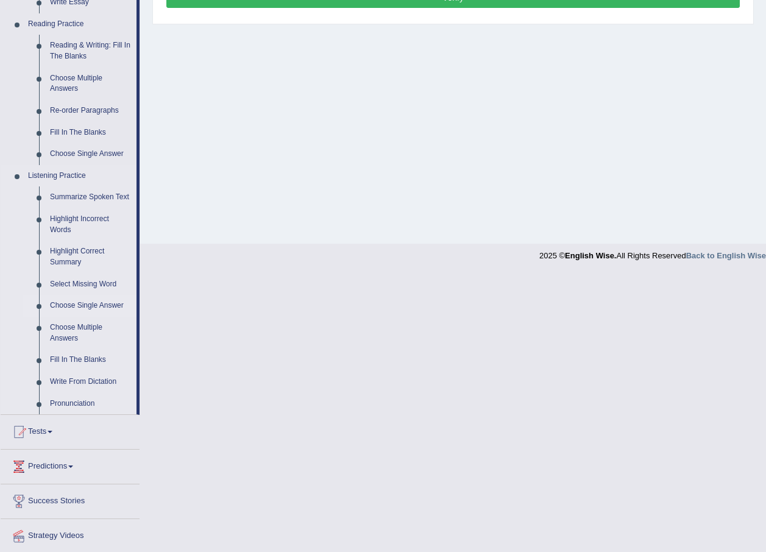
click at [78, 305] on link "Choose Single Answer" at bounding box center [90, 306] width 92 height 22
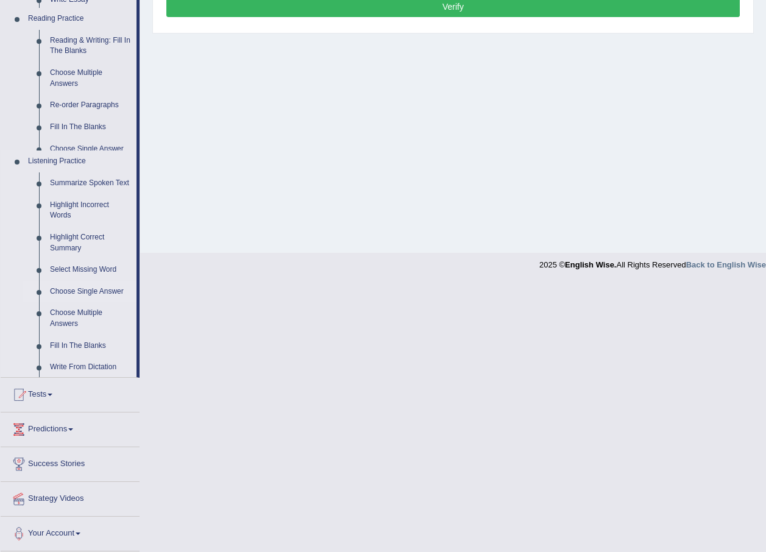
scroll to position [88, 0]
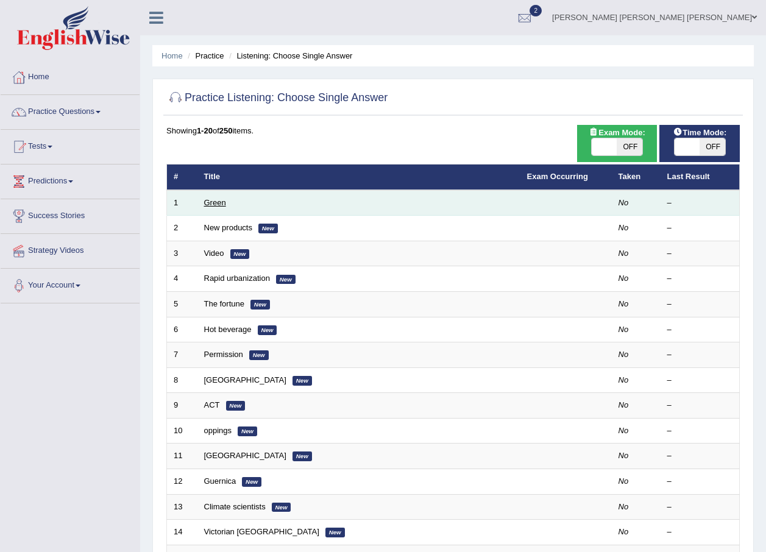
click at [208, 201] on link "Green" at bounding box center [215, 202] width 22 height 9
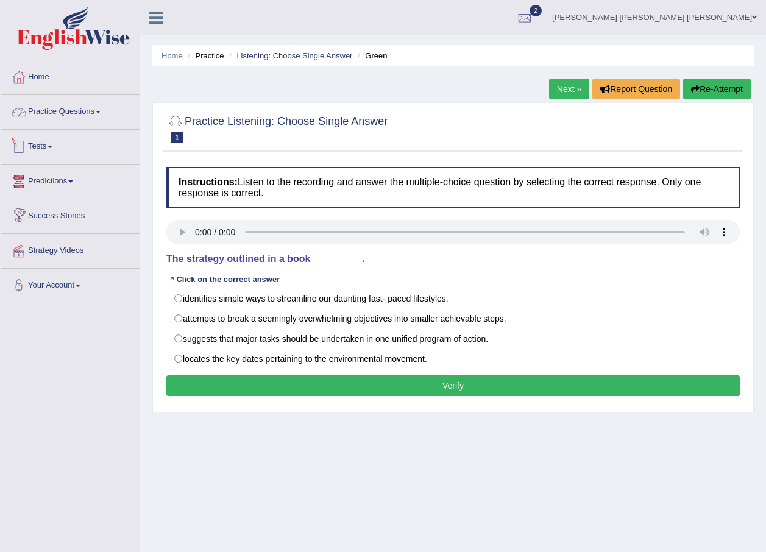
click at [71, 112] on link "Practice Questions" at bounding box center [70, 110] width 139 height 30
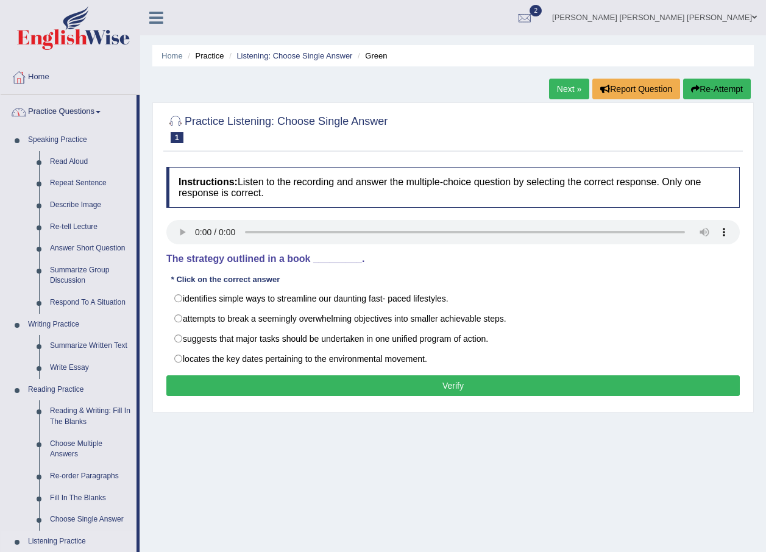
scroll to position [305, 0]
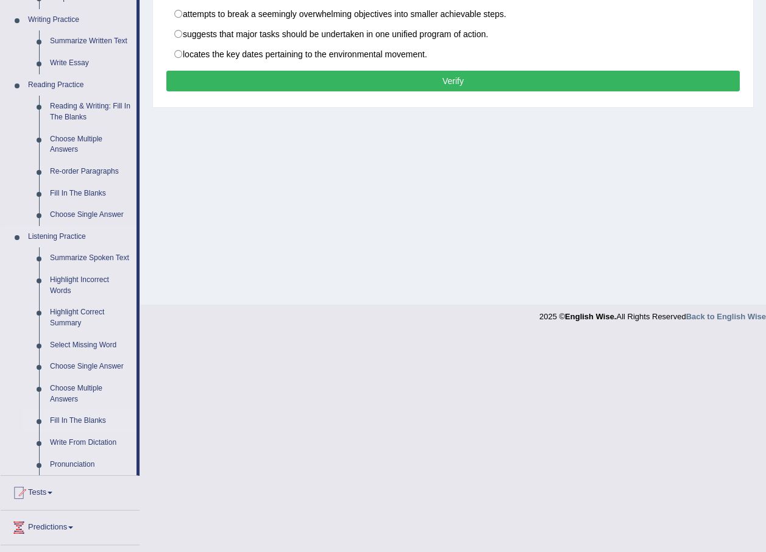
click at [80, 421] on link "Fill In The Blanks" at bounding box center [90, 421] width 92 height 22
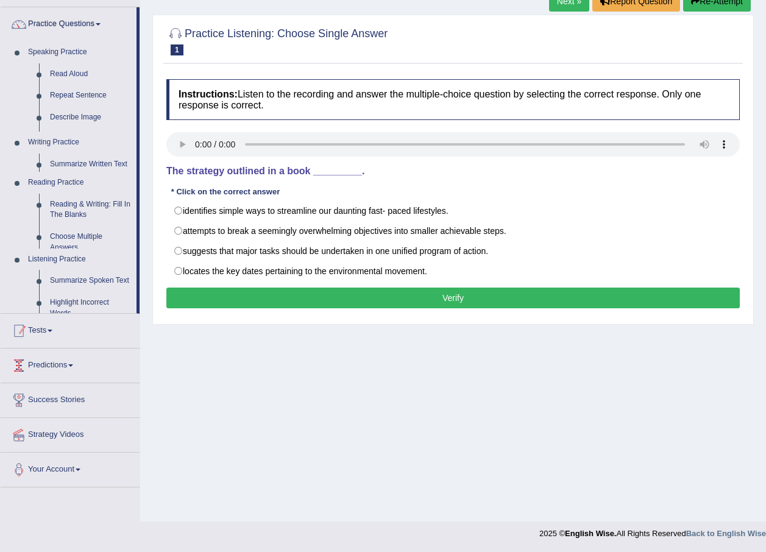
scroll to position [88, 0]
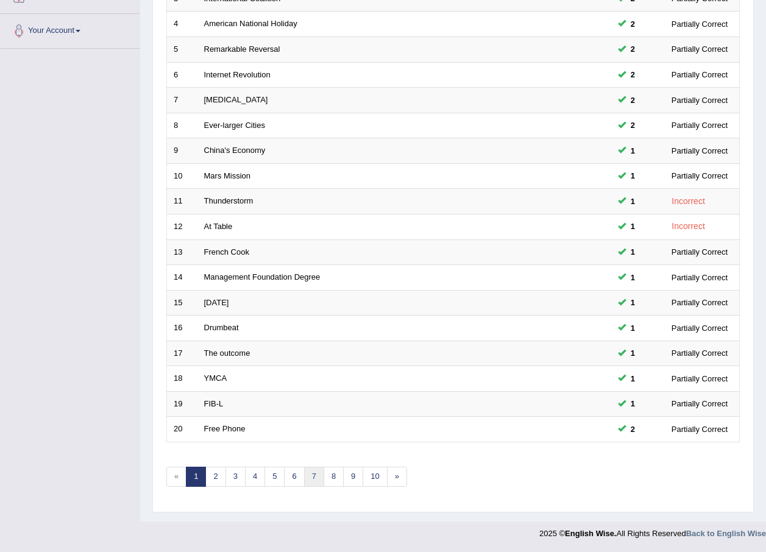
scroll to position [255, 0]
click at [236, 478] on link "3" at bounding box center [235, 477] width 20 height 20
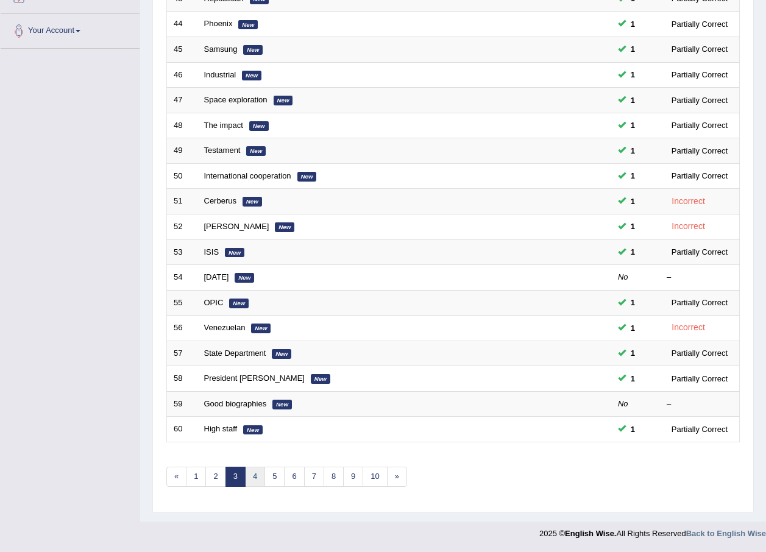
click at [258, 476] on link "4" at bounding box center [255, 477] width 20 height 20
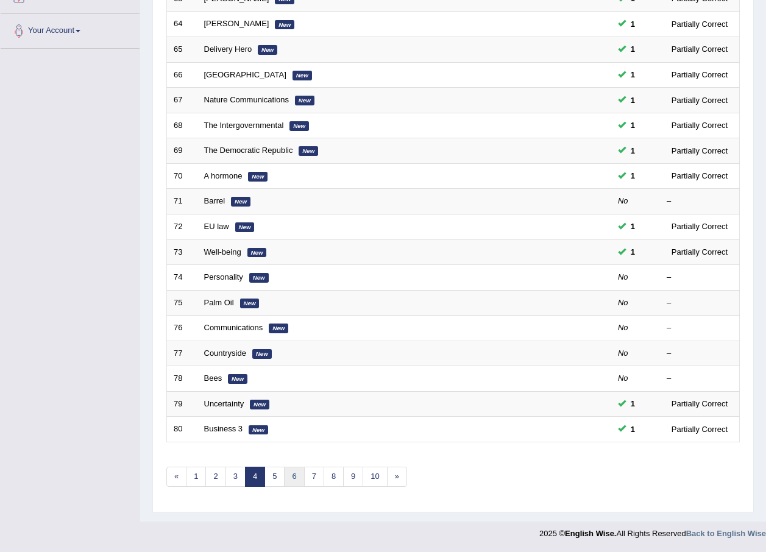
click at [287, 476] on link "6" at bounding box center [294, 477] width 20 height 20
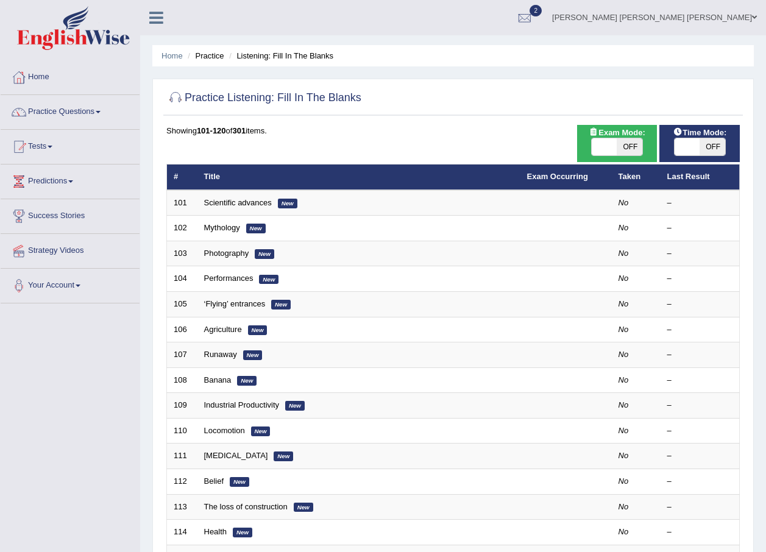
scroll to position [255, 0]
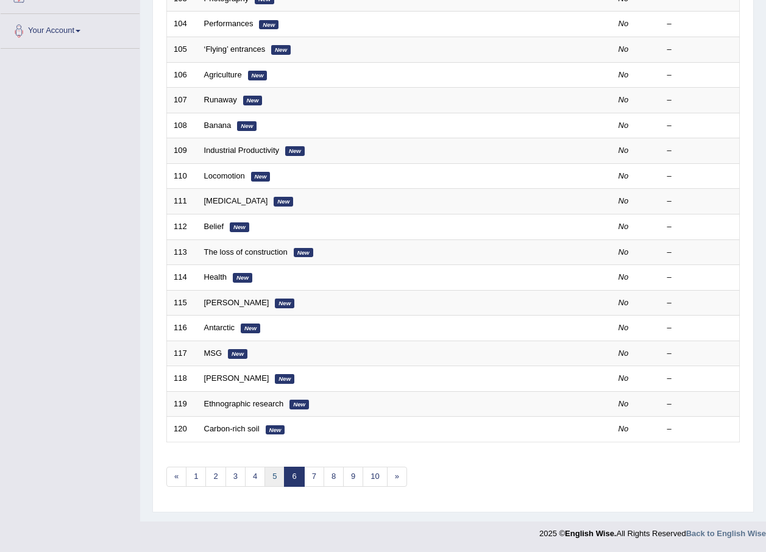
click at [277, 476] on link "5" at bounding box center [274, 477] width 20 height 20
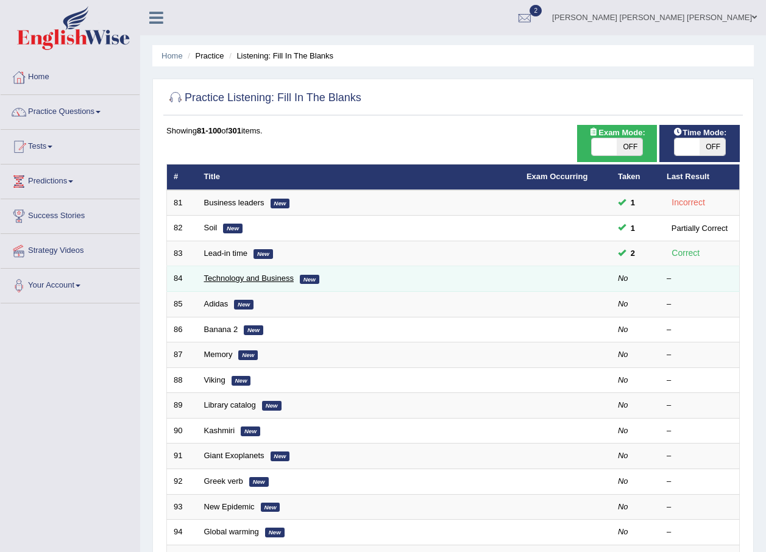
click at [221, 280] on link "Technology and Business" at bounding box center [249, 278] width 90 height 9
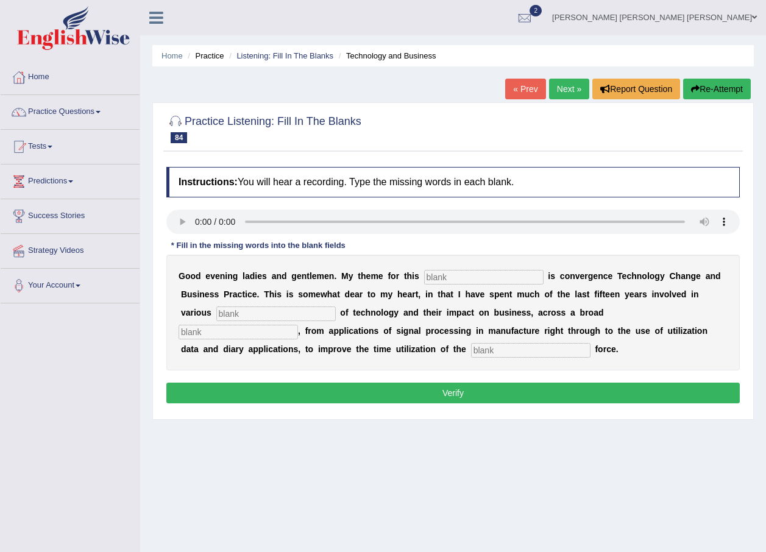
click at [450, 276] on input "text" at bounding box center [483, 277] width 119 height 15
click at [427, 277] on input "swestion" at bounding box center [483, 277] width 119 height 15
type input "section"
click at [216, 314] on input "text" at bounding box center [275, 314] width 119 height 15
type input "aspect"
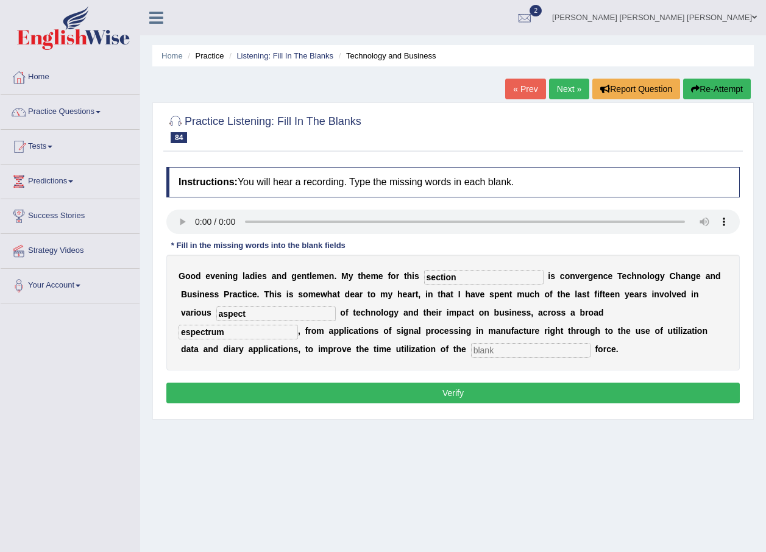
click at [298, 325] on input "espectrum" at bounding box center [238, 332] width 119 height 15
type input "spectrum"
click at [471, 348] on input "text" at bounding box center [530, 350] width 119 height 15
type input "sales"
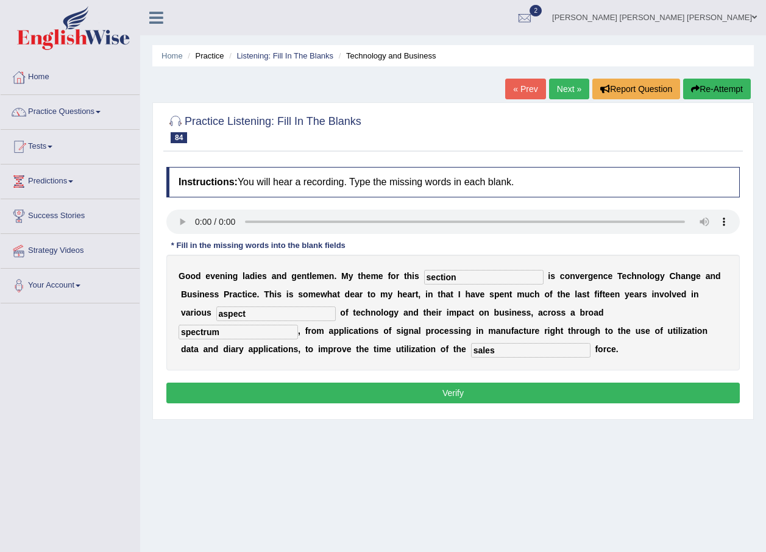
click at [216, 307] on input "aspect" at bounding box center [275, 314] width 119 height 15
click at [467, 275] on input "section" at bounding box center [483, 277] width 119 height 15
click at [425, 392] on button "Verify" at bounding box center [452, 393] width 573 height 21
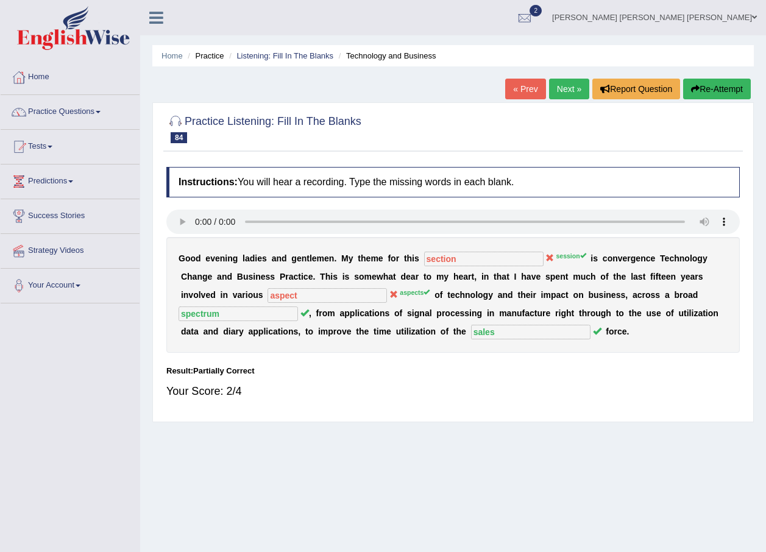
click at [561, 88] on link "Next »" at bounding box center [569, 89] width 40 height 21
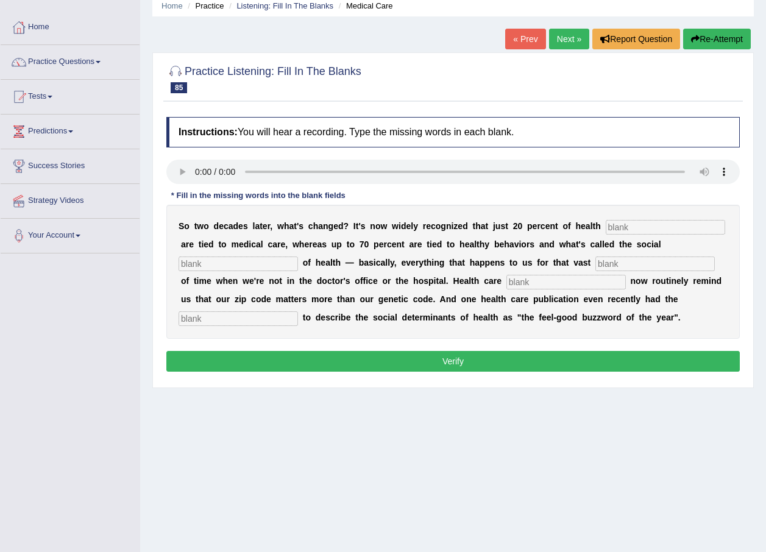
scroll to position [50, 0]
click at [606, 225] on input "text" at bounding box center [665, 227] width 119 height 15
type input "outcomes"
click at [298, 257] on input "text" at bounding box center [238, 264] width 119 height 15
type input "determinent"
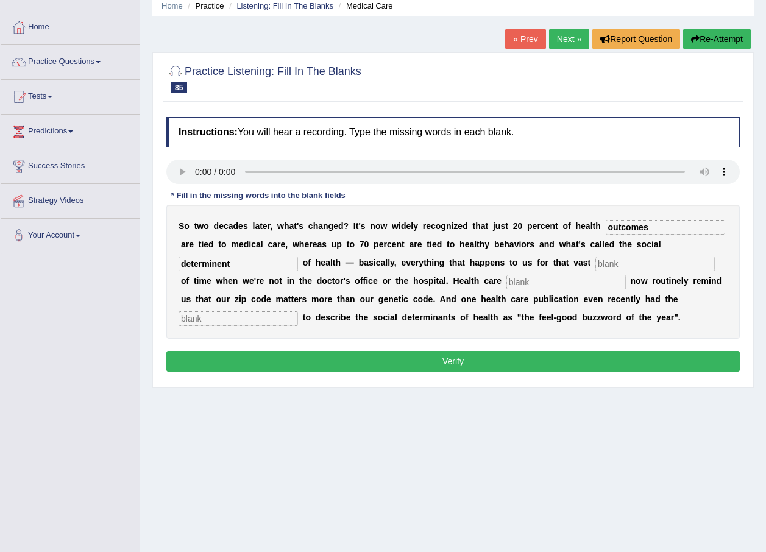
click at [595, 264] on input "text" at bounding box center [654, 264] width 119 height 15
click at [595, 264] on input "majotiy" at bounding box center [654, 264] width 119 height 15
type input "majotiy"
click at [506, 276] on input "text" at bounding box center [565, 282] width 119 height 15
type input "excecutives"
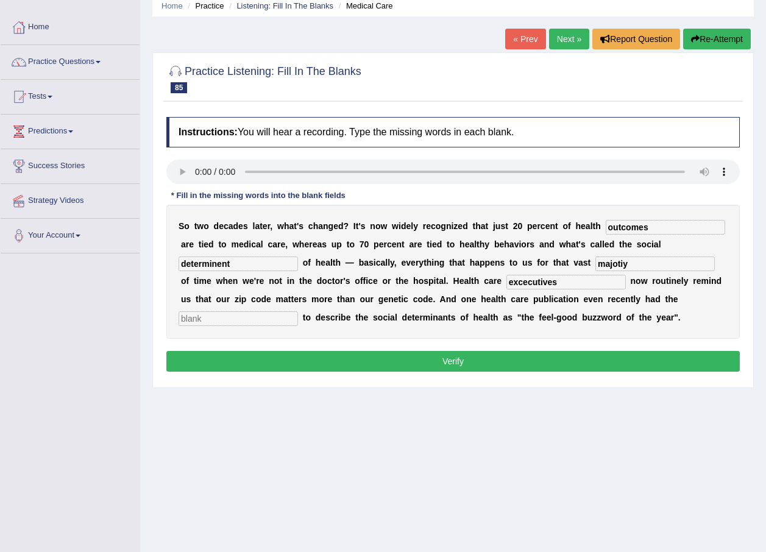
type input "a"
click at [298, 311] on input "obesity" at bounding box center [238, 318] width 119 height 15
type input "obessity"
click at [506, 287] on input "excecutives" at bounding box center [565, 282] width 119 height 15
click at [506, 283] on input "excecutives" at bounding box center [565, 282] width 119 height 15
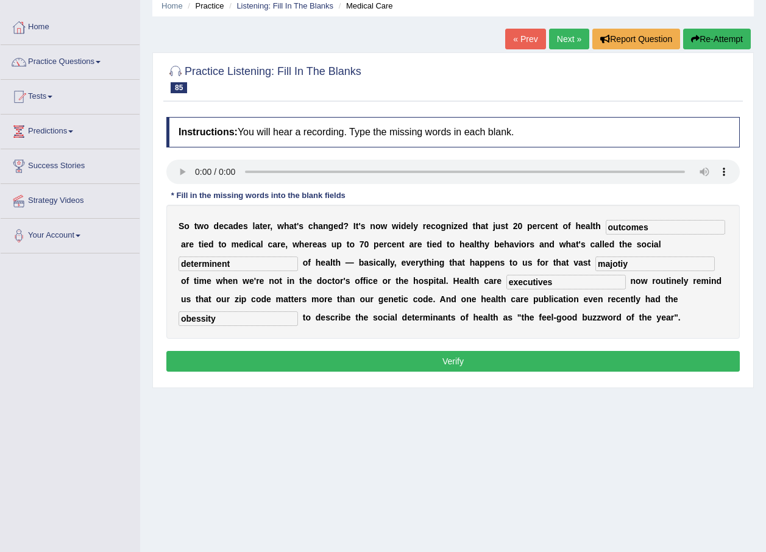
type input "executives"
drag, startPoint x: 482, startPoint y: 261, endPoint x: 403, endPoint y: 263, distance: 79.2
click at [403, 263] on div "S o t w o d e c a d e s l a t e r , w h a t ' s c h a n g e d ? I t ' s n o w w…" at bounding box center [452, 272] width 573 height 134
type input "majority"
click at [298, 257] on input "determinent" at bounding box center [238, 264] width 119 height 15
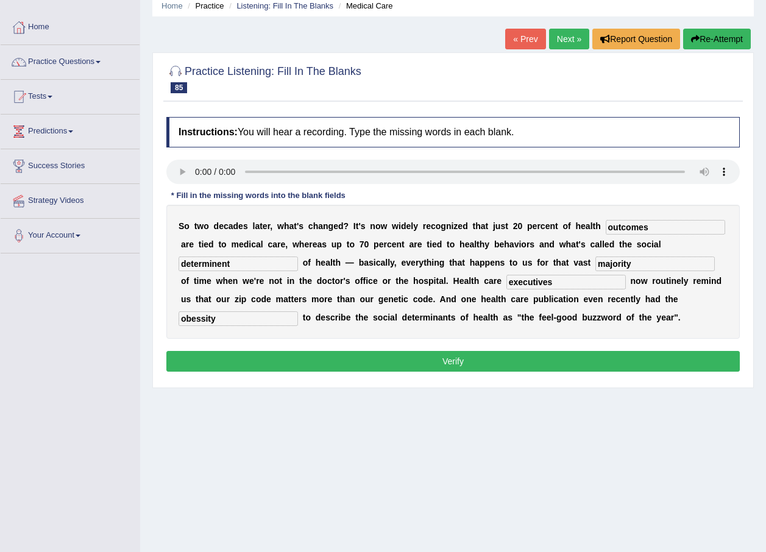
click at [642, 224] on input "outcomes" at bounding box center [665, 227] width 119 height 15
click at [595, 261] on input "majority" at bounding box center [654, 264] width 119 height 15
click at [620, 226] on input "outcomes" at bounding box center [665, 227] width 119 height 15
drag, startPoint x: 622, startPoint y: 226, endPoint x: 521, endPoint y: 218, distance: 100.9
click at [520, 224] on div "S o t w o d e c a d e s l a t e r , w h a t ' s c h a n g e d ? I t ' s n o w w…" at bounding box center [452, 272] width 573 height 134
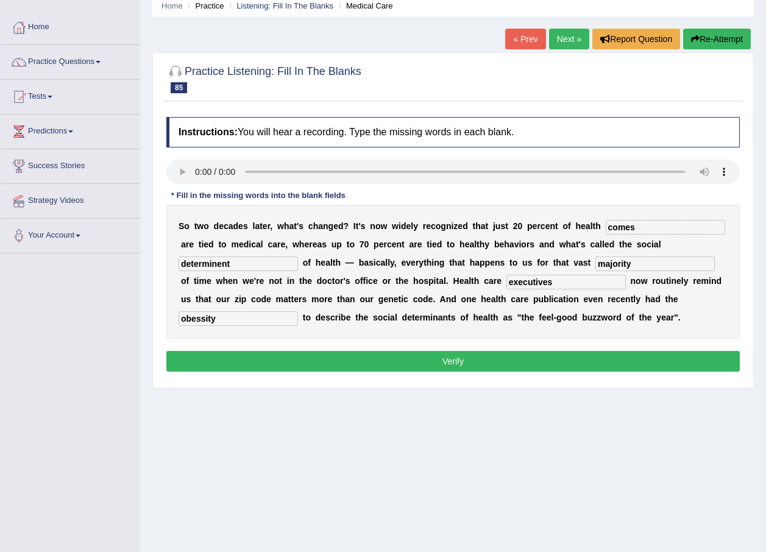
type input "comes"
click at [481, 358] on button "Verify" at bounding box center [452, 361] width 573 height 21
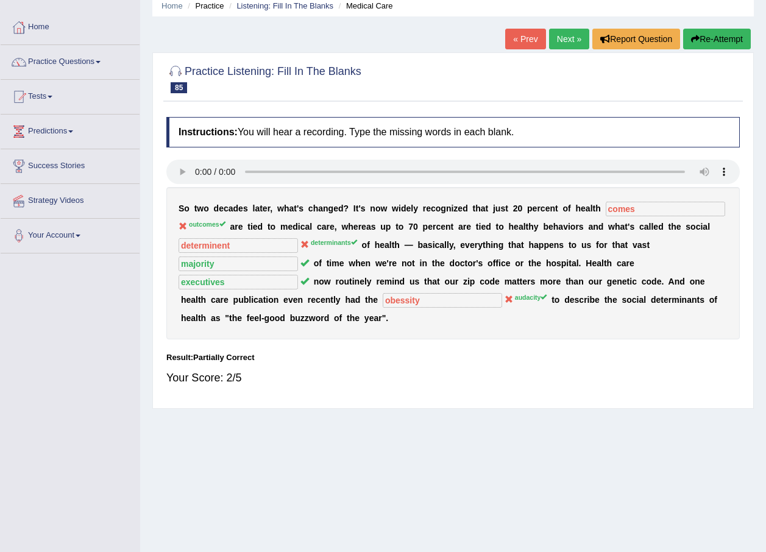
click at [564, 49] on link "Next »" at bounding box center [569, 39] width 40 height 21
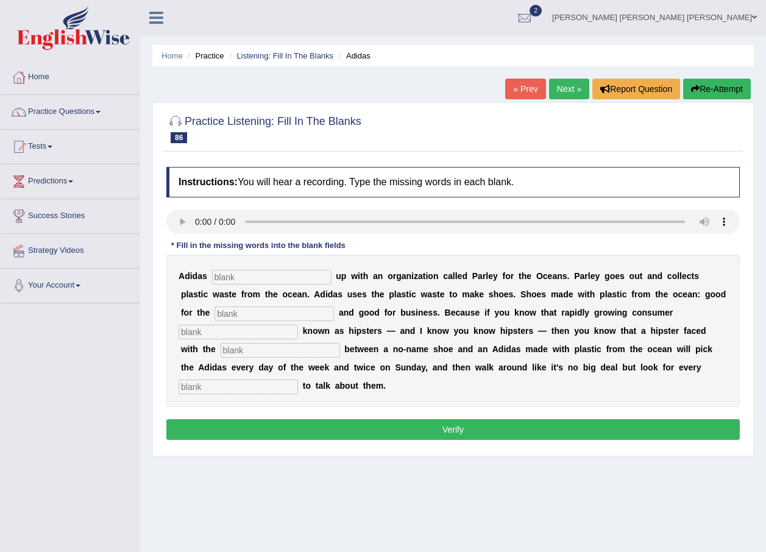
click at [516, 94] on link "« Prev" at bounding box center [525, 89] width 40 height 21
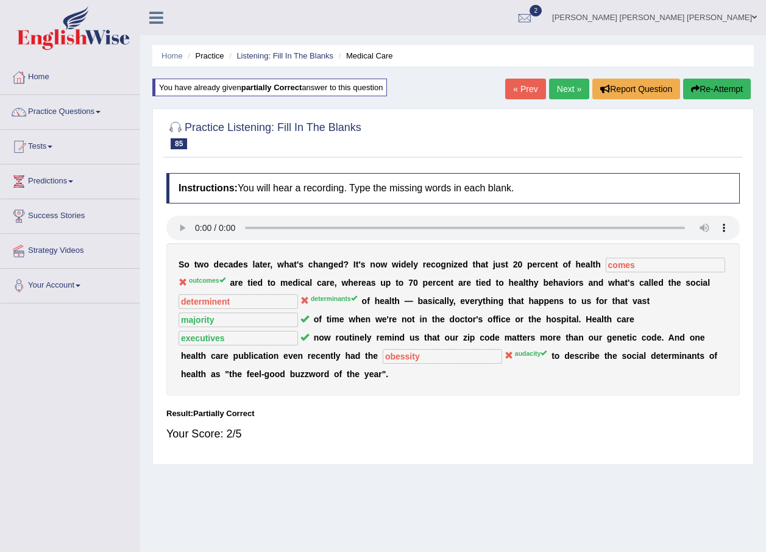
click at [575, 90] on link "Next »" at bounding box center [569, 89] width 40 height 21
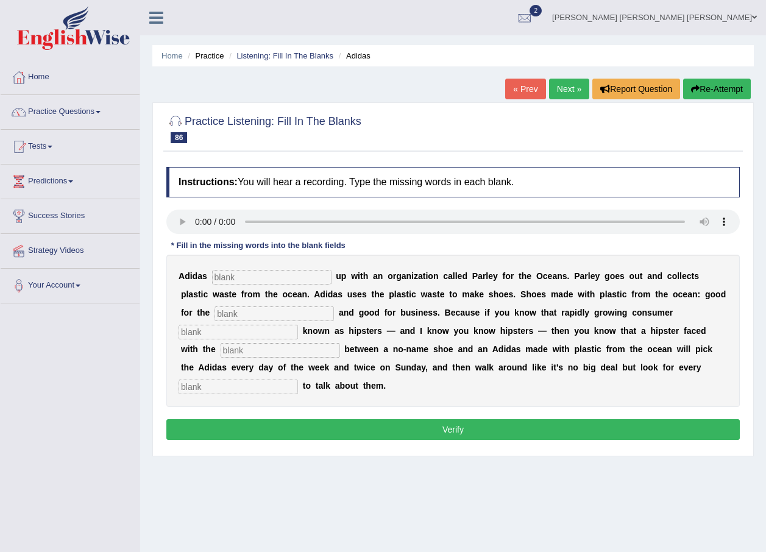
click at [254, 272] on input "text" at bounding box center [271, 277] width 119 height 15
type input "team"
click at [219, 313] on input "text" at bounding box center [274, 314] width 119 height 15
click at [231, 317] on input "text" at bounding box center [274, 314] width 119 height 15
click at [227, 310] on input "text" at bounding box center [274, 314] width 119 height 15
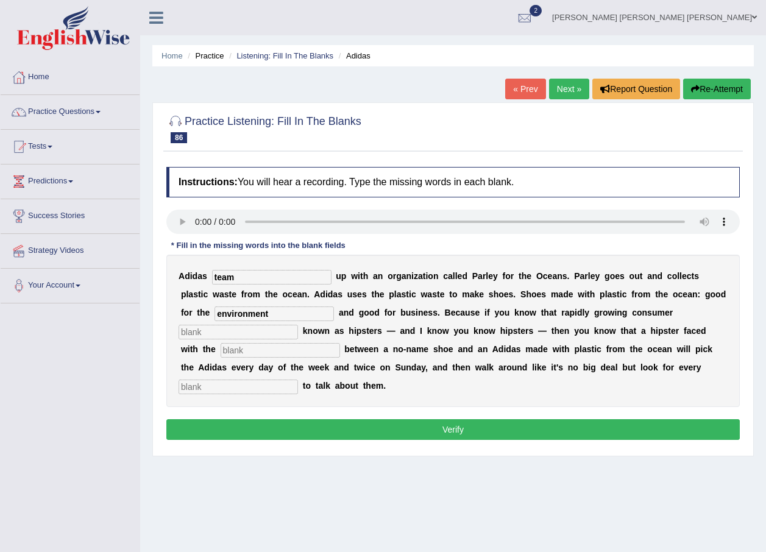
type input "environment"
click at [298, 325] on input "text" at bounding box center [238, 332] width 119 height 15
type input "segment"
type input "choice"
type input "opportunity"
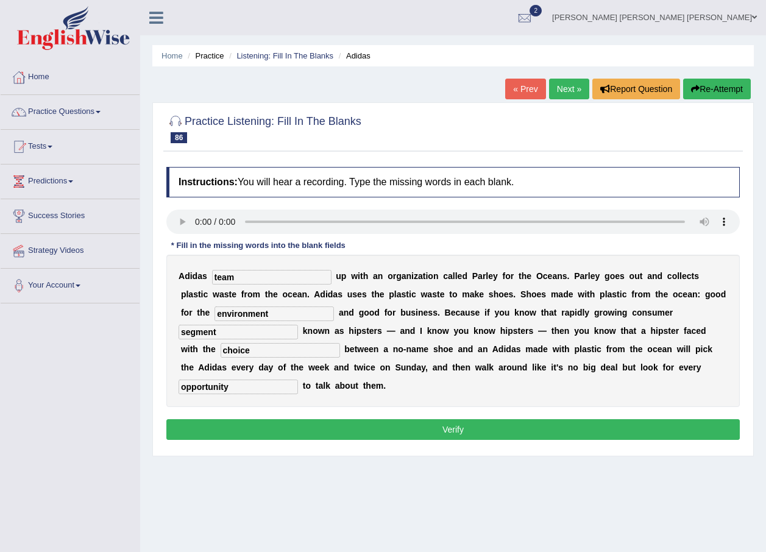
click at [244, 313] on input "environment" at bounding box center [274, 314] width 119 height 15
type input "environment"
click at [298, 325] on input "segment" at bounding box center [238, 332] width 119 height 15
type input "segments"
click at [340, 343] on input "choice" at bounding box center [280, 350] width 119 height 15
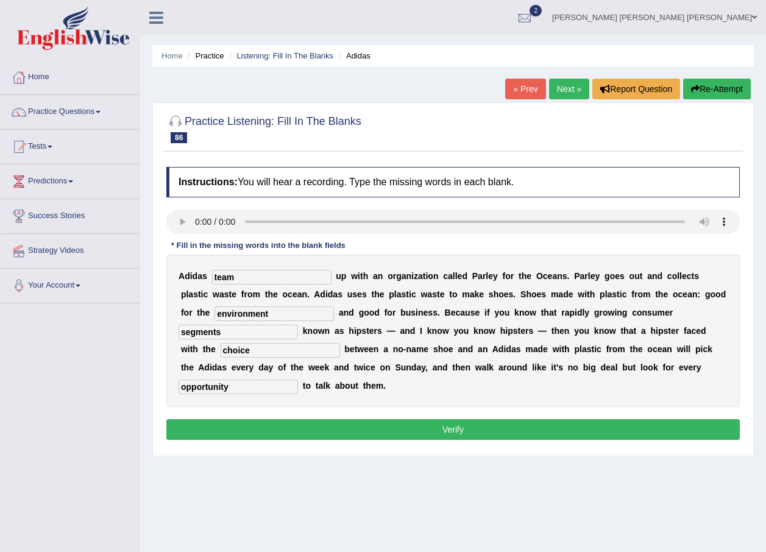
click at [279, 419] on button "Verify" at bounding box center [452, 429] width 573 height 21
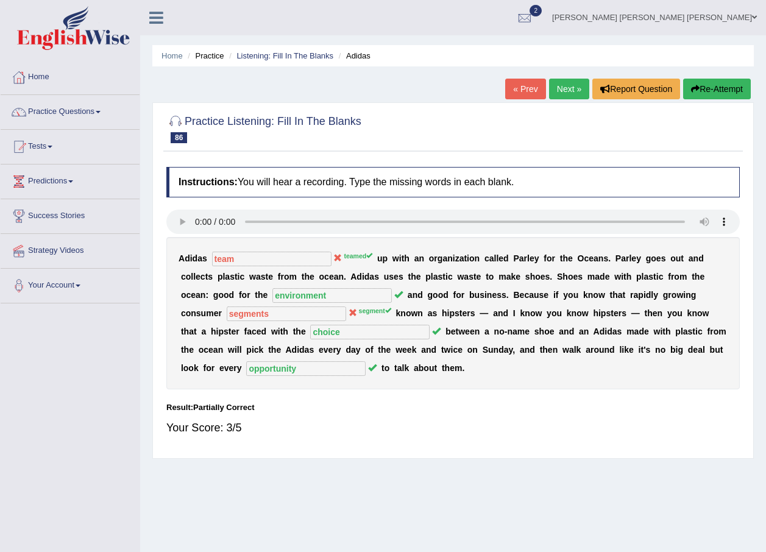
click at [564, 91] on link "Next »" at bounding box center [569, 89] width 40 height 21
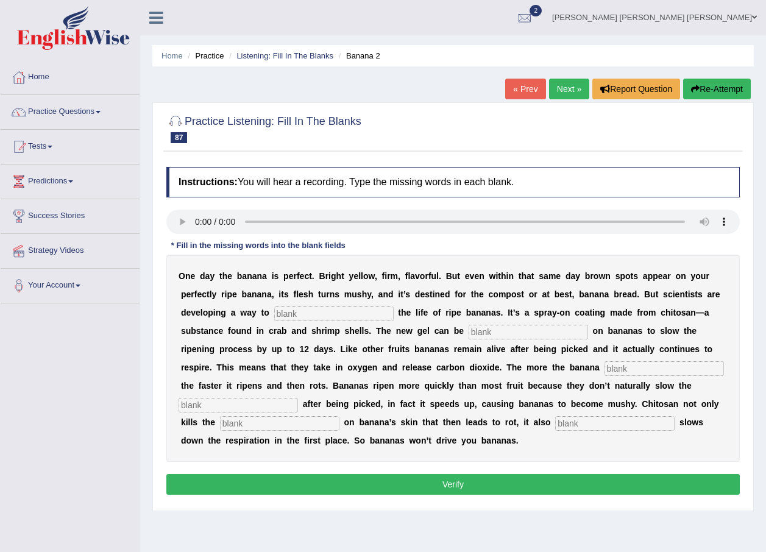
click at [274, 314] on input "text" at bounding box center [333, 314] width 119 height 15
click at [276, 308] on input "text" at bounding box center [333, 314] width 119 height 15
click at [274, 314] on input "extedent" at bounding box center [333, 314] width 119 height 15
type input "extent"
click at [469, 328] on input "text" at bounding box center [528, 332] width 119 height 15
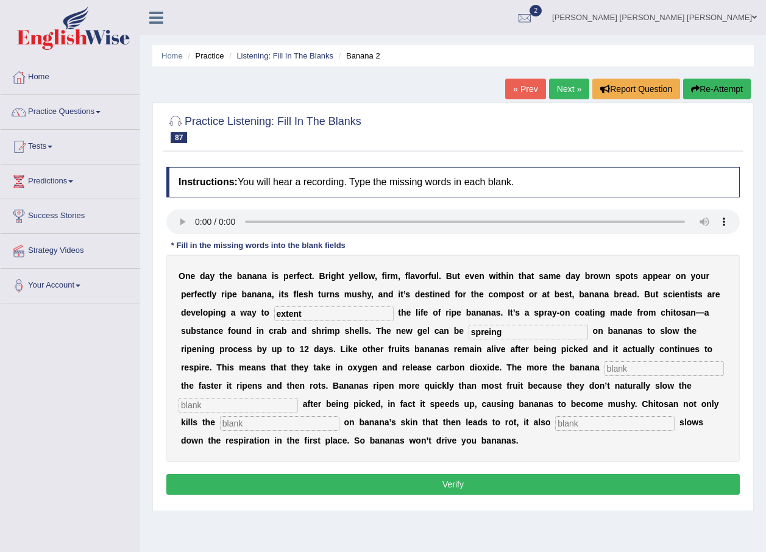
drag, startPoint x: 373, startPoint y: 330, endPoint x: 300, endPoint y: 328, distance: 72.5
click at [300, 328] on div "O n e d a y t h e b a n a n a i s p e r f e c t . B r i g h t y e l l o w , f i…" at bounding box center [452, 358] width 573 height 207
type input "shirmp"
click at [605, 368] on input "text" at bounding box center [664, 368] width 119 height 15
type input "brief"
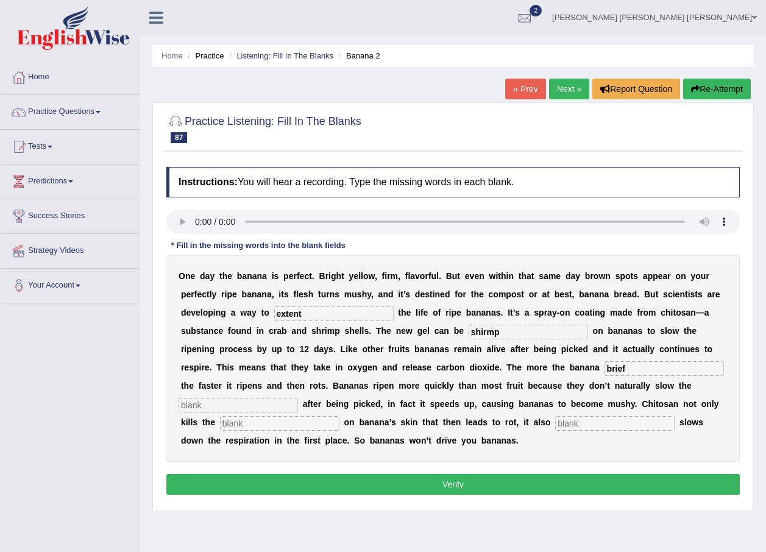
click at [298, 398] on input "text" at bounding box center [238, 405] width 119 height 15
type input "resperation"
type input "bacterial"
type input "significant"
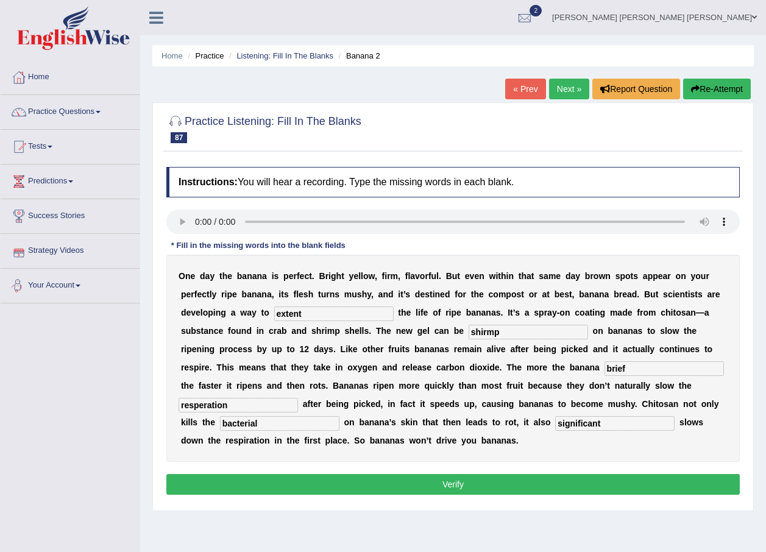
click at [274, 314] on input "extent" at bounding box center [333, 314] width 119 height 15
click at [274, 314] on input "extend" at bounding box center [333, 314] width 119 height 15
type input "extend"
drag, startPoint x: 366, startPoint y: 331, endPoint x: 313, endPoint y: 338, distance: 54.1
click at [313, 338] on div "O n e d a y t h e b a n a n a i s p e r f e c t . B r i g h t y e l l o w , f i…" at bounding box center [452, 358] width 573 height 207
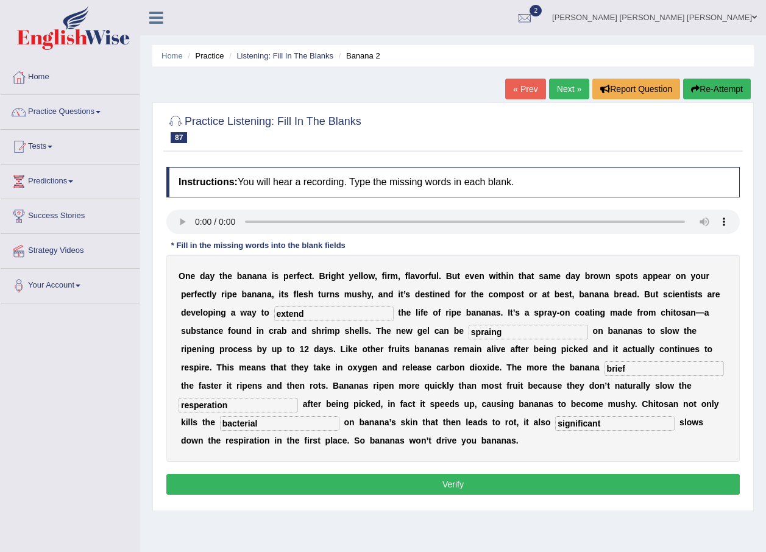
type input "spraing"
click at [274, 307] on input "extend" at bounding box center [333, 314] width 119 height 15
type input "extend"
click at [605, 366] on input "brief" at bounding box center [664, 368] width 119 height 15
type input "brief"
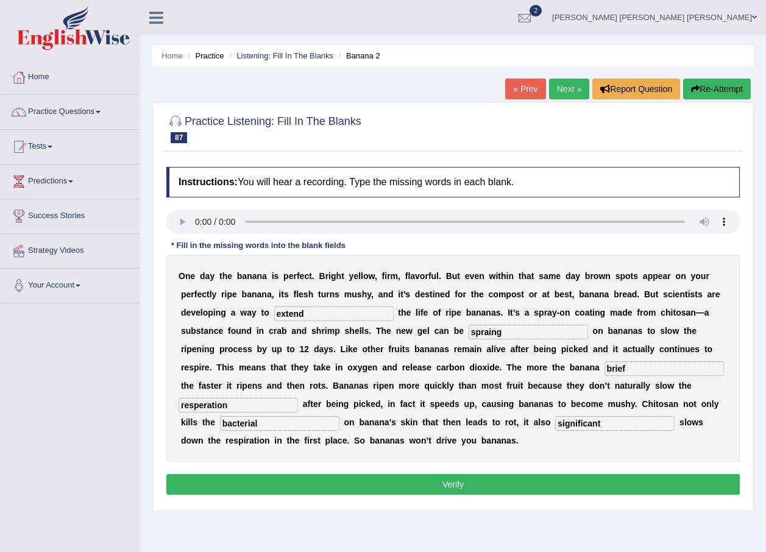
click at [424, 474] on button "Verify" at bounding box center [452, 484] width 573 height 21
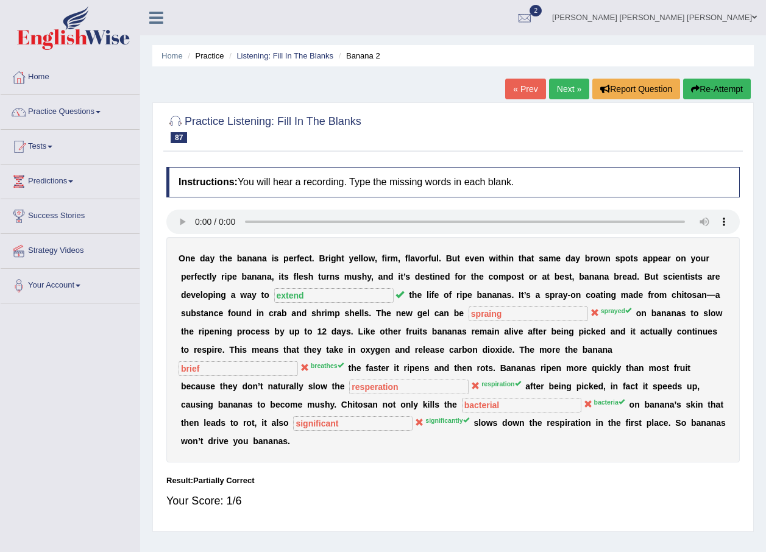
click at [567, 93] on link "Next »" at bounding box center [569, 89] width 40 height 21
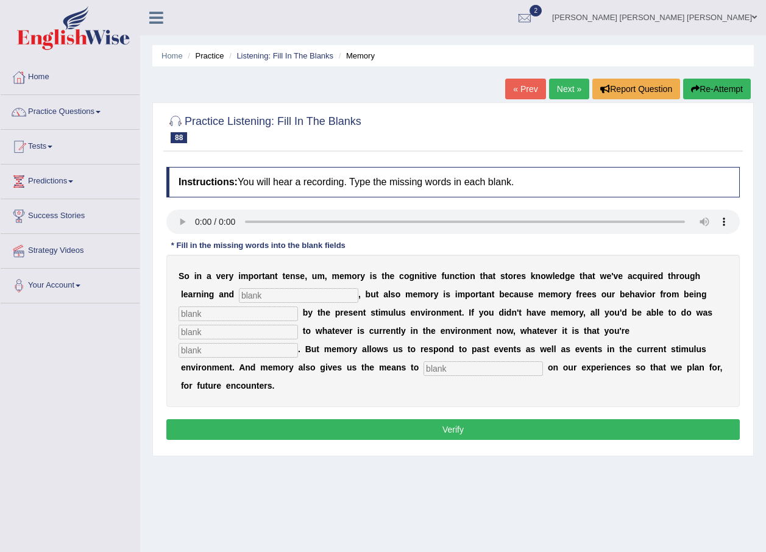
click at [258, 299] on input "text" at bounding box center [298, 295] width 119 height 15
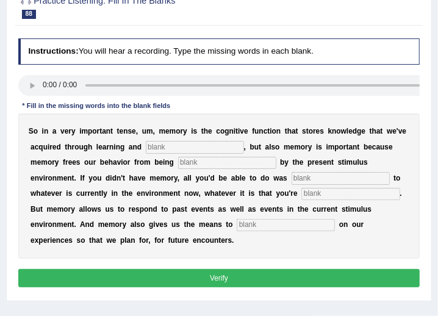
scroll to position [122, 0]
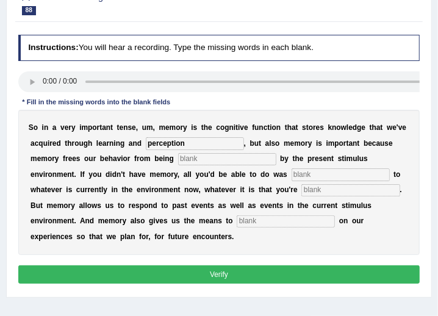
type input "perception"
type input "behaviour"
click at [291, 169] on input "text" at bounding box center [340, 174] width 98 height 12
type input "react"
click at [291, 169] on input "react" at bounding box center [340, 174] width 98 height 12
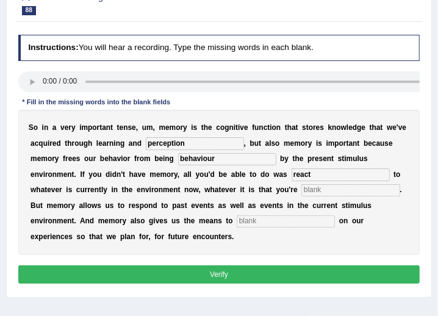
click at [301, 185] on input "text" at bounding box center [350, 190] width 98 height 12
type input "experiencing"
type input "reflect"
click at [291, 173] on input "react" at bounding box center [340, 174] width 98 height 12
click at [291, 177] on input "reacted" at bounding box center [340, 174] width 98 height 12
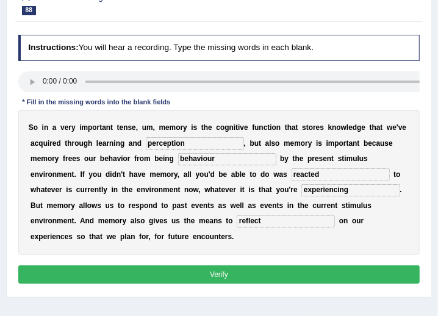
click at [291, 177] on input "reacted" at bounding box center [340, 174] width 98 height 12
type input "reacted"
click at [179, 157] on input "behaviour" at bounding box center [227, 159] width 98 height 12
click at [176, 144] on input "perception" at bounding box center [195, 143] width 98 height 12
drag, startPoint x: 182, startPoint y: 160, endPoint x: 110, endPoint y: 159, distance: 72.5
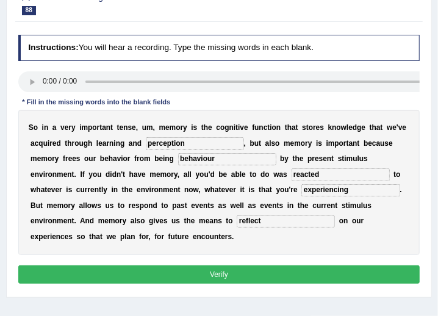
click at [110, 159] on div "S o i n a v e r y i m p o r t a n t t e n s e , u m , m e m o r y i s t h e c o…" at bounding box center [219, 182] width 402 height 145
type input "c"
type input "o"
type input "control"
click at [154, 265] on button "Verify" at bounding box center [219, 274] width 402 height 18
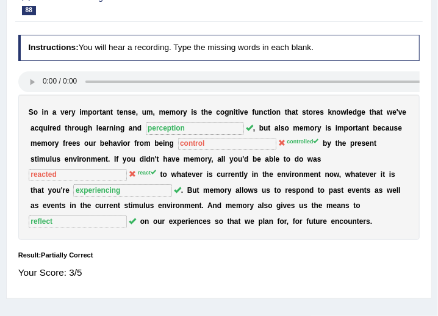
drag, startPoint x: 270, startPoint y: 126, endPoint x: 340, endPoint y: 126, distance: 70.1
click at [340, 126] on div "S o i n a v e r y i m p o r t a n t t e n s e , u m , m e m o r y i s t h e c o…" at bounding box center [219, 166] width 402 height 145
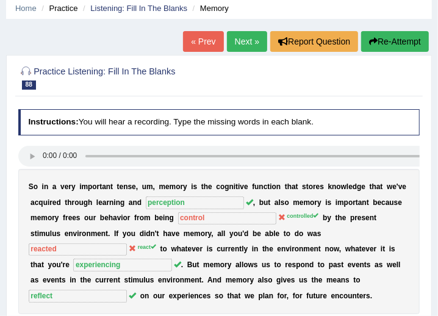
scroll to position [43, 0]
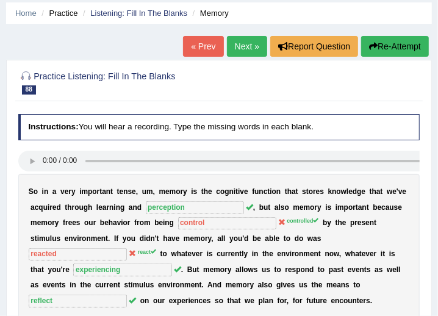
click at [234, 51] on link "Next »" at bounding box center [247, 46] width 40 height 21
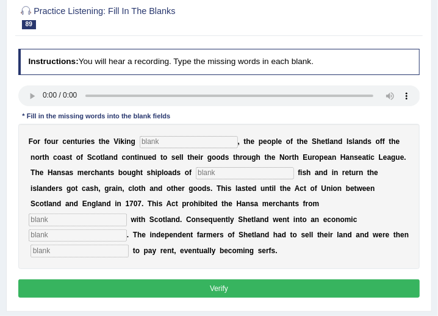
click at [165, 136] on input "text" at bounding box center [189, 142] width 98 height 12
type input "declined"
type input "salted"
type input "traiding"
type input "depression"
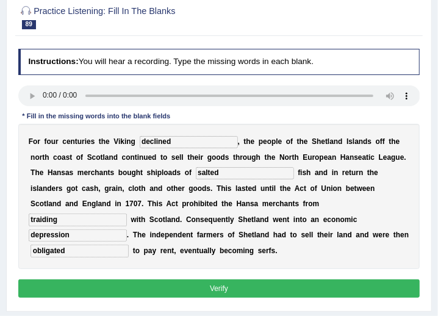
click at [119, 244] on input "obligated" at bounding box center [79, 250] width 98 height 12
click at [101, 244] on input "obligated" at bounding box center [79, 250] width 98 height 12
click at [91, 244] on input "obligated" at bounding box center [79, 250] width 98 height 12
type input "obligated"
click at [127, 229] on input "depression" at bounding box center [78, 235] width 98 height 12
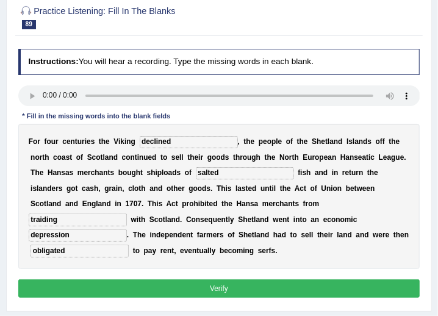
click at [127, 213] on input "traiding" at bounding box center [78, 219] width 98 height 12
click at [196, 169] on input "salted" at bounding box center [245, 173] width 98 height 12
click at [196, 172] on input "salted" at bounding box center [245, 173] width 98 height 12
click at [196, 174] on input "salted" at bounding box center [245, 173] width 98 height 12
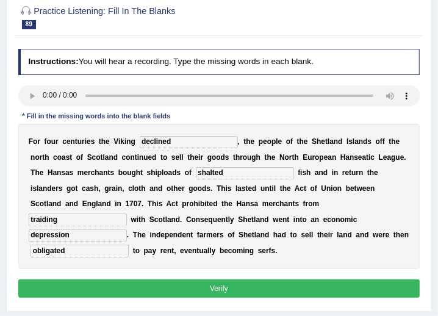
type input "salted"
click at [164, 279] on button "Verify" at bounding box center [219, 288] width 402 height 18
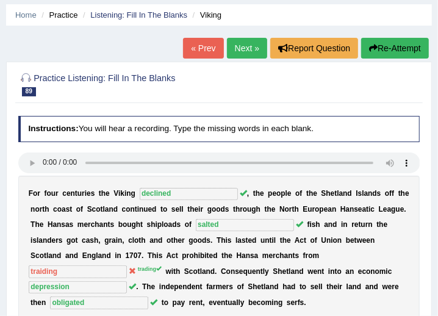
scroll to position [38, 0]
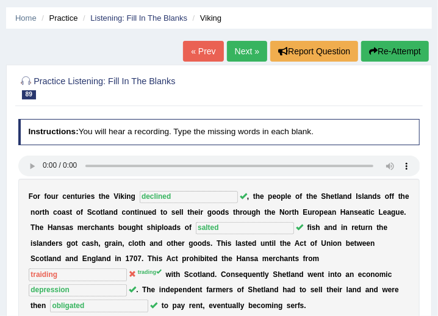
click at [251, 55] on link "Next »" at bounding box center [247, 51] width 40 height 21
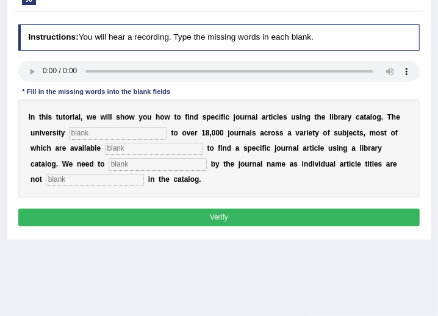
scroll to position [132, 0]
click at [79, 131] on input "text" at bounding box center [118, 133] width 98 height 12
type input "susbcribes"
type input "electronically"
type input "journakl"
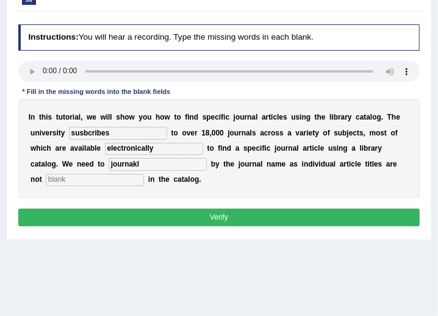
click at [108, 159] on input "journakl" at bounding box center [157, 164] width 98 height 12
click at [108, 161] on input "journakl" at bounding box center [157, 164] width 98 height 12
drag, startPoint x: 67, startPoint y: 163, endPoint x: 0, endPoint y: 165, distance: 67.1
click at [2, 165] on div "Home Practice Listening: Fill In The Blanks Library catalog « Prev Next » Repor…" at bounding box center [219, 172] width 438 height 609
click at [108, 165] on input "text" at bounding box center [157, 164] width 98 height 12
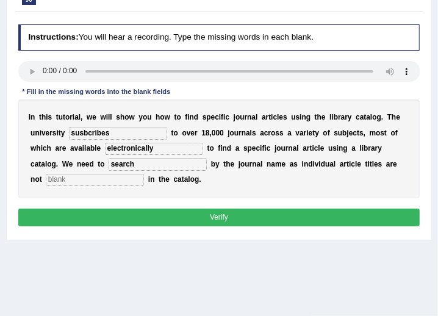
type input "search"
click at [144, 174] on input "listed" at bounding box center [95, 180] width 98 height 12
type input "listed"
click at [108, 162] on input "search" at bounding box center [157, 164] width 98 height 12
click at [108, 163] on input "search" at bounding box center [157, 164] width 98 height 12
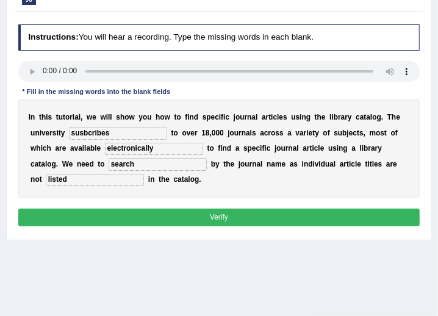
click at [173, 208] on button "Verify" at bounding box center [219, 217] width 402 height 18
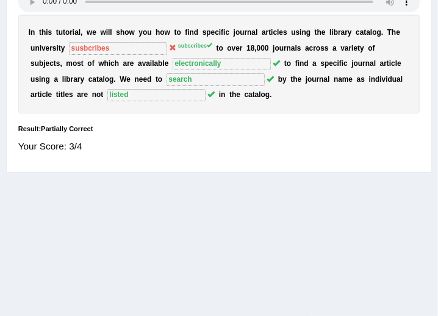
scroll to position [27, 0]
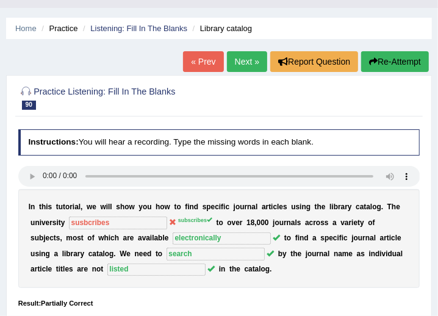
click at [234, 60] on link "Next »" at bounding box center [247, 61] width 40 height 21
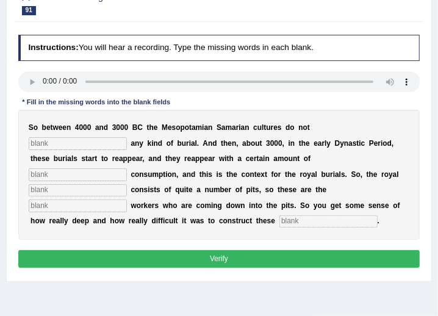
click at [127, 137] on input "text" at bounding box center [78, 143] width 98 height 12
type input "practice"
click at [127, 168] on input "text" at bounding box center [78, 174] width 98 height 12
click at [127, 184] on input "text" at bounding box center [78, 190] width 98 height 12
click at [127, 168] on input "conspictions" at bounding box center [78, 174] width 98 height 12
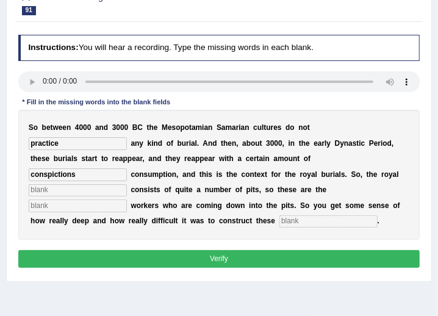
click at [127, 168] on input "conspictions" at bounding box center [78, 174] width 98 height 12
drag, startPoint x: 204, startPoint y: 158, endPoint x: 178, endPoint y: 159, distance: 25.6
click at [127, 168] on input "conspictions" at bounding box center [78, 174] width 98 height 12
type input "conspiction"
type input "semitary"
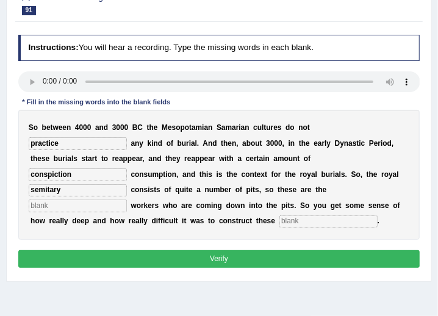
click at [127, 184] on input "semitary" at bounding box center [78, 190] width 98 height 12
click at [68, 199] on input "text" at bounding box center [78, 205] width 98 height 12
type input "excavation"
type input "c"
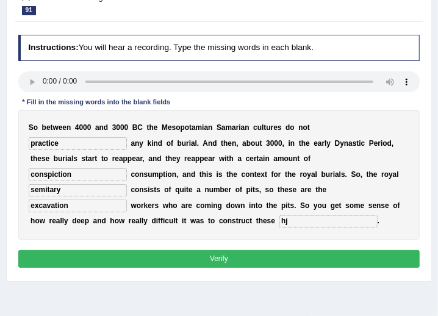
type input "h"
type input "chambers."
click at [127, 168] on input "conspiction" at bounding box center [78, 174] width 98 height 12
click at [127, 168] on input "conspictioned" at bounding box center [78, 174] width 98 height 12
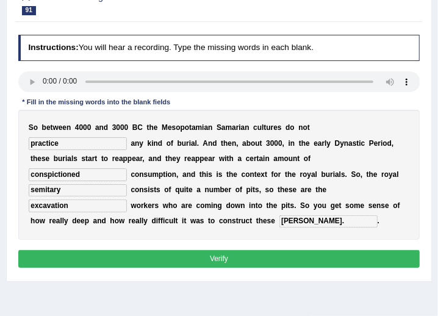
click at [127, 168] on input "conspictioned" at bounding box center [78, 174] width 98 height 12
type input "conspiction"
click at [217, 250] on button "Verify" at bounding box center [219, 259] width 402 height 18
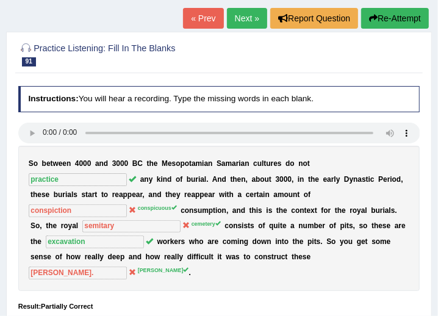
scroll to position [20, 0]
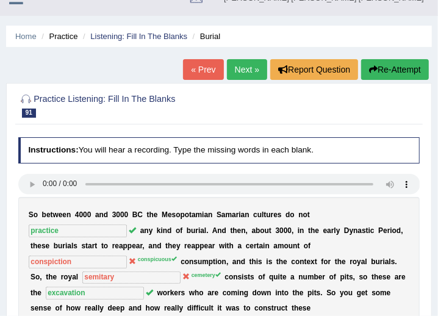
click at [378, 74] on button "Re-Attempt" at bounding box center [395, 69] width 68 height 21
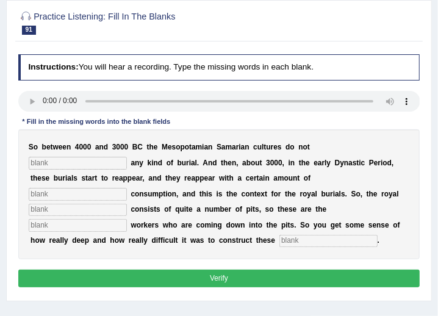
scroll to position [145, 0]
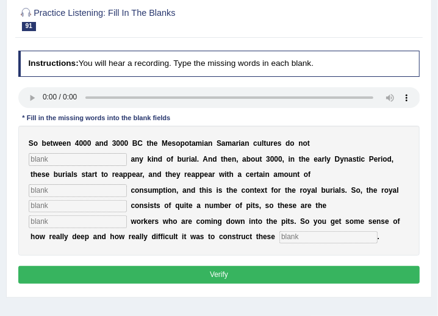
click at [279, 231] on input "text" at bounding box center [328, 237] width 98 height 12
type input "chambers"
click at [127, 153] on input "text" at bounding box center [78, 159] width 98 height 12
type input "practice"
type input "conspicuous"
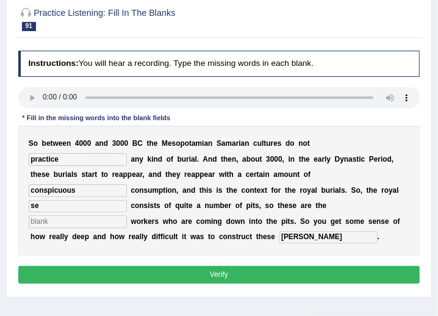
type input "s"
type input "cementary"
type input "excavation"
click at [202, 266] on button "Verify" at bounding box center [219, 275] width 402 height 18
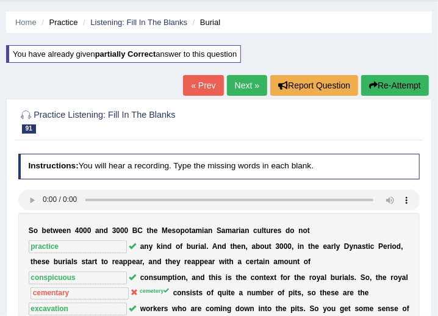
scroll to position [27, 0]
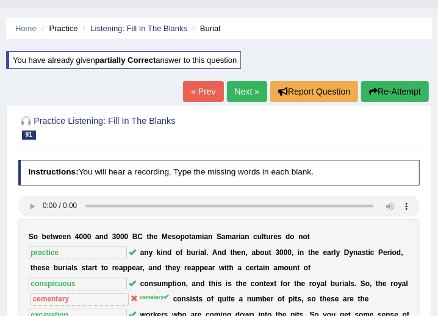
click at [237, 88] on link "Next »" at bounding box center [247, 91] width 40 height 21
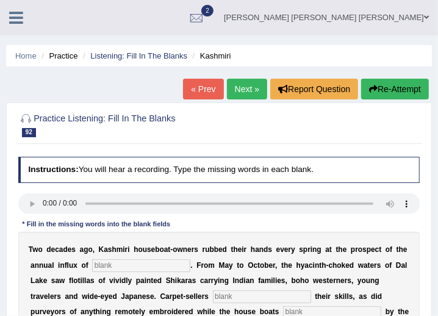
scroll to position [172, 0]
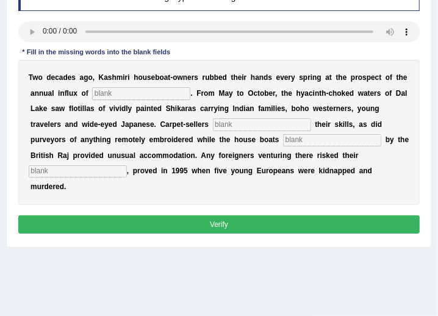
click at [92, 96] on input "text" at bounding box center [141, 93] width 98 height 12
type input "tuorist"
type input "hom"
click at [283, 137] on input "text" at bounding box center [332, 140] width 98 height 12
click at [283, 139] on input "injury" at bounding box center [332, 140] width 98 height 12
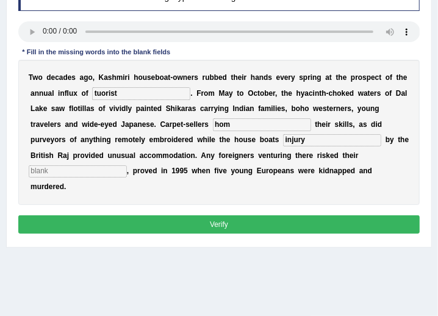
drag, startPoint x: 196, startPoint y: 139, endPoint x: 129, endPoint y: 139, distance: 66.4
click at [129, 139] on div "T w o d e c a d e s a g o , K a s h m i r i h o u s e b o a t - o w n e r s r u…" at bounding box center [219, 132] width 402 height 145
type input "ennuncieted"
click at [127, 165] on input "text" at bounding box center [78, 171] width 98 height 12
type input "lives"
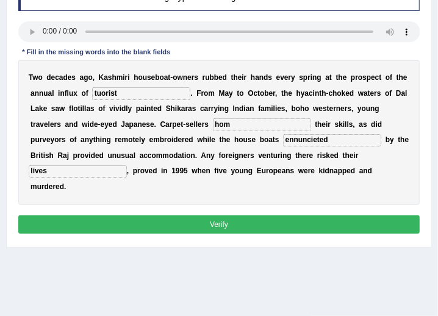
click at [213, 122] on input "hom" at bounding box center [262, 124] width 98 height 12
type input "h"
type input "home"
drag, startPoint x: 140, startPoint y: 205, endPoint x: 103, endPoint y: 108, distance: 103.6
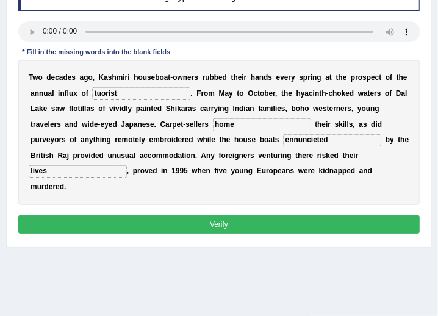
click at [110, 110] on div "Instructions: You will hear a recording. Type the missing words in each blank. …" at bounding box center [218, 110] width 406 height 261
click at [92, 88] on input "tuorist" at bounding box center [141, 93] width 98 height 12
click at [92, 91] on input "tuorist" at bounding box center [141, 93] width 98 height 12
click at [101, 90] on input "turist" at bounding box center [141, 93] width 98 height 12
type input "turist"
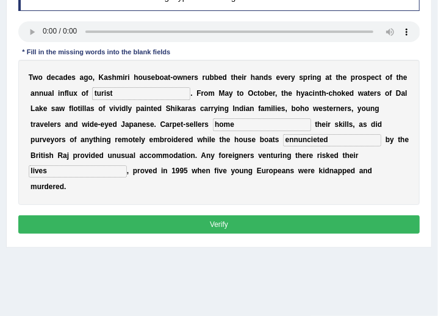
click at [158, 215] on button "Verify" at bounding box center [219, 224] width 402 height 18
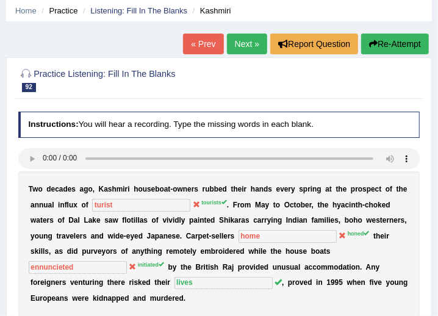
scroll to position [35, 0]
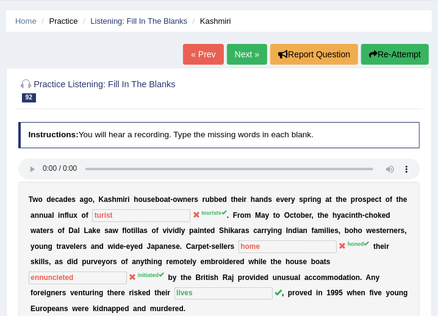
click at [252, 62] on link "Next »" at bounding box center [247, 54] width 40 height 21
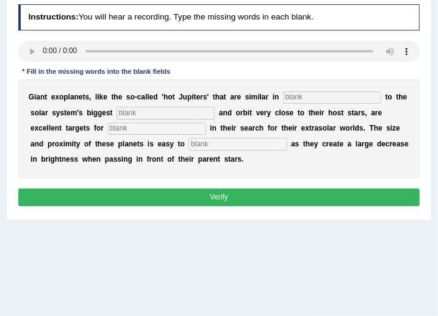
click at [300, 100] on input "text" at bounding box center [332, 97] width 98 height 12
click at [300, 94] on input "text" at bounding box center [332, 97] width 98 height 12
type input "i"
type input "caracteri"
type input "planet"
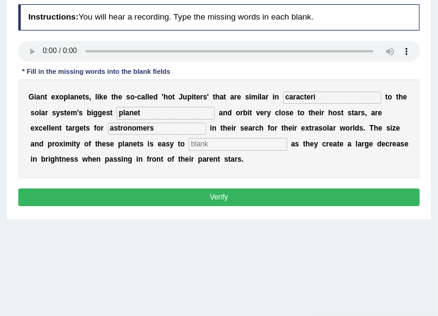
type input "astronomers"
click at [312, 101] on input "caracteri" at bounding box center [332, 97] width 98 height 12
type input "caracteristics"
click at [188, 143] on input "text" at bounding box center [237, 144] width 98 height 12
type input "detect"
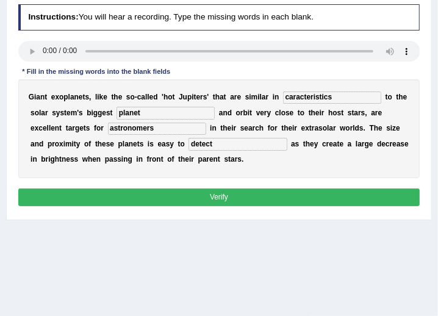
click at [108, 129] on input "astronomers" at bounding box center [157, 128] width 98 height 12
click at [316, 93] on input "caracteristics" at bounding box center [332, 97] width 98 height 12
click at [322, 96] on input "caracteristics" at bounding box center [332, 97] width 98 height 12
click at [132, 193] on button "Verify" at bounding box center [219, 197] width 402 height 18
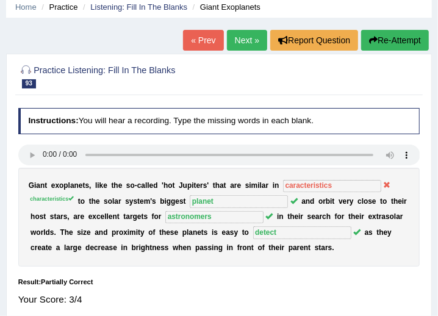
scroll to position [48, 0]
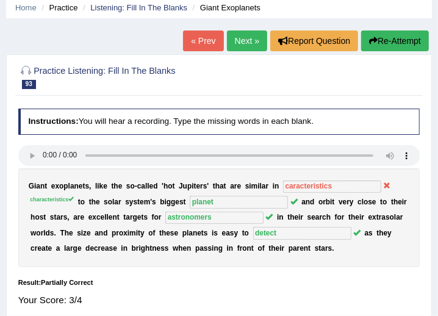
click at [251, 39] on link "Next »" at bounding box center [247, 40] width 40 height 21
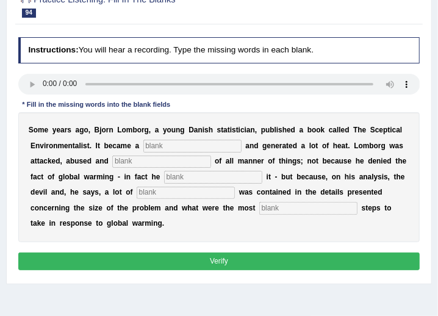
scroll to position [124, 0]
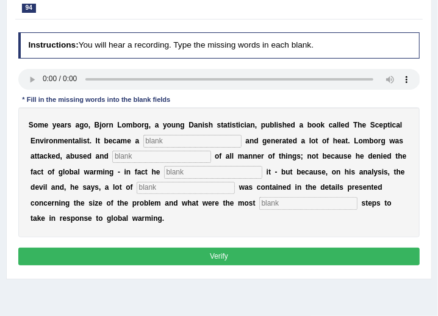
click at [166, 141] on input "text" at bounding box center [192, 141] width 98 height 12
click at [174, 137] on input "text" at bounding box center [192, 141] width 98 height 12
type input "bestseller"
type input "accuse"
type input "fourmend"
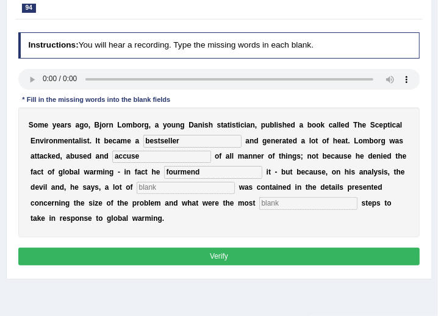
click at [137, 189] on input "text" at bounding box center [186, 188] width 98 height 12
type input "devioses"
type input "responsible"
click at [259, 204] on input "responsible" at bounding box center [308, 203] width 98 height 12
click at [189, 247] on button "Verify" at bounding box center [219, 256] width 402 height 18
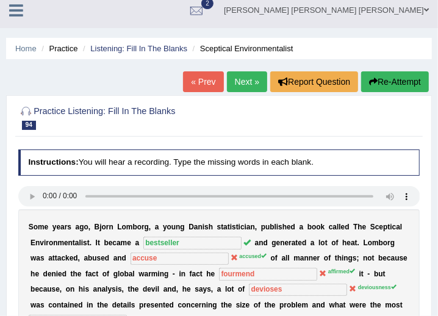
scroll to position [0, 0]
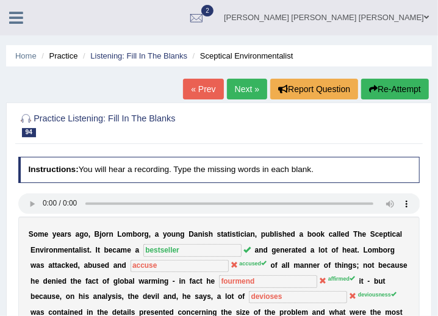
click at [18, 23] on icon at bounding box center [16, 18] width 14 height 16
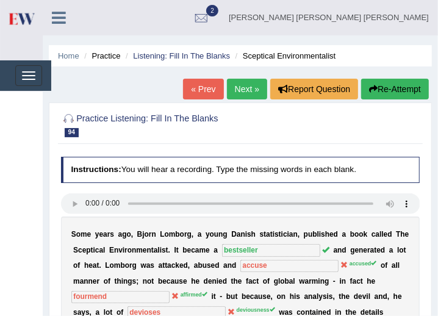
click at [17, 23] on img at bounding box center [20, 18] width 27 height 25
